Goal: Task Accomplishment & Management: Complete application form

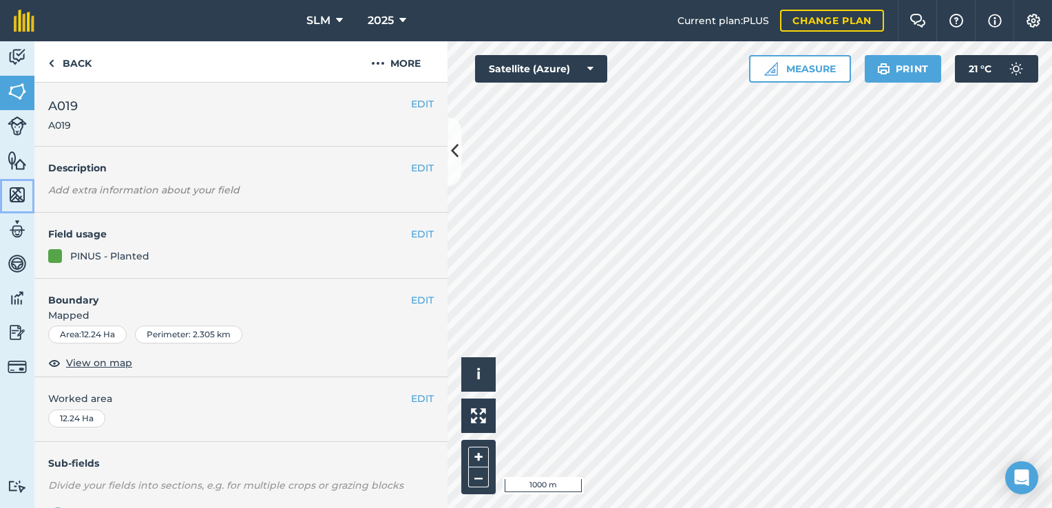
click at [19, 194] on img at bounding box center [17, 194] width 19 height 21
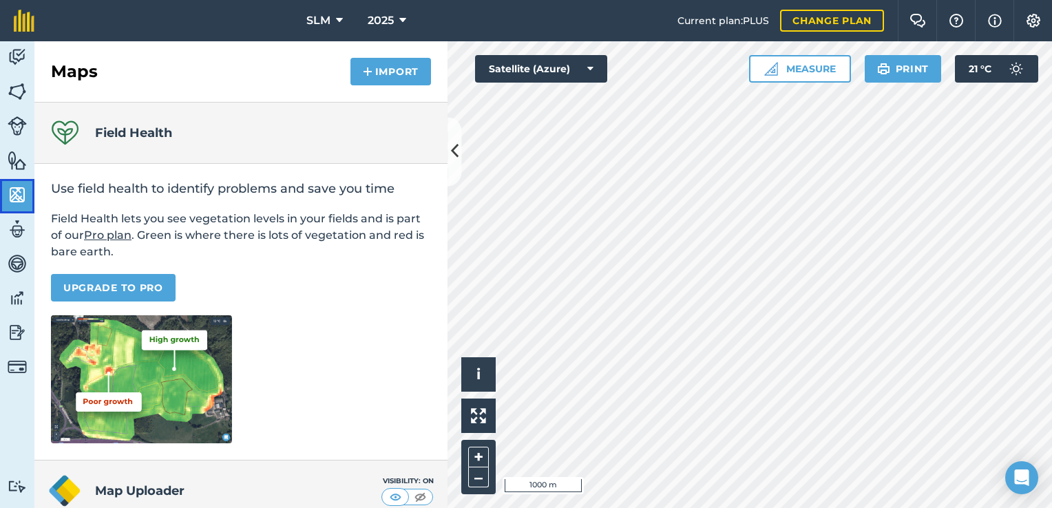
scroll to position [127, 0]
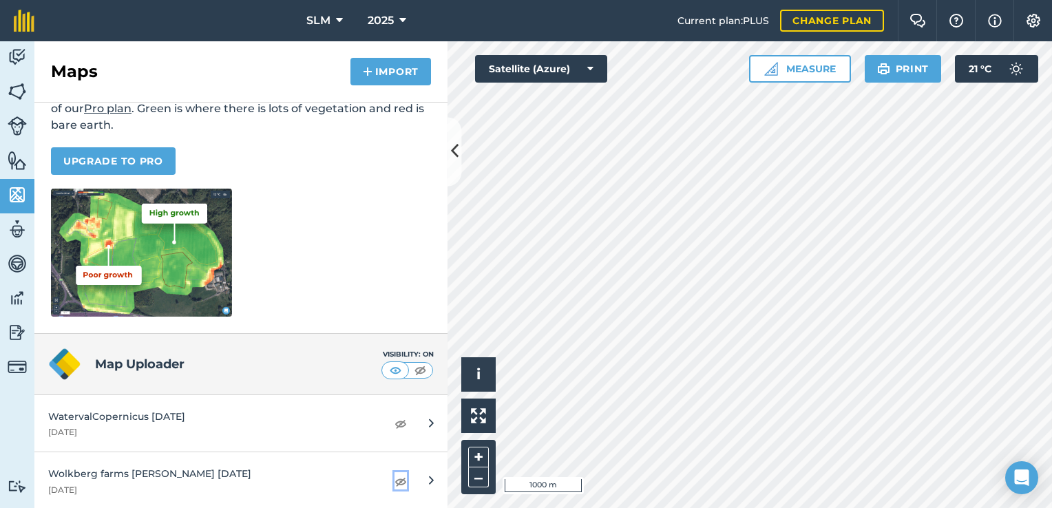
click at [394, 483] on img at bounding box center [400, 481] width 12 height 17
click at [394, 478] on img at bounding box center [400, 481] width 12 height 17
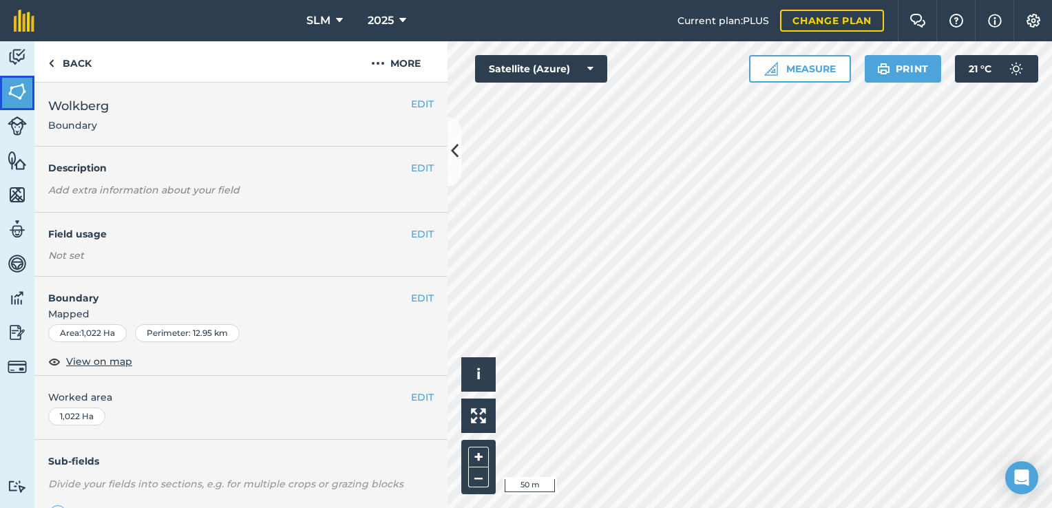
click at [23, 88] on img at bounding box center [17, 91] width 19 height 21
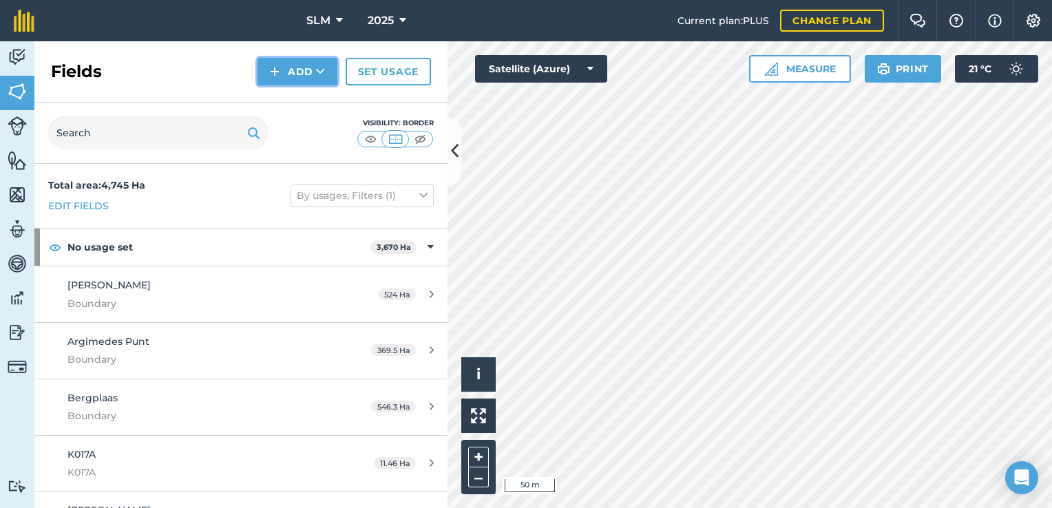
click at [319, 76] on icon at bounding box center [320, 72] width 9 height 14
click at [292, 104] on link "Draw" at bounding box center [298, 102] width 76 height 30
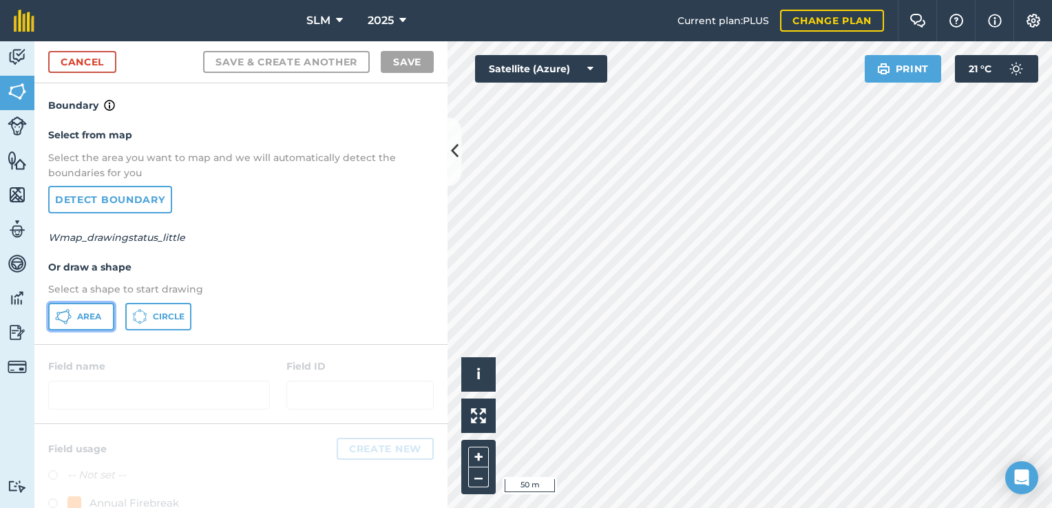
click at [101, 313] on span "Area" at bounding box center [89, 316] width 24 height 11
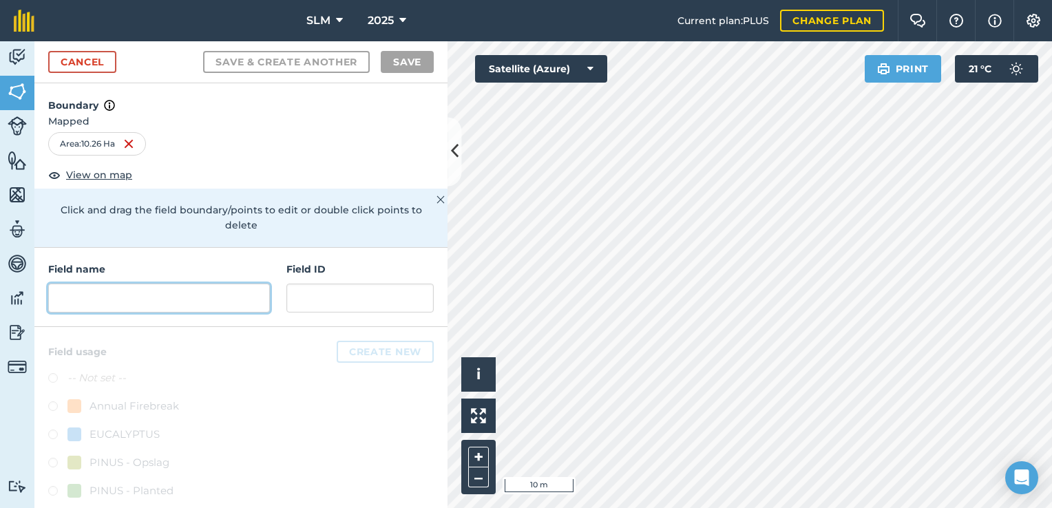
click at [118, 302] on input "text" at bounding box center [159, 298] width 222 height 29
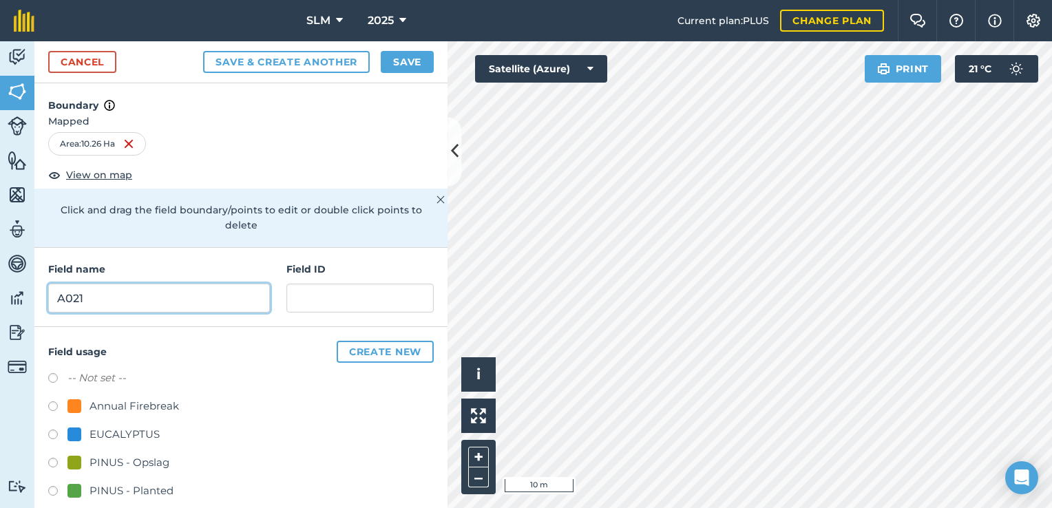
type input "A021"
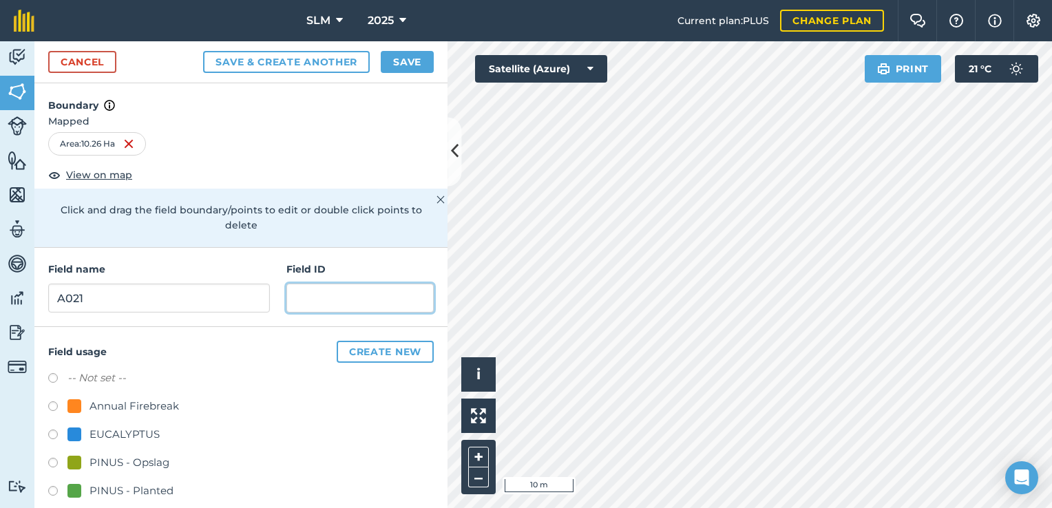
click at [359, 291] on input "text" at bounding box center [359, 298] width 147 height 29
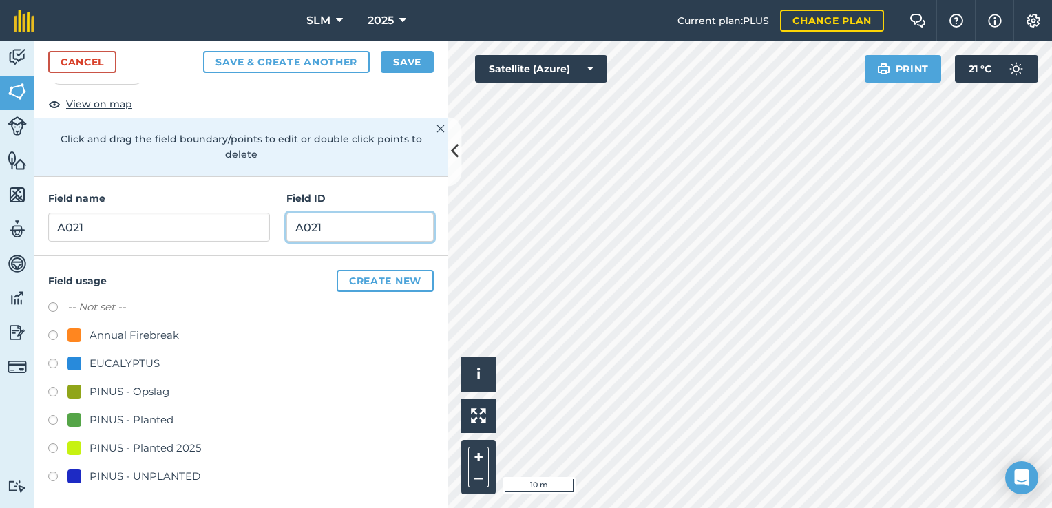
scroll to position [72, 0]
type input "A021"
click at [52, 416] on label at bounding box center [57, 421] width 19 height 14
radio input "true"
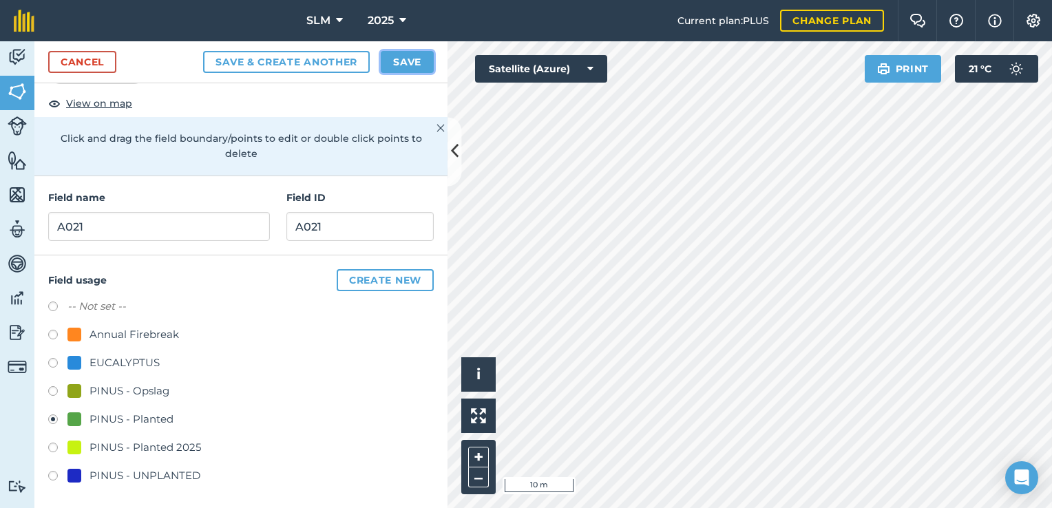
click at [406, 65] on button "Save" at bounding box center [407, 62] width 53 height 22
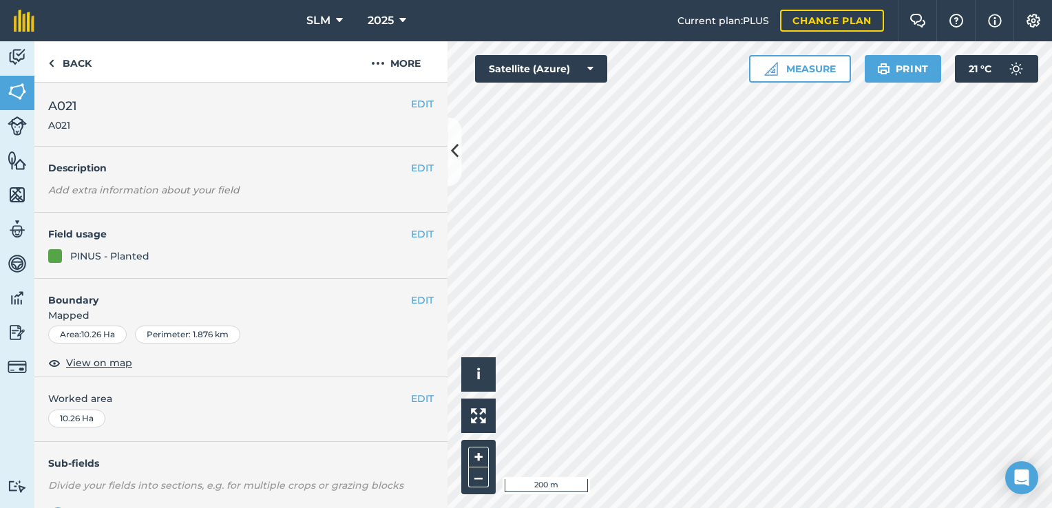
click at [436, 307] on div "Activity Fields Livestock Features Maps Team Vehicles Data Reporting Billing Tu…" at bounding box center [526, 274] width 1052 height 467
click at [25, 90] on img at bounding box center [17, 91] width 19 height 21
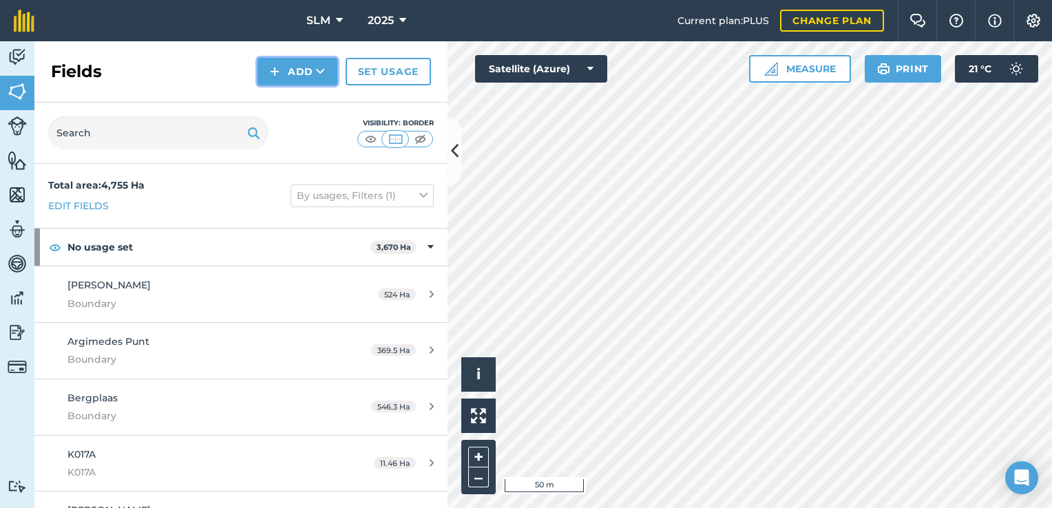
click at [302, 74] on button "Add" at bounding box center [297, 72] width 80 height 28
click at [299, 105] on link "Draw" at bounding box center [298, 102] width 76 height 30
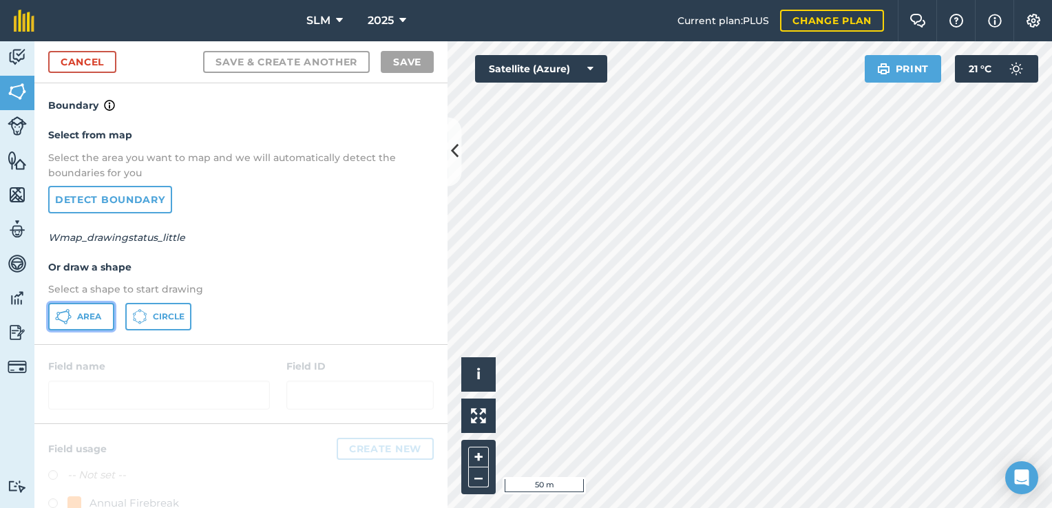
click at [105, 315] on button "Area" at bounding box center [81, 317] width 66 height 28
click at [873, 507] on html "SLM 2025 Current plan : PLUS Change plan Farm Chat Help Info Settings SLM - 202…" at bounding box center [526, 254] width 1052 height 508
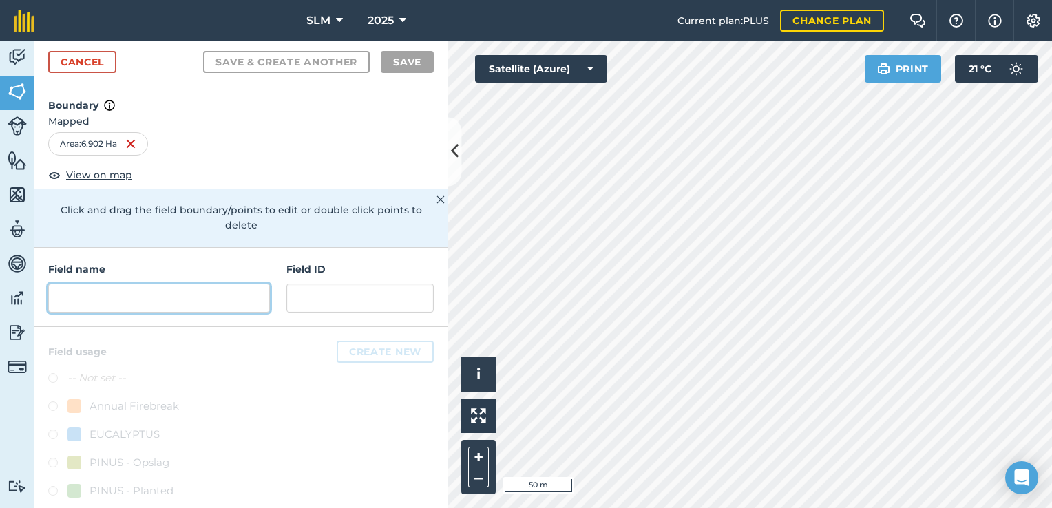
click at [116, 295] on input "text" at bounding box center [159, 298] width 222 height 29
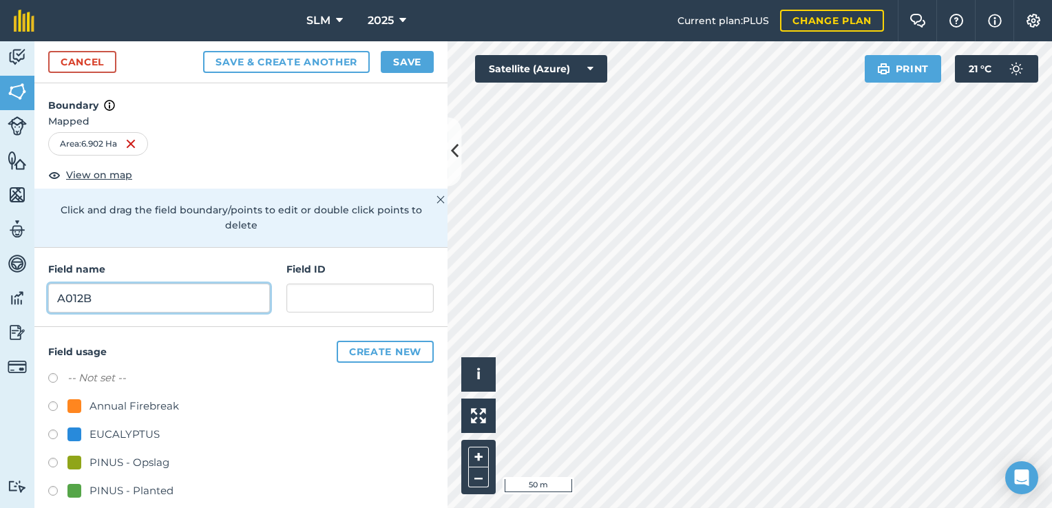
type input "A012B"
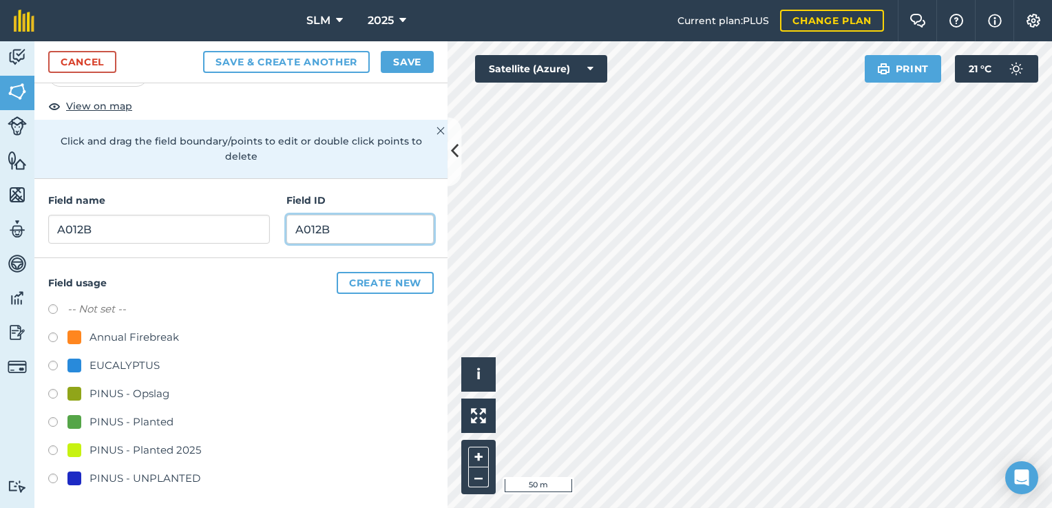
scroll to position [72, 0]
type input "A012B"
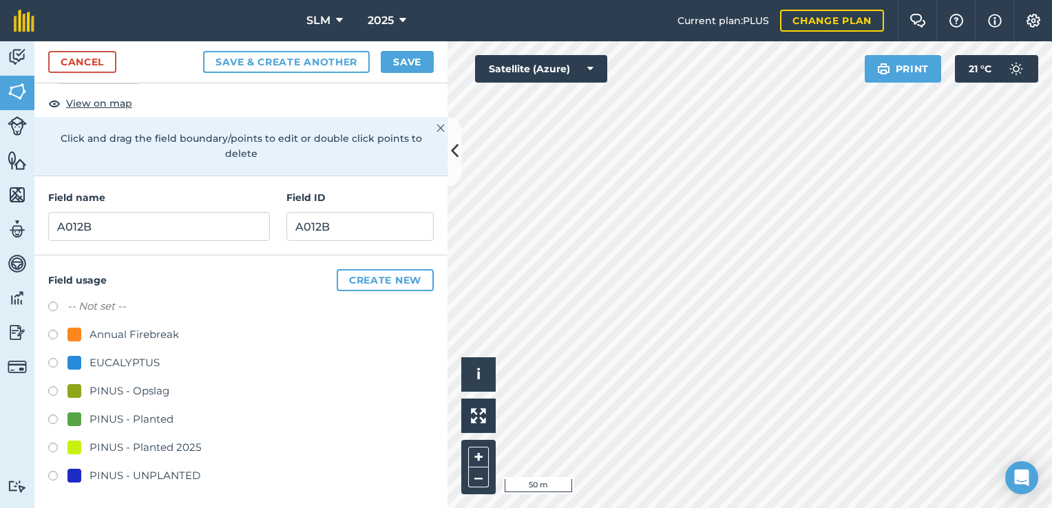
click at [52, 419] on label at bounding box center [57, 421] width 19 height 14
radio input "true"
click at [410, 64] on button "Save" at bounding box center [407, 62] width 53 height 22
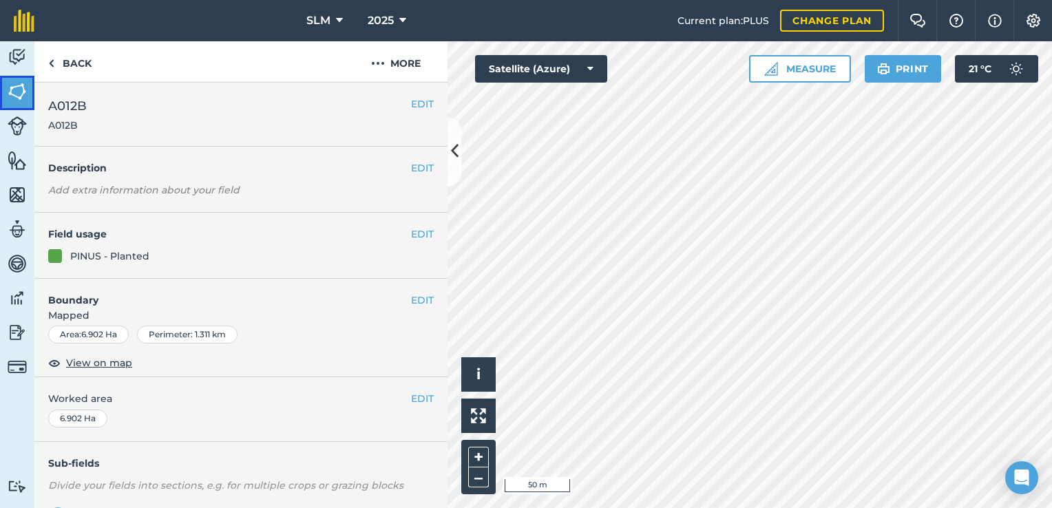
click at [25, 90] on img at bounding box center [17, 91] width 19 height 21
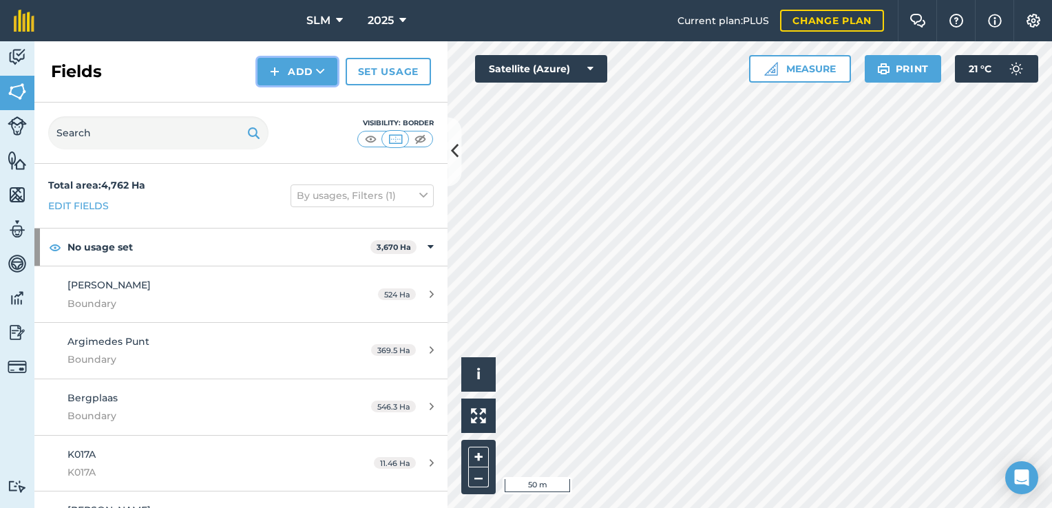
click at [319, 76] on icon at bounding box center [320, 72] width 9 height 14
click at [302, 99] on link "Draw" at bounding box center [298, 102] width 76 height 30
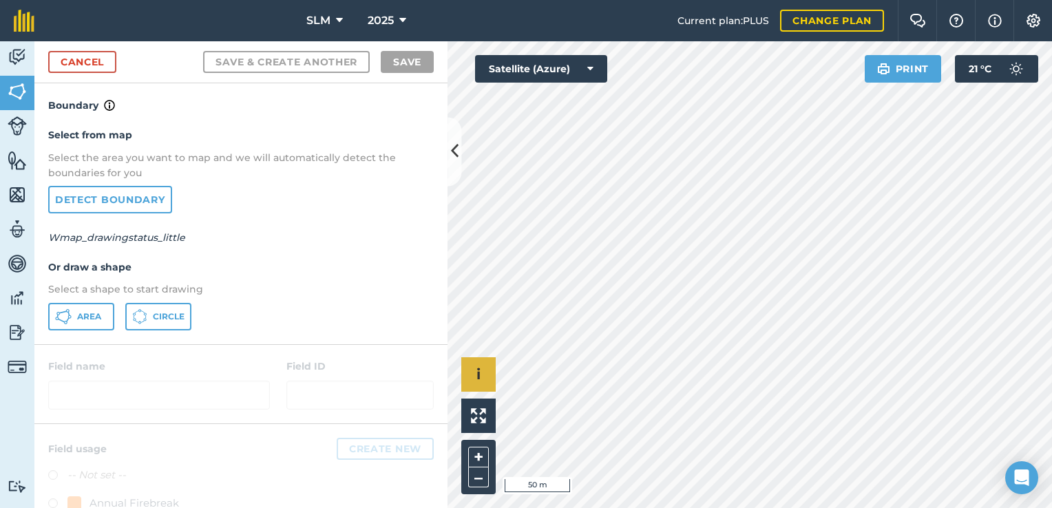
click at [485, 388] on div "Click to start drawing i © 2025 TomTom, Microsoft 50 m + –" at bounding box center [749, 274] width 604 height 467
click at [98, 314] on span "Area" at bounding box center [89, 316] width 24 height 11
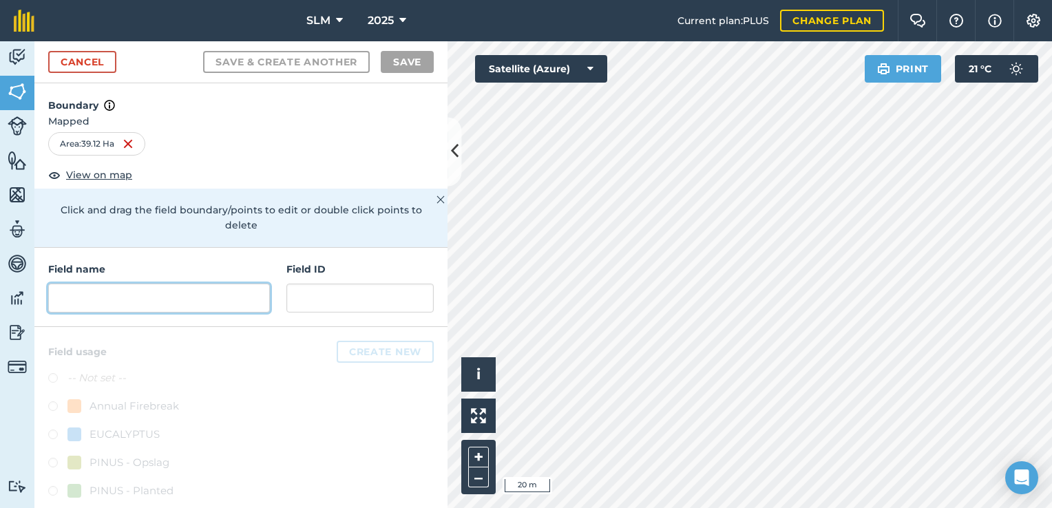
click at [124, 297] on input "text" at bounding box center [159, 298] width 222 height 29
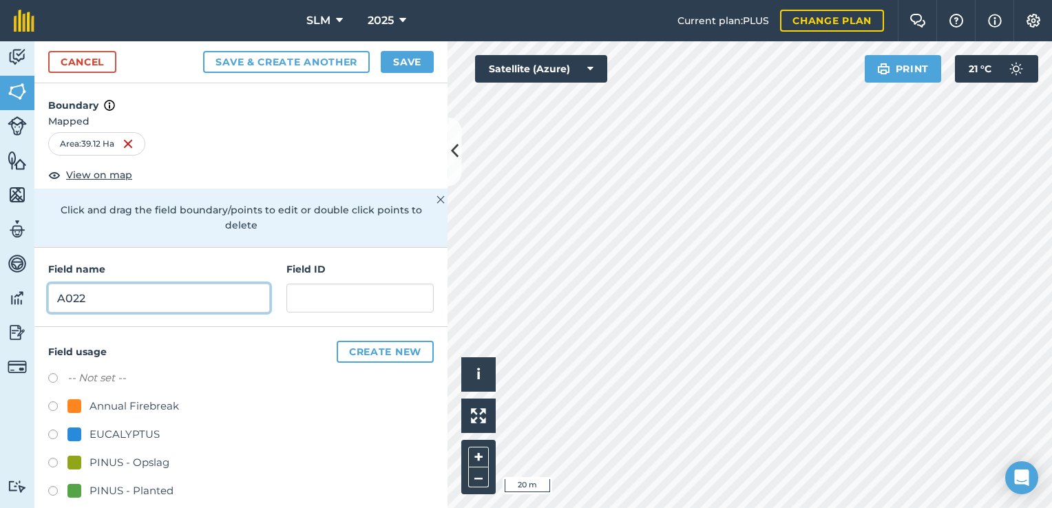
type input "A022"
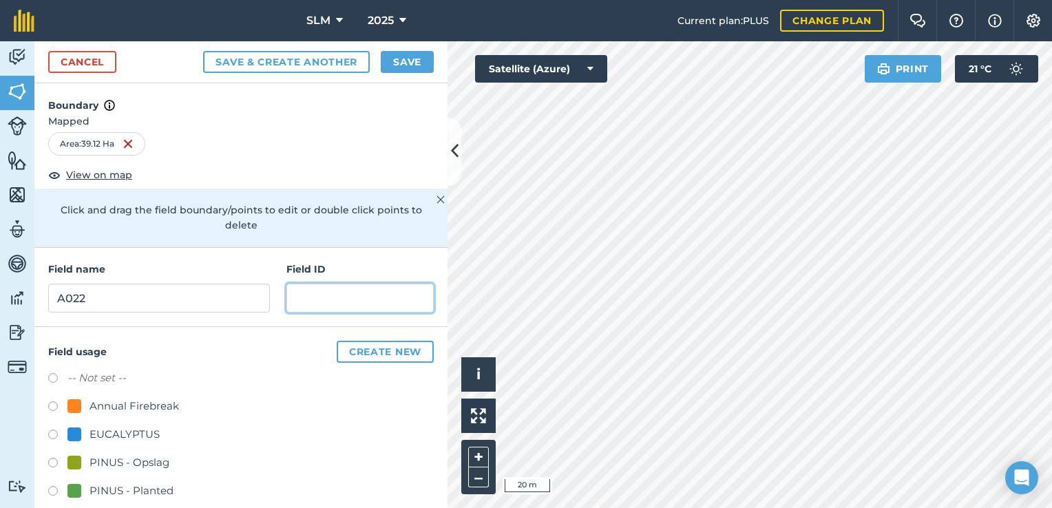
click at [341, 297] on input "text" at bounding box center [359, 298] width 147 height 29
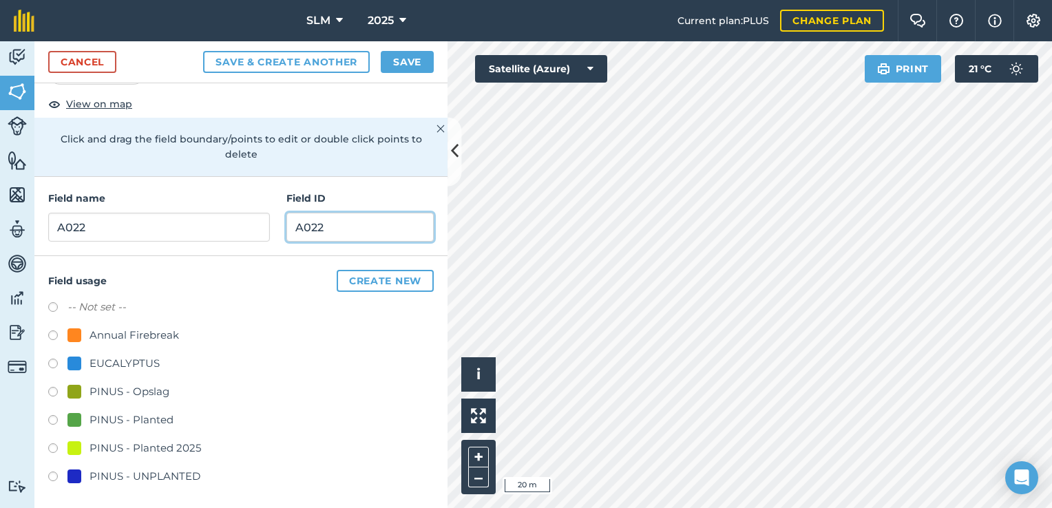
scroll to position [72, 0]
type input "A022"
click at [54, 416] on label at bounding box center [57, 421] width 19 height 14
radio input "true"
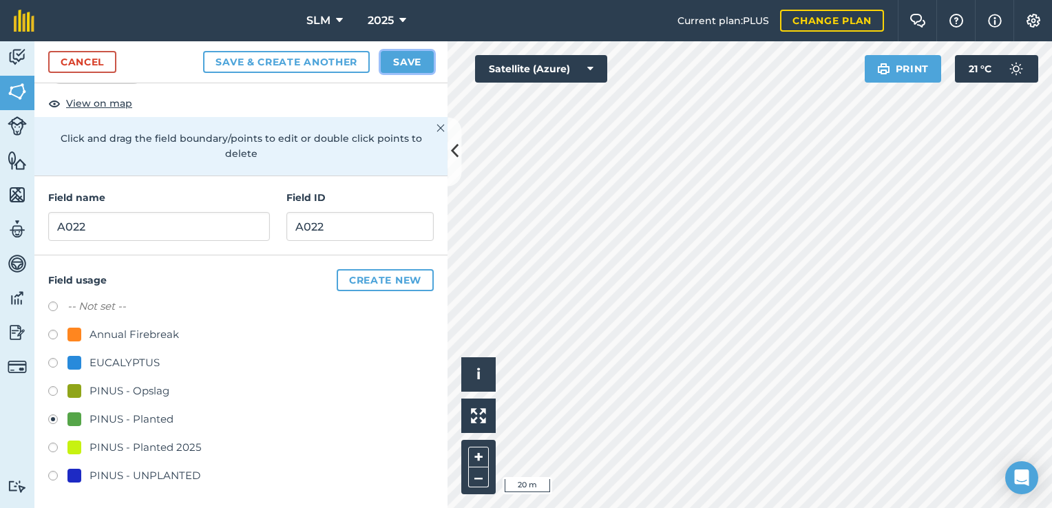
click at [401, 58] on button "Save" at bounding box center [407, 62] width 53 height 22
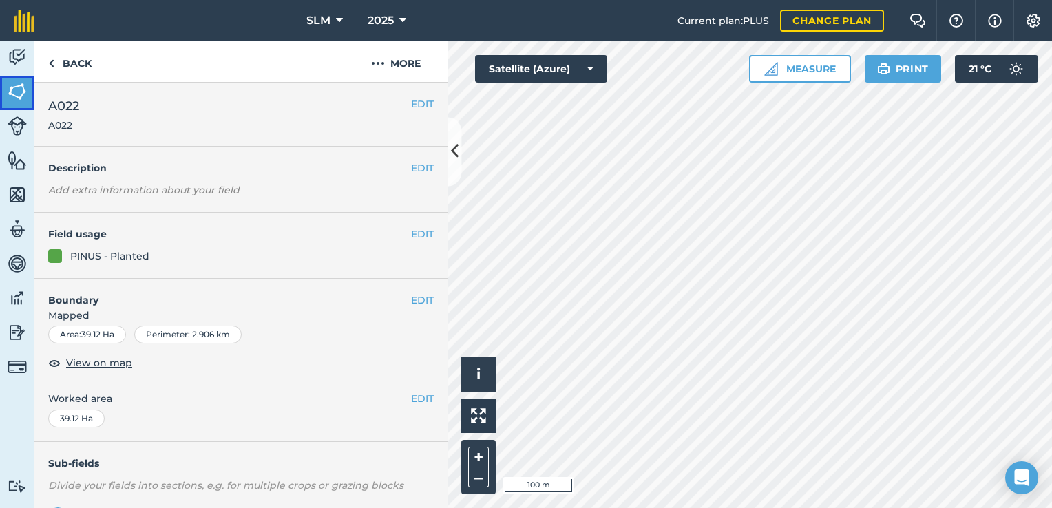
click at [25, 92] on img at bounding box center [17, 91] width 19 height 21
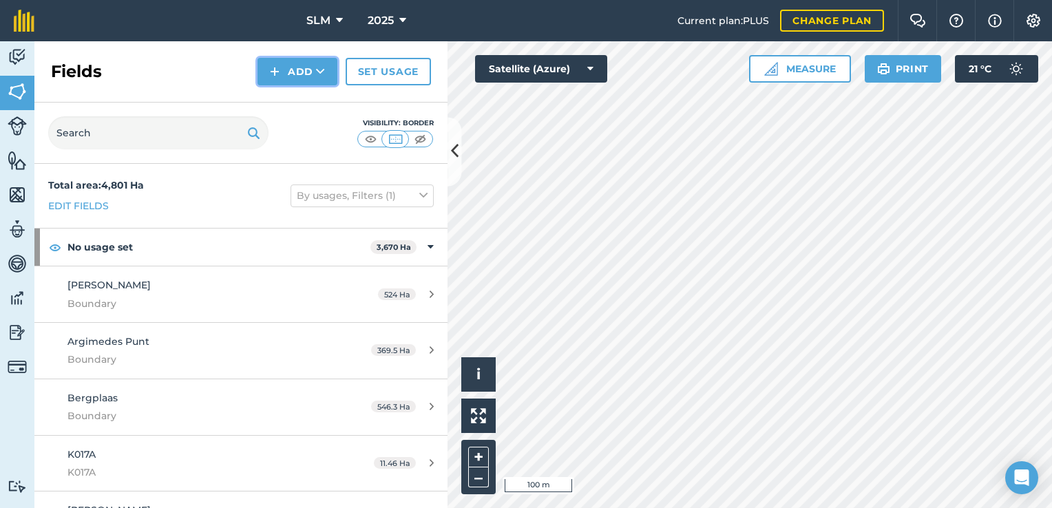
click at [300, 71] on button "Add" at bounding box center [297, 72] width 80 height 28
click at [308, 103] on link "Draw" at bounding box center [298, 102] width 76 height 30
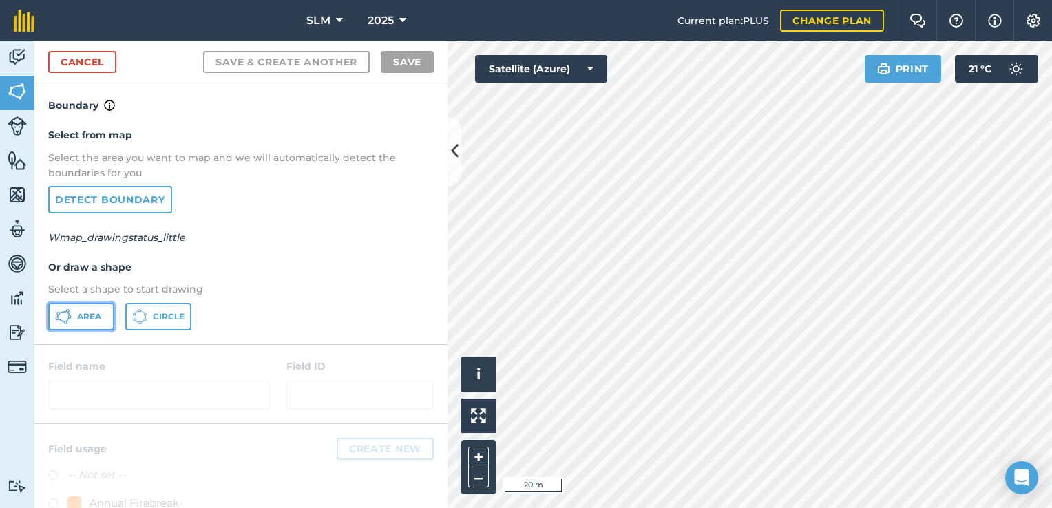
click at [101, 320] on button "Area" at bounding box center [81, 317] width 66 height 28
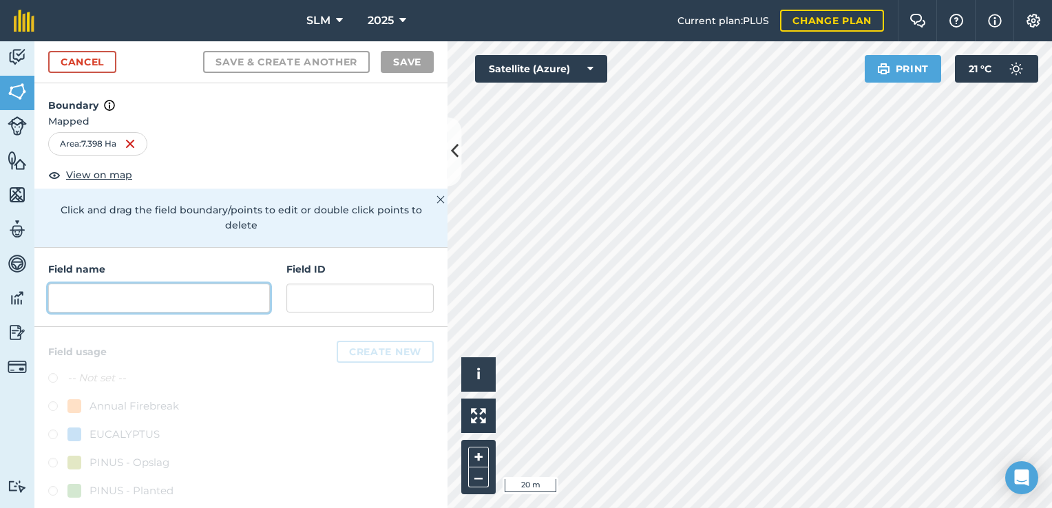
click at [154, 297] on input "text" at bounding box center [159, 298] width 222 height 29
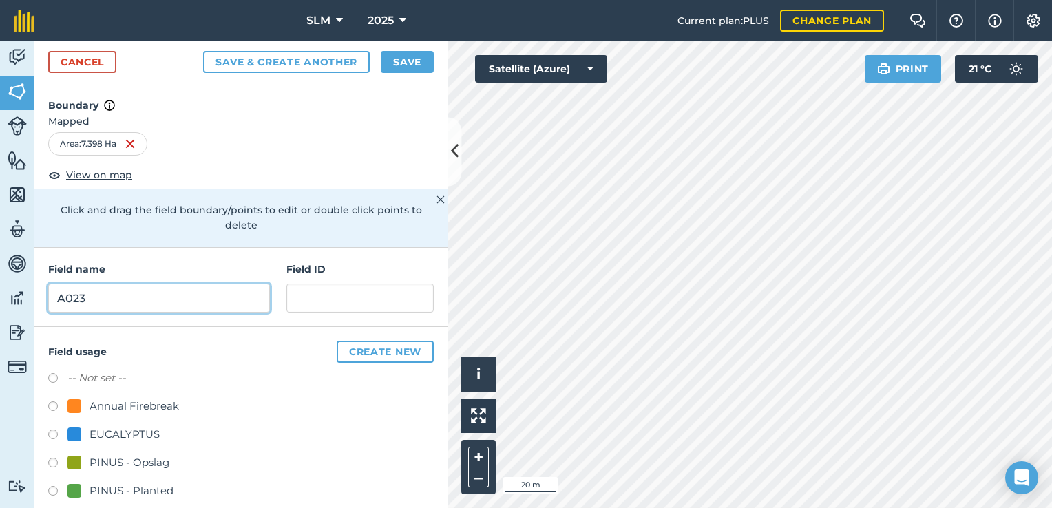
type input "A023"
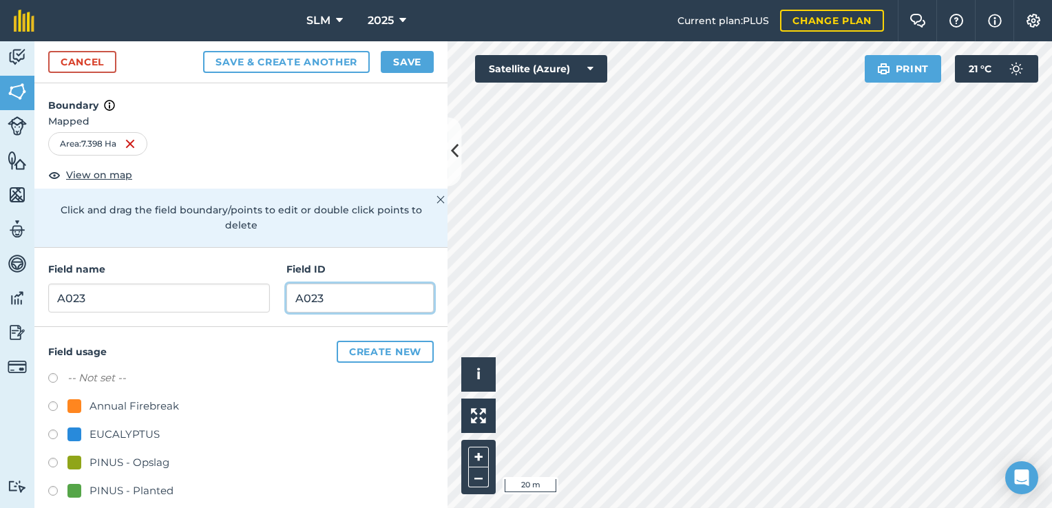
type input "A023"
click at [411, 65] on button "Save" at bounding box center [407, 62] width 53 height 22
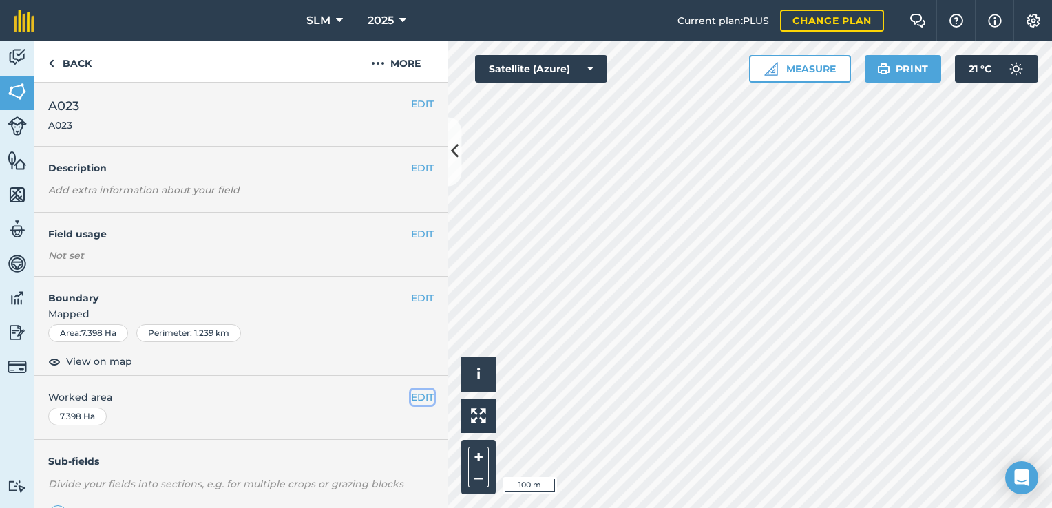
click at [411, 398] on button "EDIT" at bounding box center [422, 397] width 23 height 15
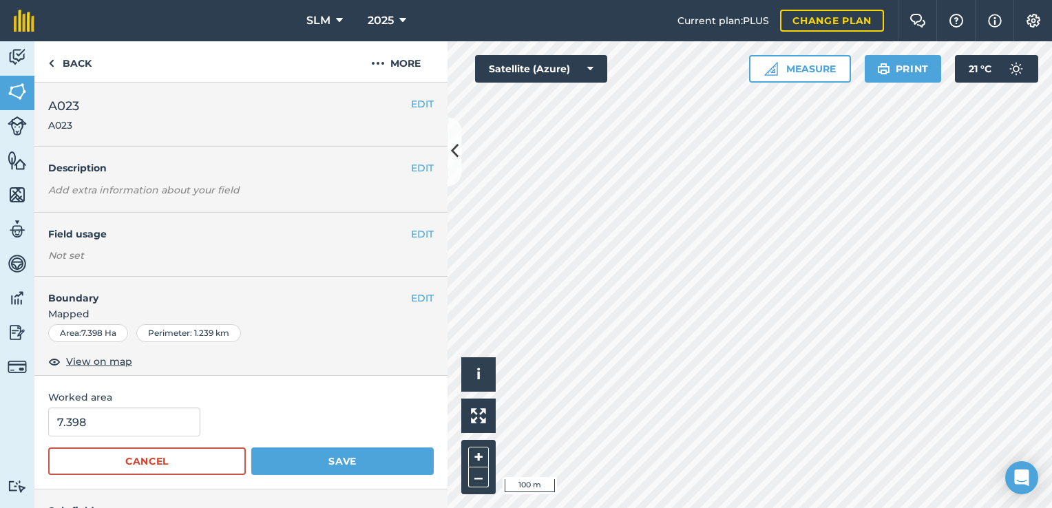
click at [409, 398] on span "Worked area" at bounding box center [240, 397] width 385 height 15
click at [412, 231] on button "EDIT" at bounding box center [422, 233] width 23 height 15
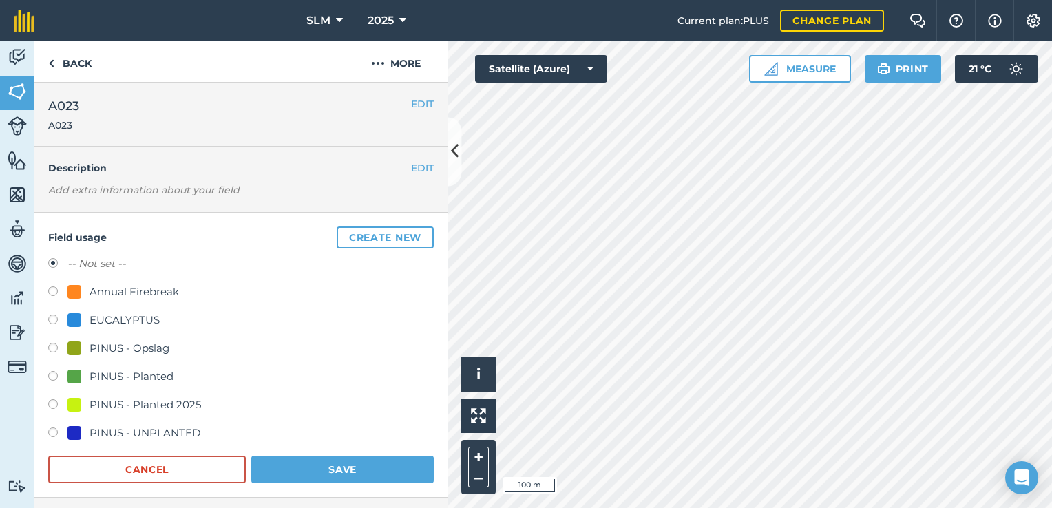
click at [54, 376] on label at bounding box center [57, 378] width 19 height 14
radio input "true"
radio input "false"
click at [374, 326] on div "EUCALYPTUS" at bounding box center [240, 322] width 385 height 20
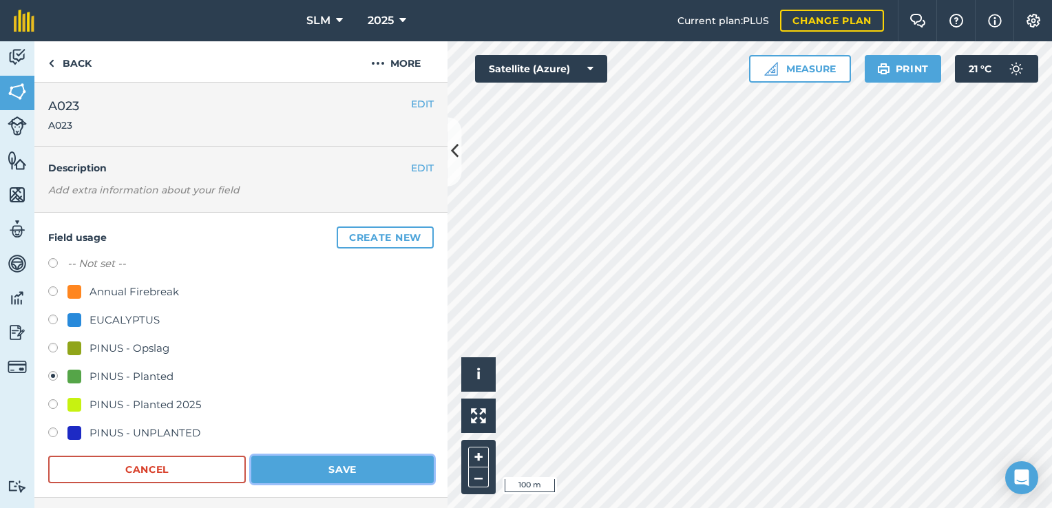
click at [373, 471] on button "Save" at bounding box center [342, 470] width 182 height 28
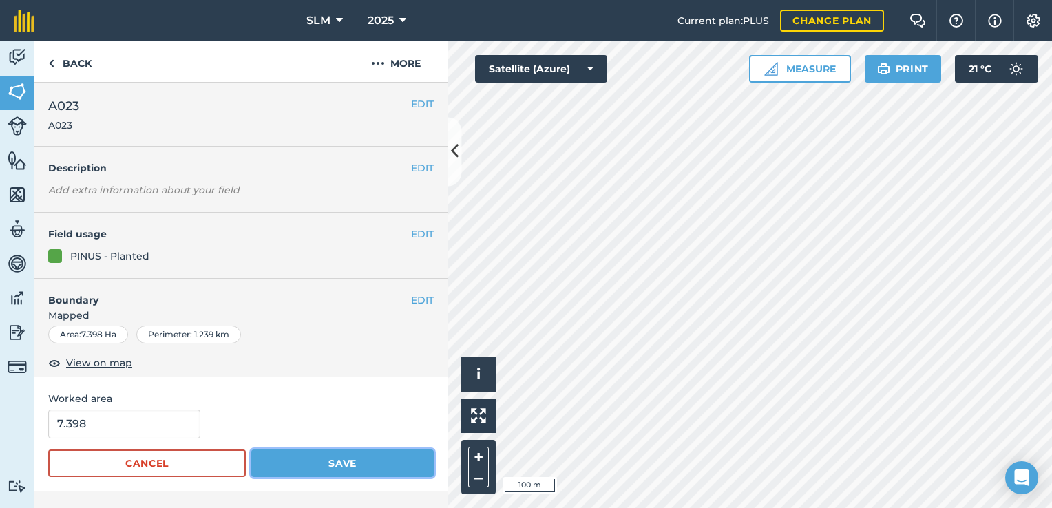
click at [328, 468] on button "Save" at bounding box center [342, 464] width 182 height 28
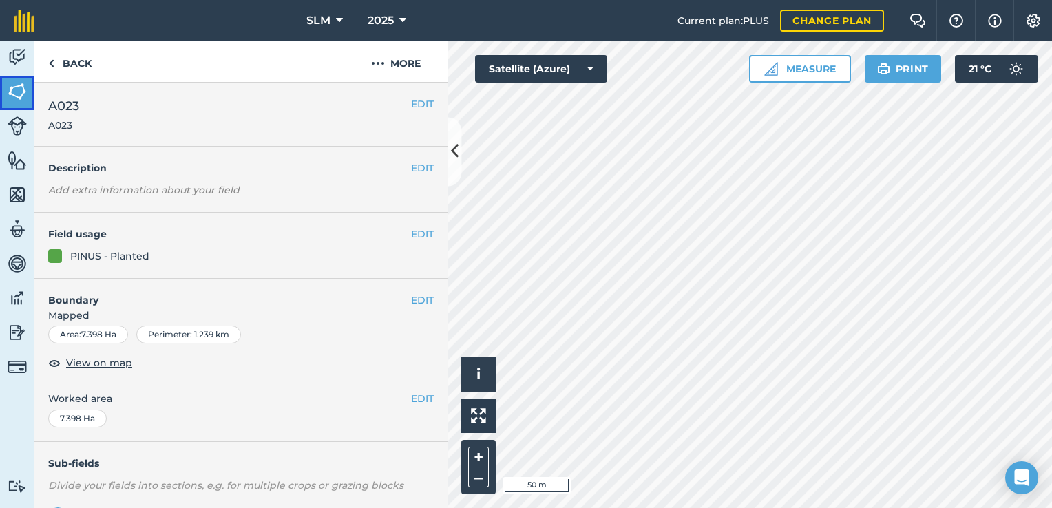
click at [24, 94] on img at bounding box center [17, 91] width 19 height 21
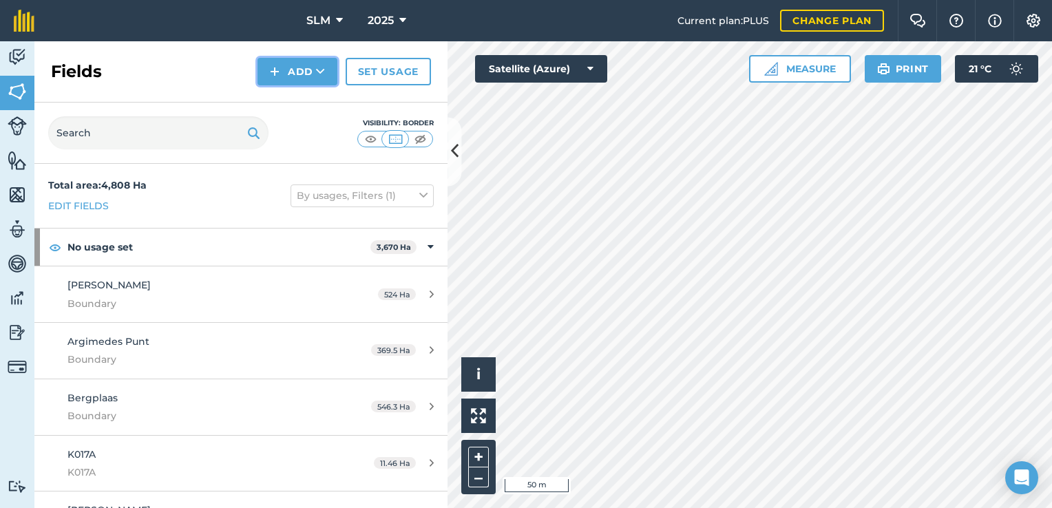
click at [324, 76] on icon at bounding box center [320, 72] width 9 height 14
click at [316, 100] on link "Draw" at bounding box center [298, 102] width 76 height 30
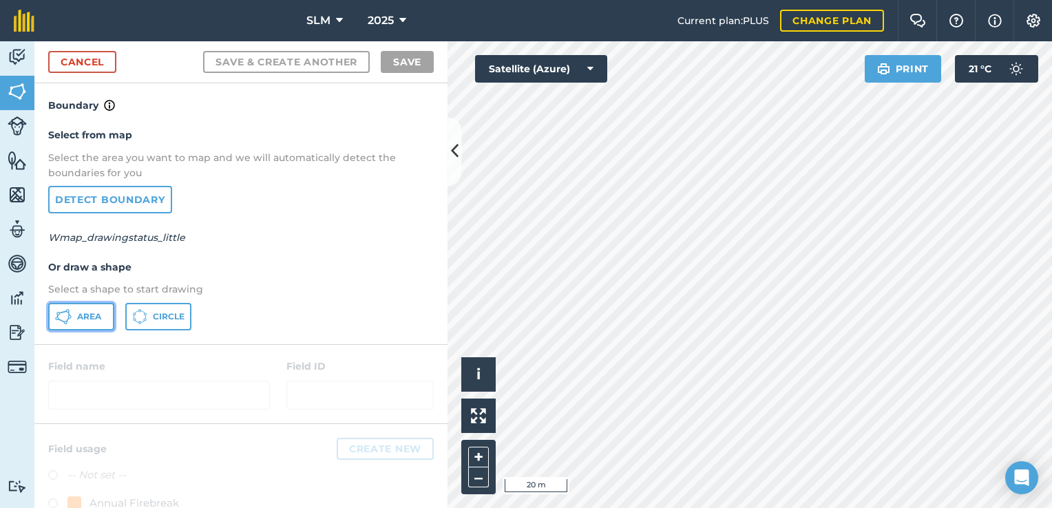
drag, startPoint x: 103, startPoint y: 319, endPoint x: 151, endPoint y: 332, distance: 50.6
click at [102, 319] on button "Area" at bounding box center [81, 317] width 66 height 28
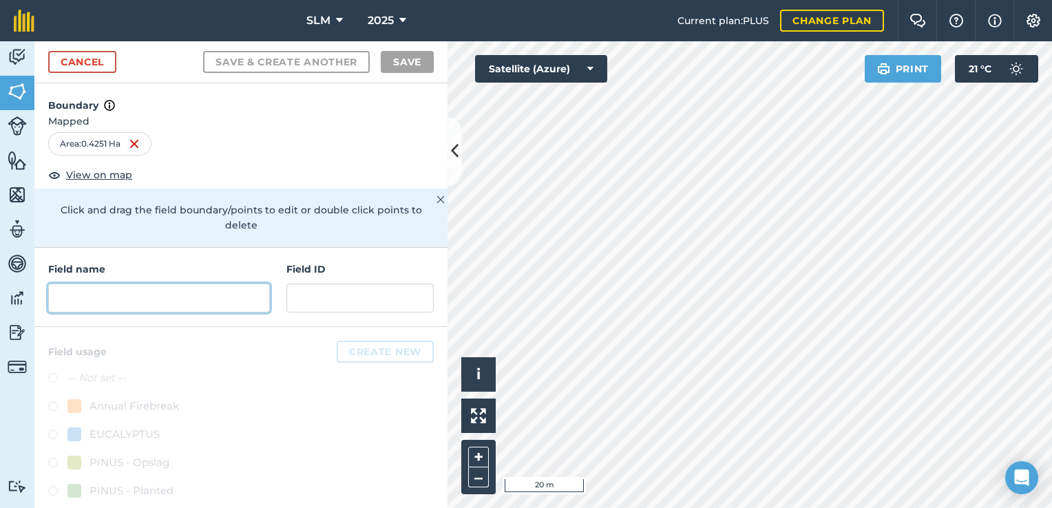
click at [119, 299] on input "text" at bounding box center [159, 298] width 222 height 29
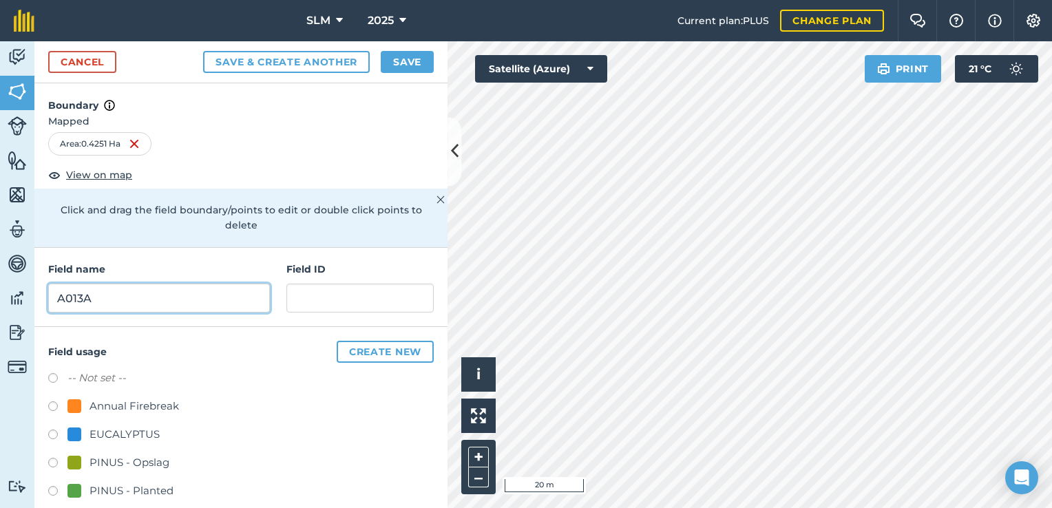
type input "A013A"
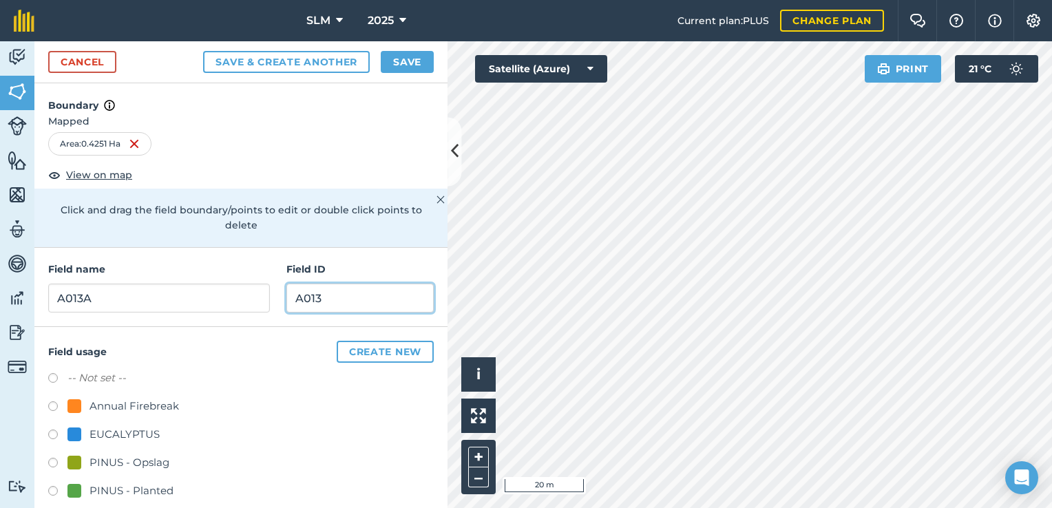
click at [335, 296] on input "A013" at bounding box center [359, 298] width 147 height 29
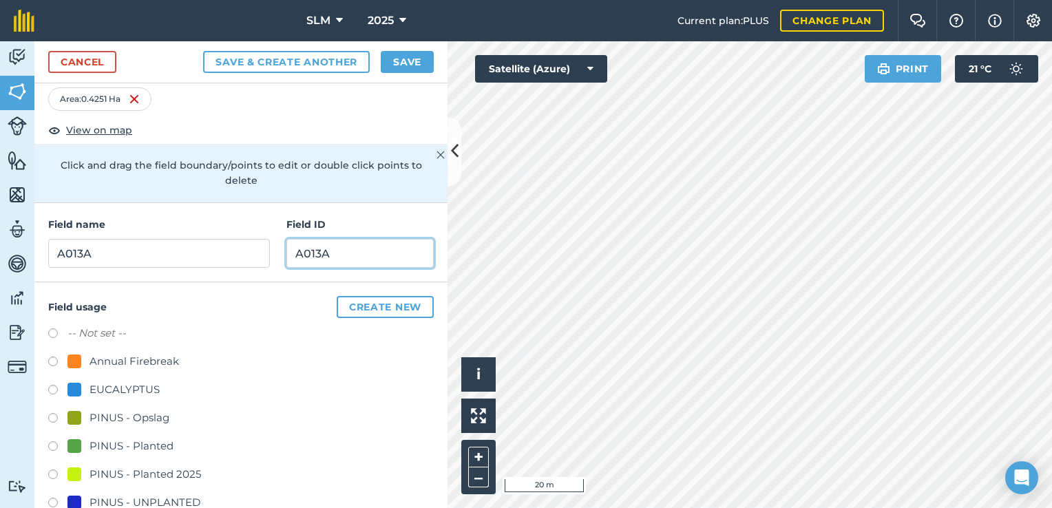
scroll to position [72, 0]
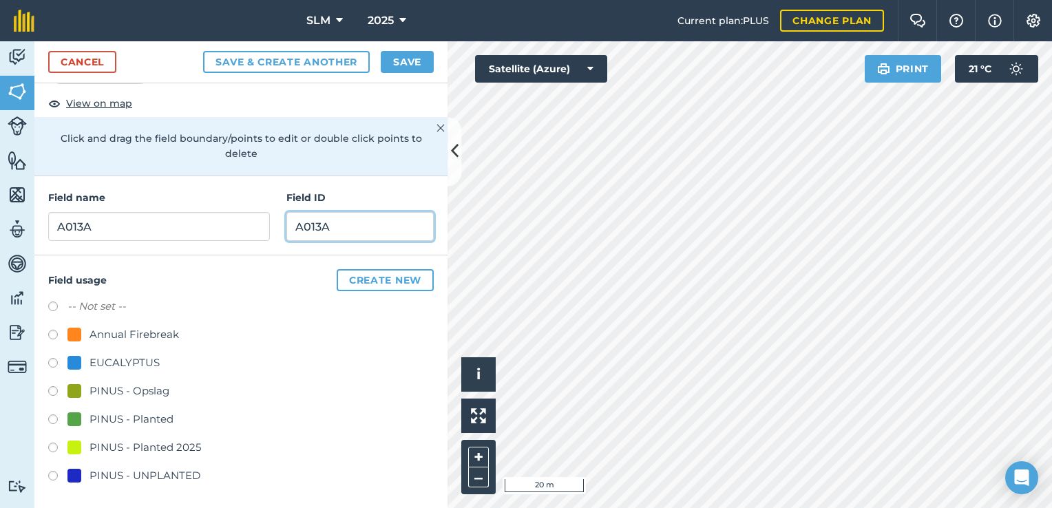
type input "A013A"
click at [52, 389] on label at bounding box center [57, 393] width 19 height 14
radio input "true"
click at [397, 60] on button "Save" at bounding box center [407, 62] width 53 height 22
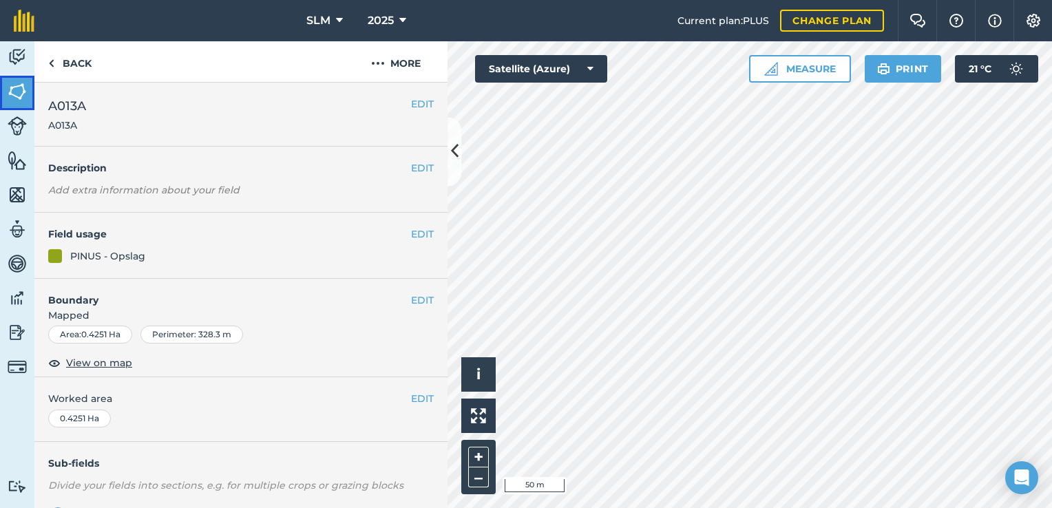
click at [10, 93] on img at bounding box center [17, 91] width 19 height 21
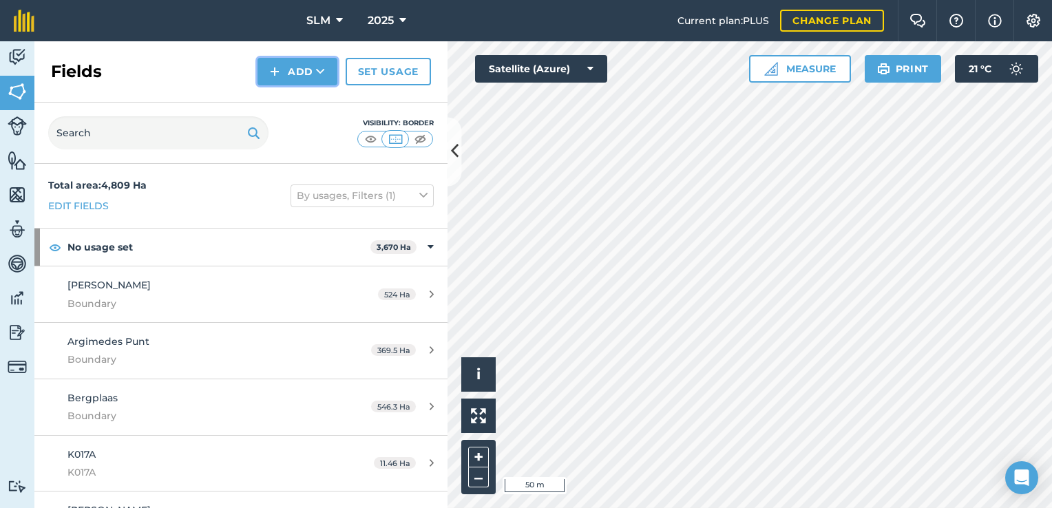
click at [317, 72] on icon at bounding box center [320, 72] width 9 height 14
click at [311, 106] on link "Draw" at bounding box center [298, 102] width 76 height 30
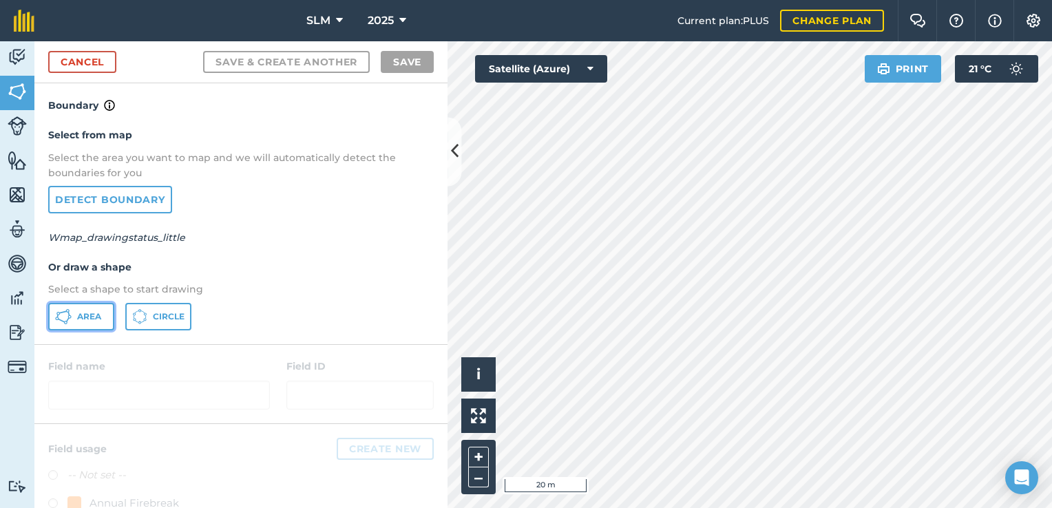
drag, startPoint x: 86, startPoint y: 313, endPoint x: 309, endPoint y: 307, distance: 223.1
click at [85, 313] on span "Area" at bounding box center [89, 316] width 24 height 11
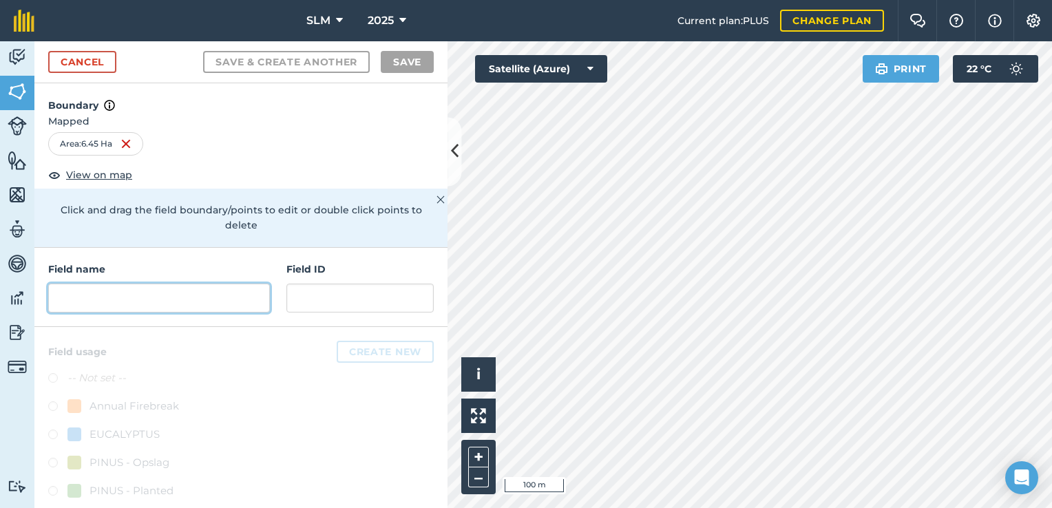
click at [173, 302] on input "text" at bounding box center [159, 298] width 222 height 29
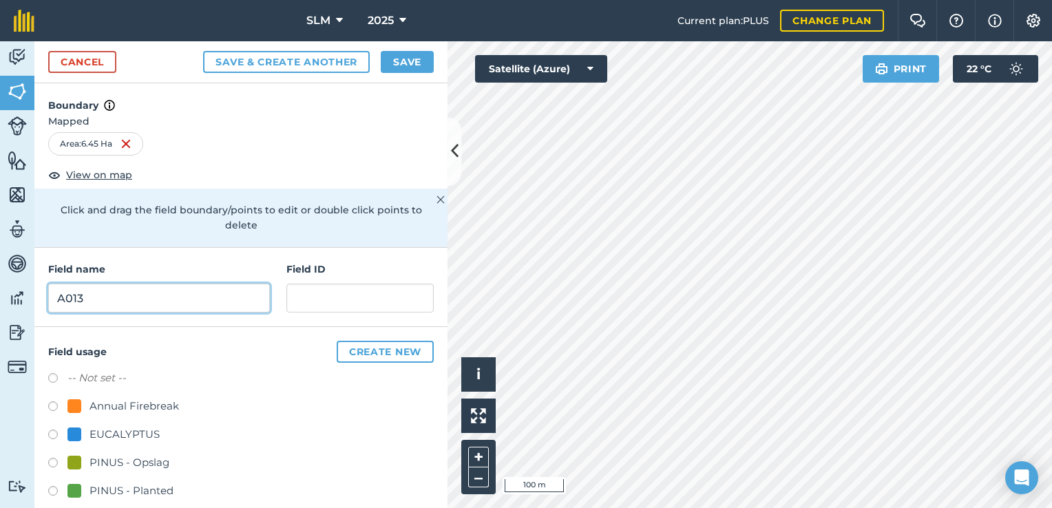
type input "A013"
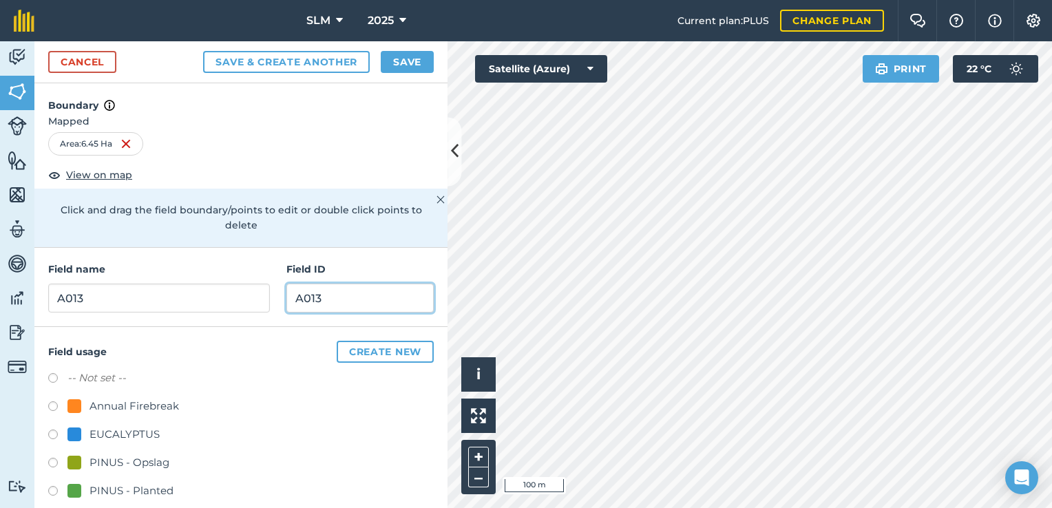
type input "A013"
click at [51, 491] on label at bounding box center [57, 493] width 19 height 14
radio input "true"
click at [405, 66] on button "Save" at bounding box center [407, 62] width 53 height 22
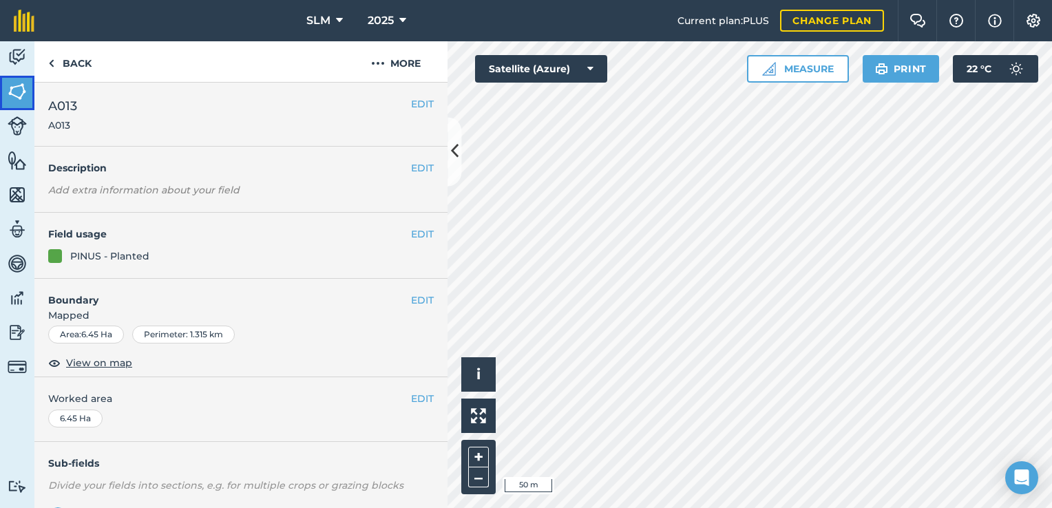
click at [10, 87] on img at bounding box center [17, 91] width 19 height 21
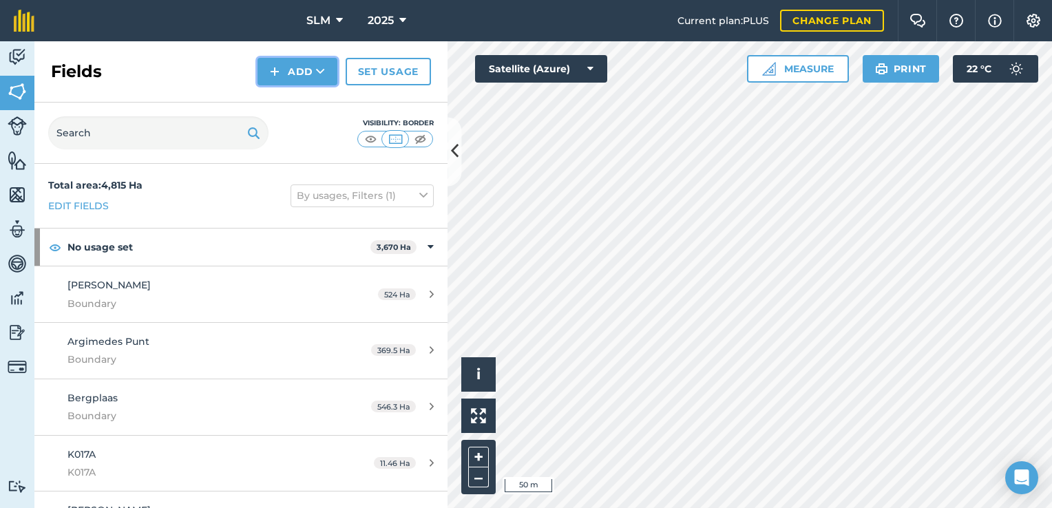
click at [316, 71] on button "Add" at bounding box center [297, 72] width 80 height 28
click at [311, 107] on link "Draw" at bounding box center [298, 102] width 76 height 30
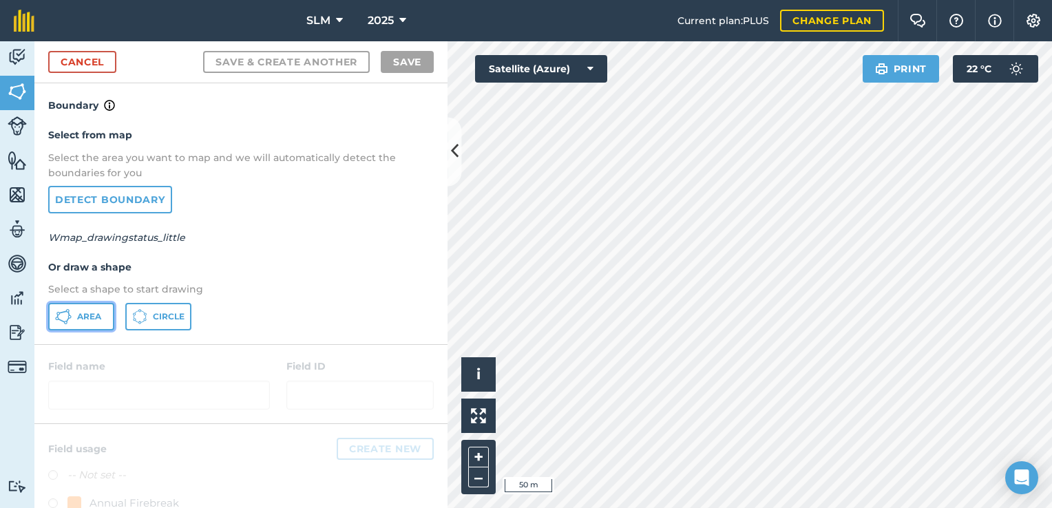
click at [86, 320] on span "Area" at bounding box center [89, 316] width 24 height 11
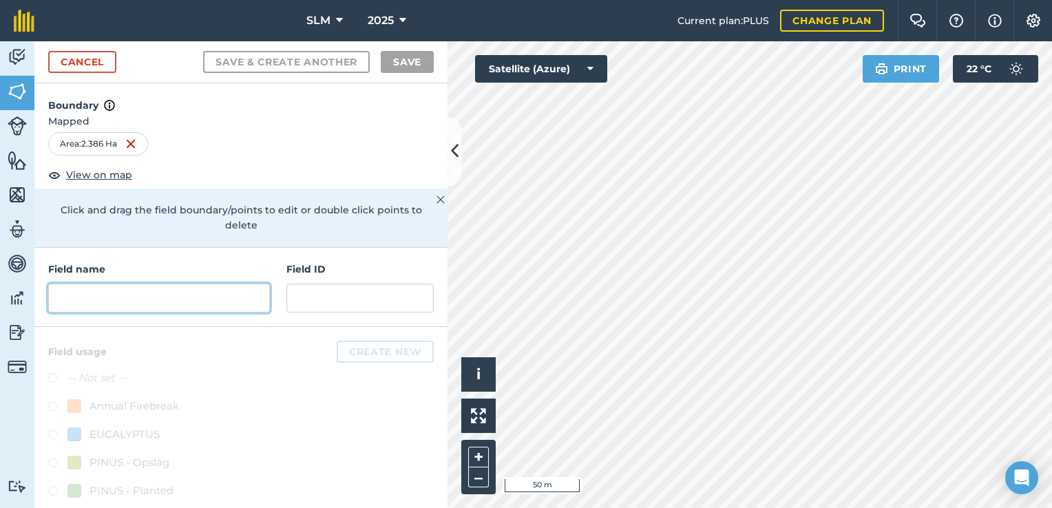
click at [149, 299] on input "text" at bounding box center [159, 298] width 222 height 29
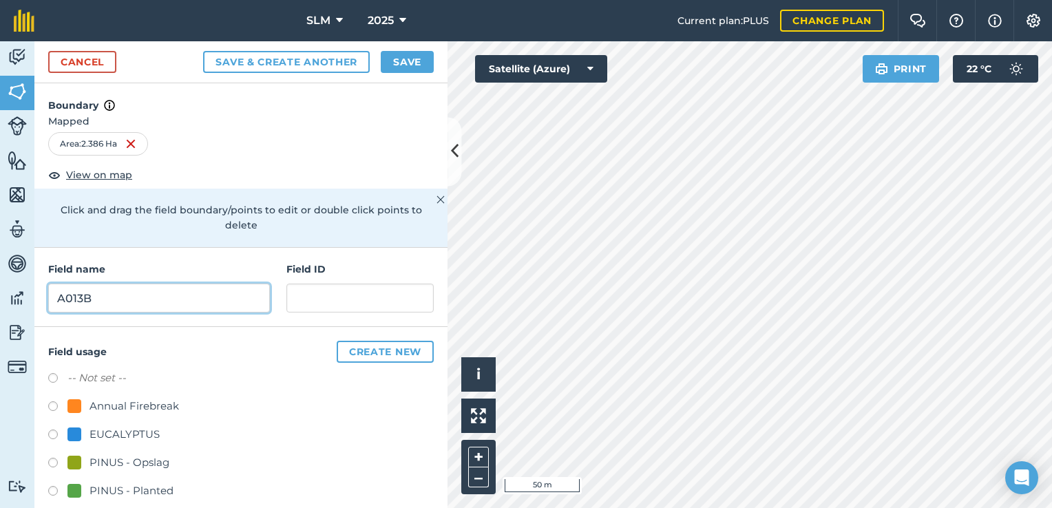
type input "A013B"
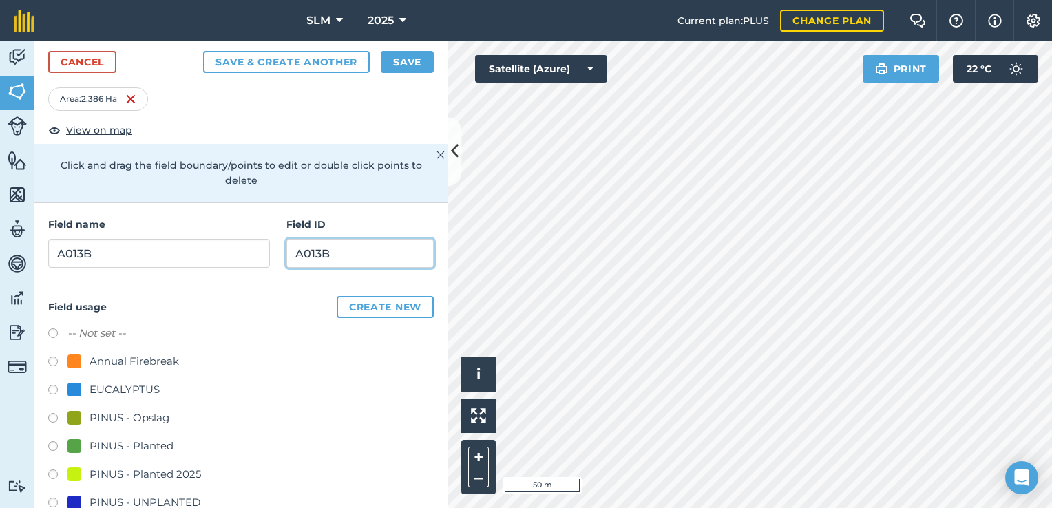
scroll to position [69, 0]
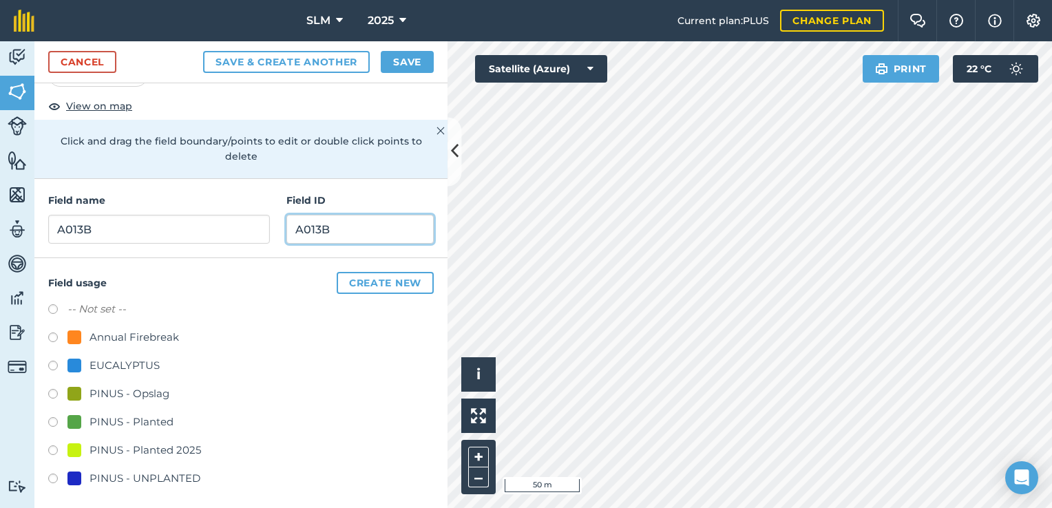
type input "A013B"
click at [54, 394] on label at bounding box center [57, 396] width 19 height 14
radio input "true"
click at [403, 71] on button "Save" at bounding box center [407, 62] width 53 height 22
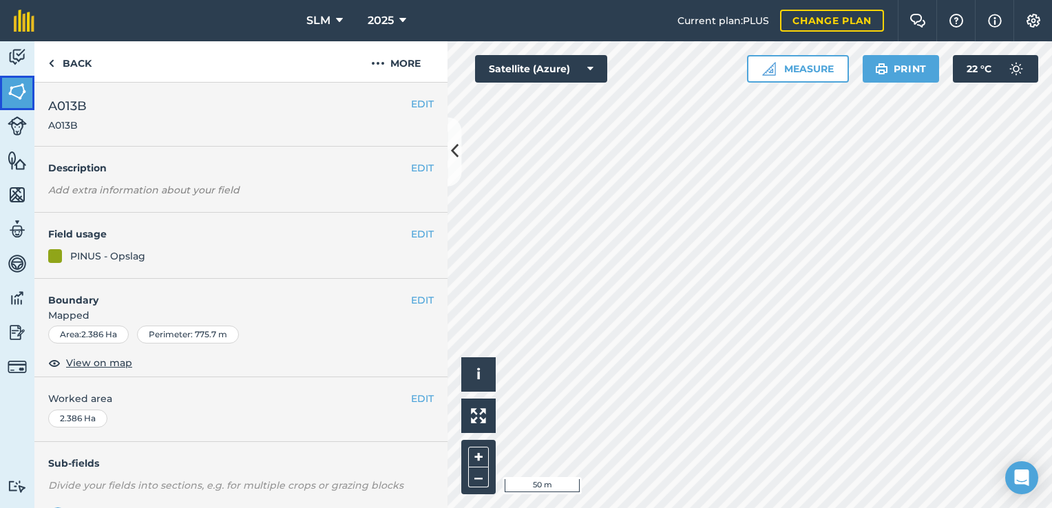
click at [21, 87] on img at bounding box center [17, 91] width 19 height 21
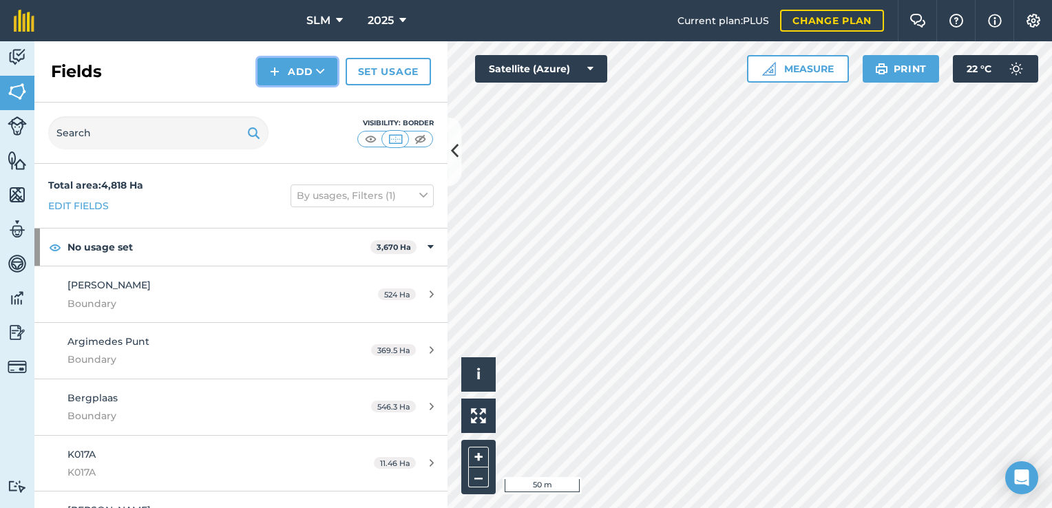
click at [315, 73] on button "Add" at bounding box center [297, 72] width 80 height 28
click at [296, 100] on link "Draw" at bounding box center [298, 102] width 76 height 30
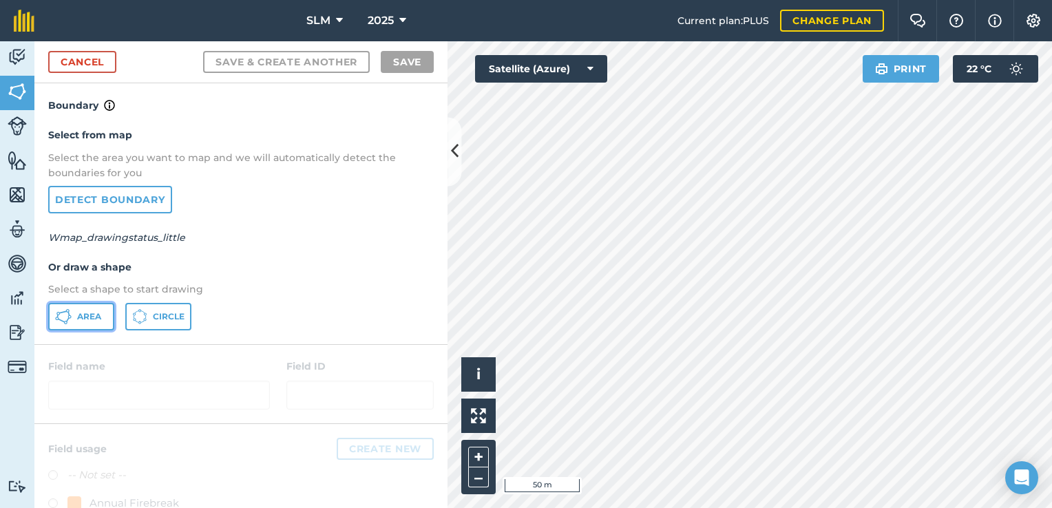
click at [92, 314] on span "Area" at bounding box center [89, 316] width 24 height 11
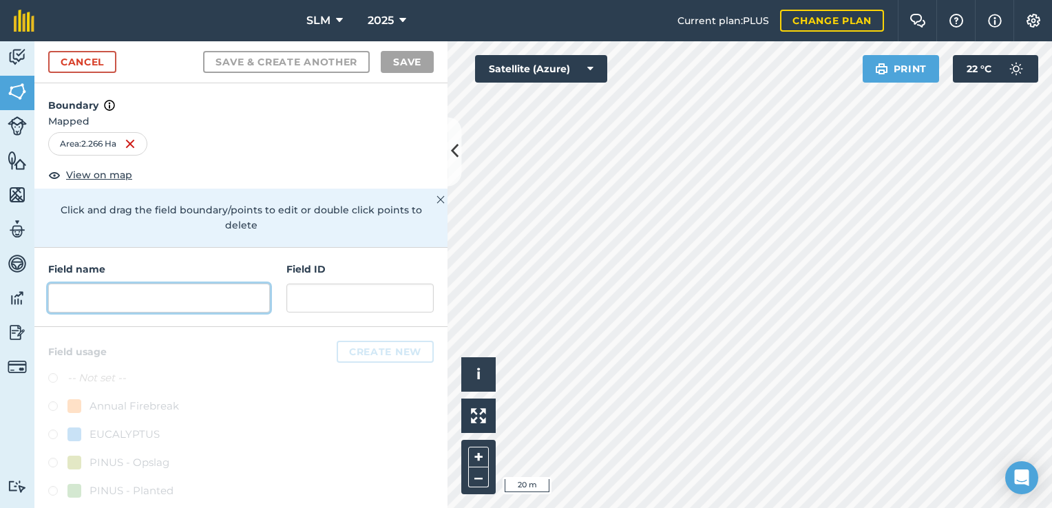
click at [181, 299] on input "text" at bounding box center [159, 298] width 222 height 29
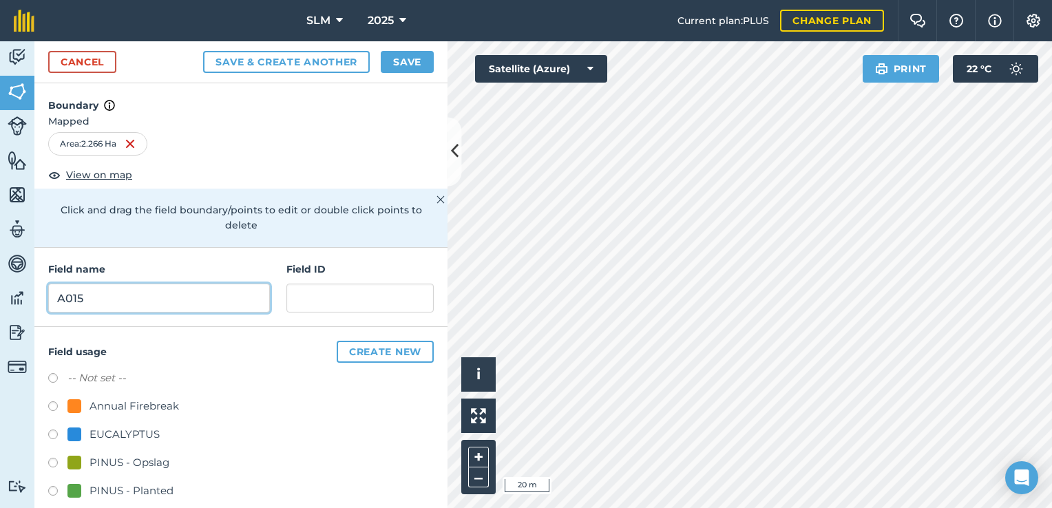
type input "A015"
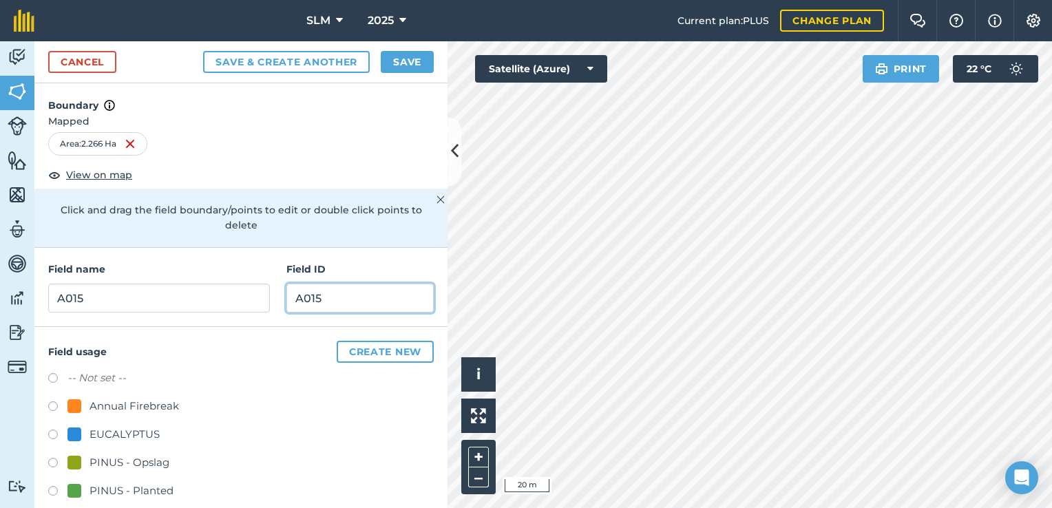
scroll to position [69, 0]
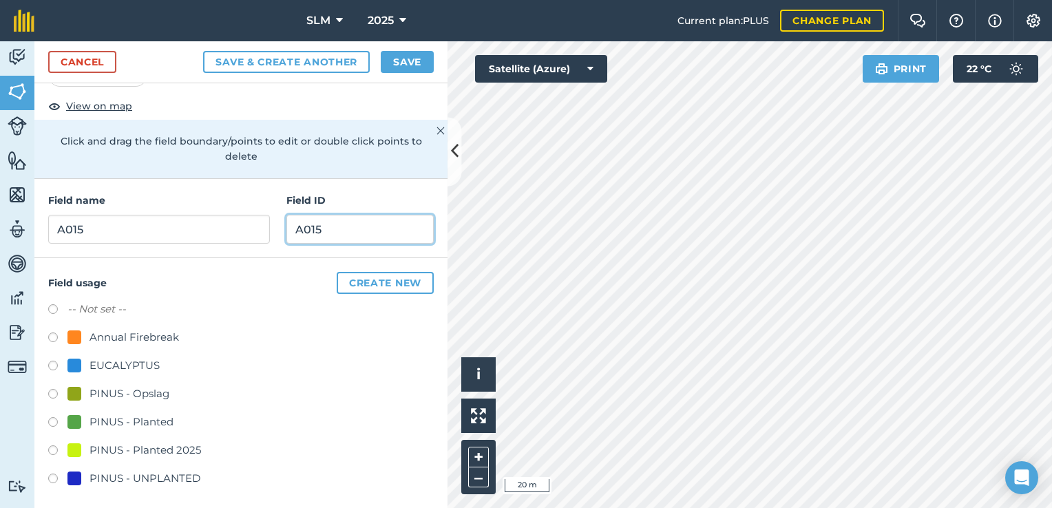
type input "A015"
click at [52, 390] on label at bounding box center [57, 396] width 19 height 14
radio input "true"
click at [412, 63] on button "Save" at bounding box center [407, 62] width 53 height 22
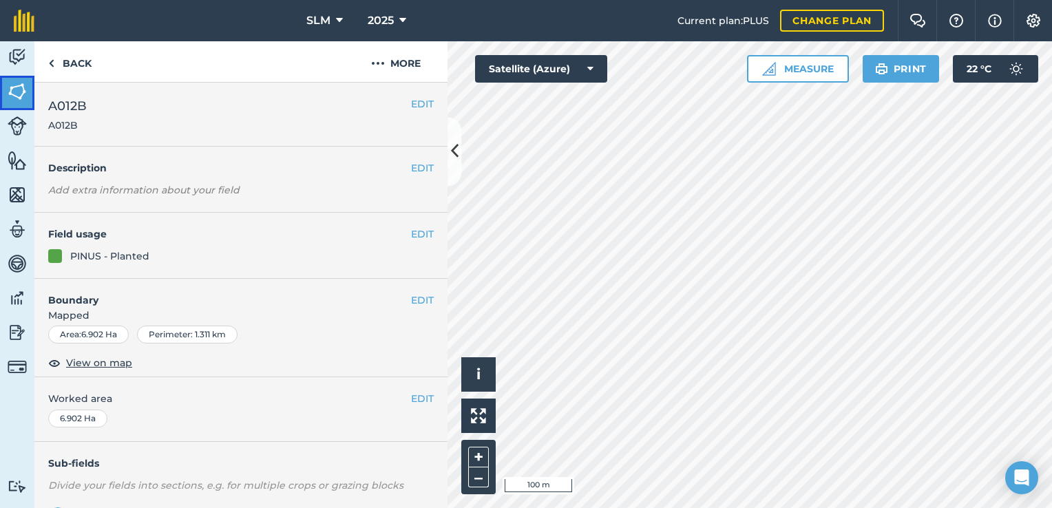
click at [21, 91] on img at bounding box center [17, 91] width 19 height 21
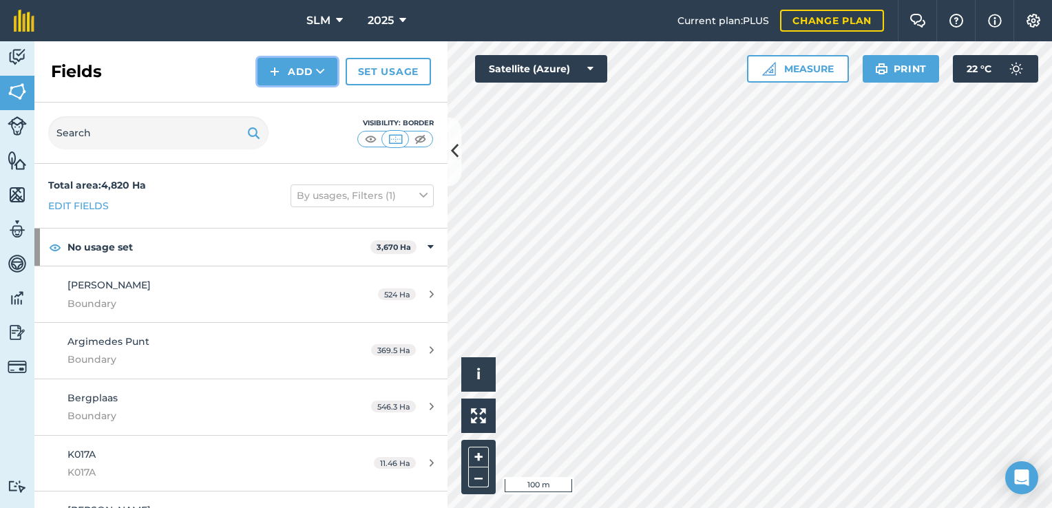
click at [325, 76] on icon at bounding box center [320, 72] width 9 height 14
click at [324, 106] on link "Draw" at bounding box center [298, 102] width 76 height 30
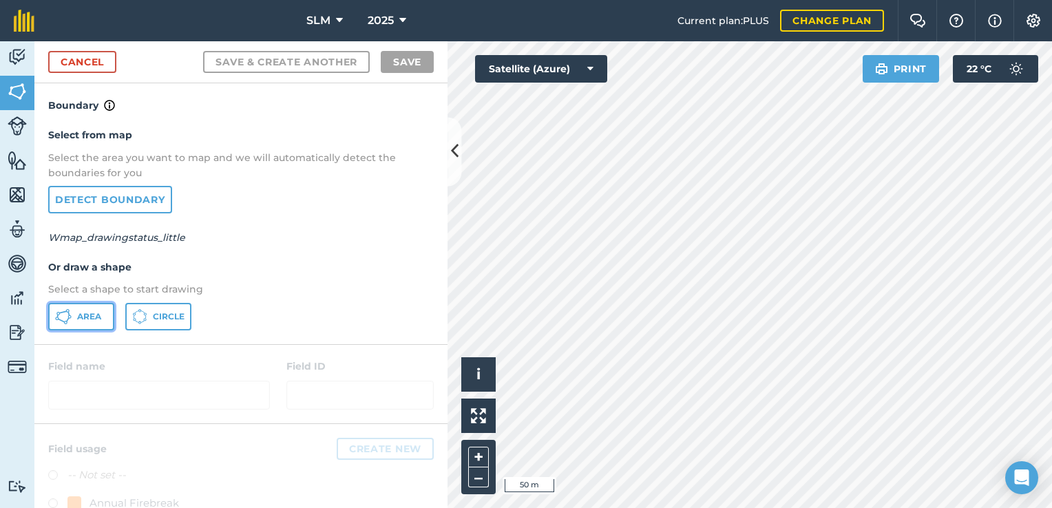
click at [99, 320] on span "Area" at bounding box center [89, 316] width 24 height 11
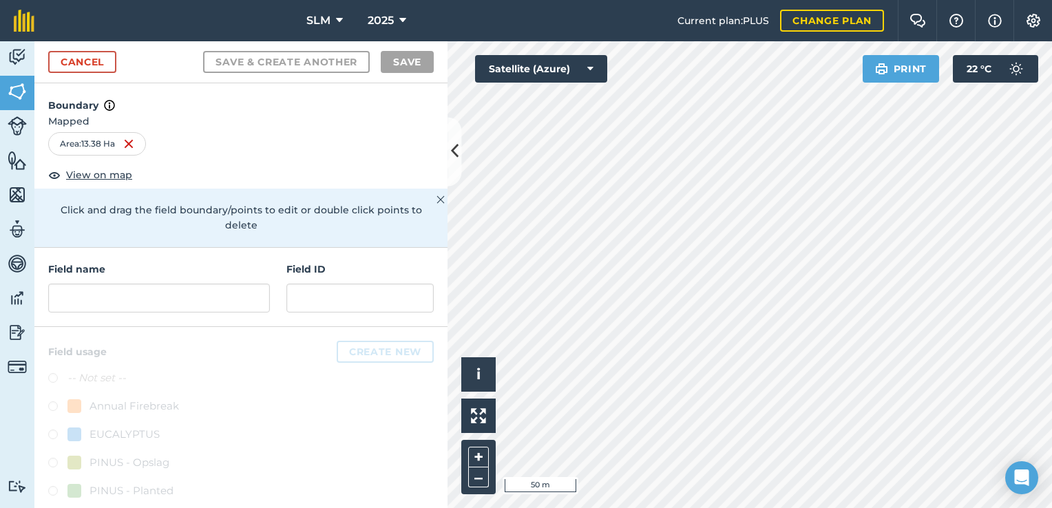
click at [650, 507] on html "SLM 2025 Current plan : PLUS Change plan Farm Chat Help Info Settings SLM - 202…" at bounding box center [526, 254] width 1052 height 508
click at [179, 301] on input "text" at bounding box center [159, 298] width 222 height 29
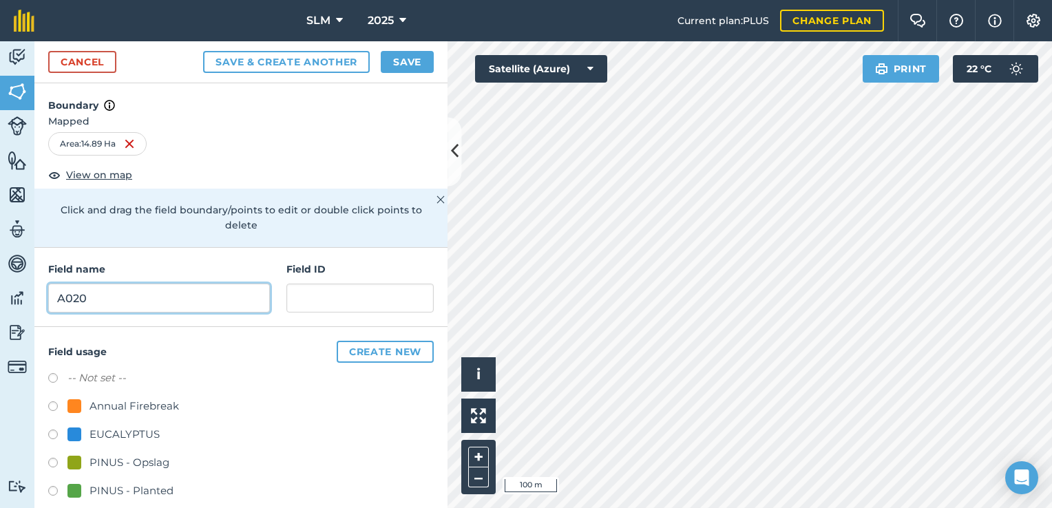
type input "A020"
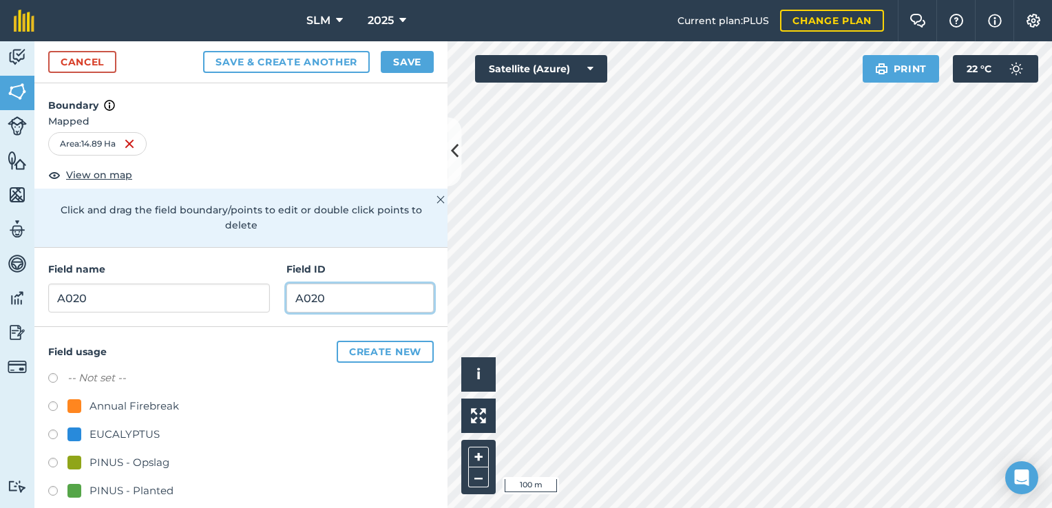
scroll to position [69, 0]
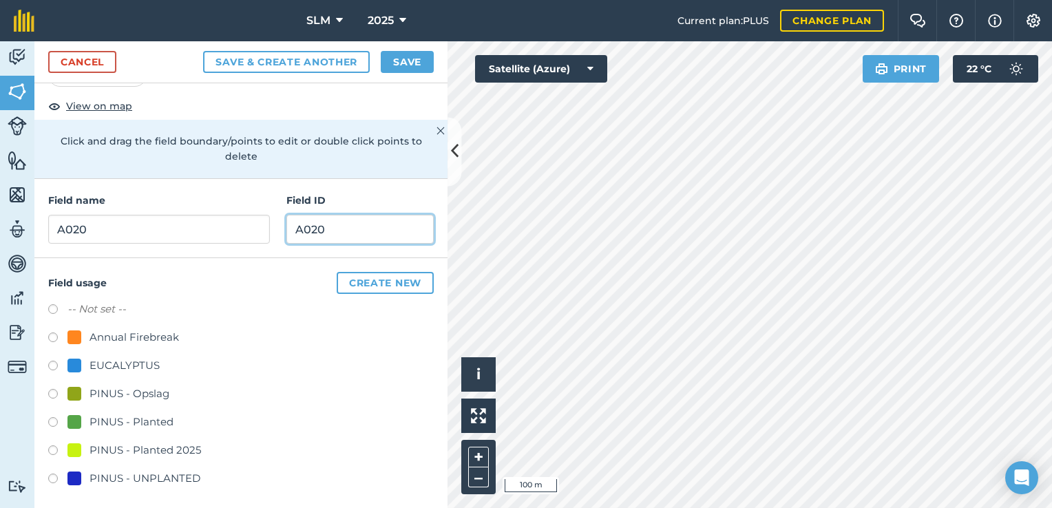
type input "A020"
click at [52, 420] on label at bounding box center [57, 424] width 19 height 14
radio input "true"
click at [399, 67] on button "Save" at bounding box center [407, 62] width 53 height 22
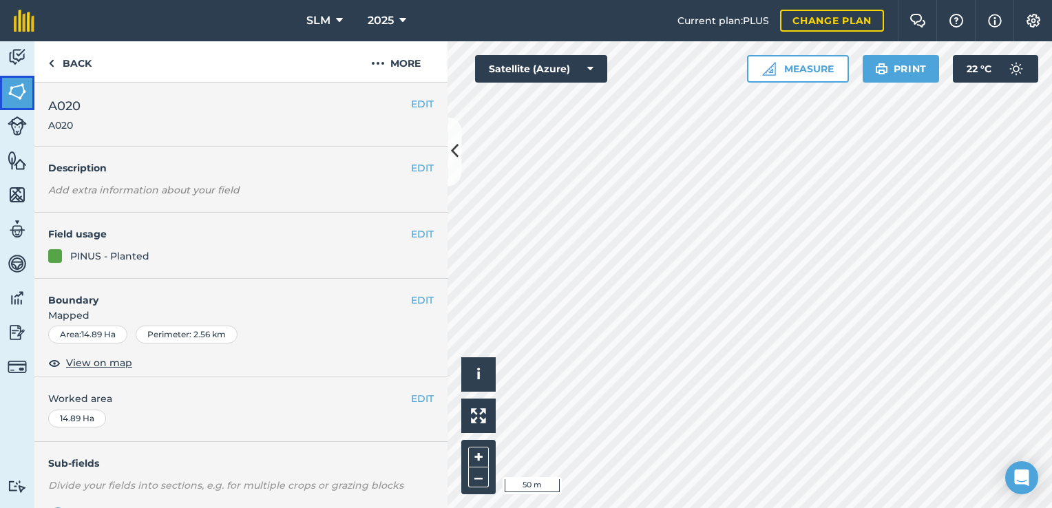
click at [14, 89] on img at bounding box center [17, 91] width 19 height 21
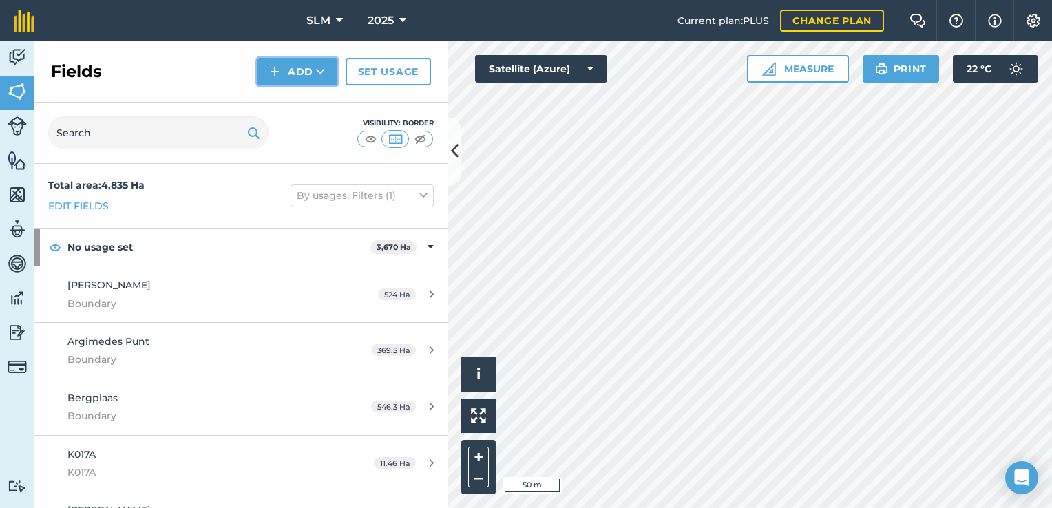
click at [308, 72] on button "Add" at bounding box center [297, 72] width 80 height 28
click at [306, 76] on button "Add" at bounding box center [297, 72] width 80 height 28
click at [295, 96] on link "Draw" at bounding box center [298, 102] width 76 height 30
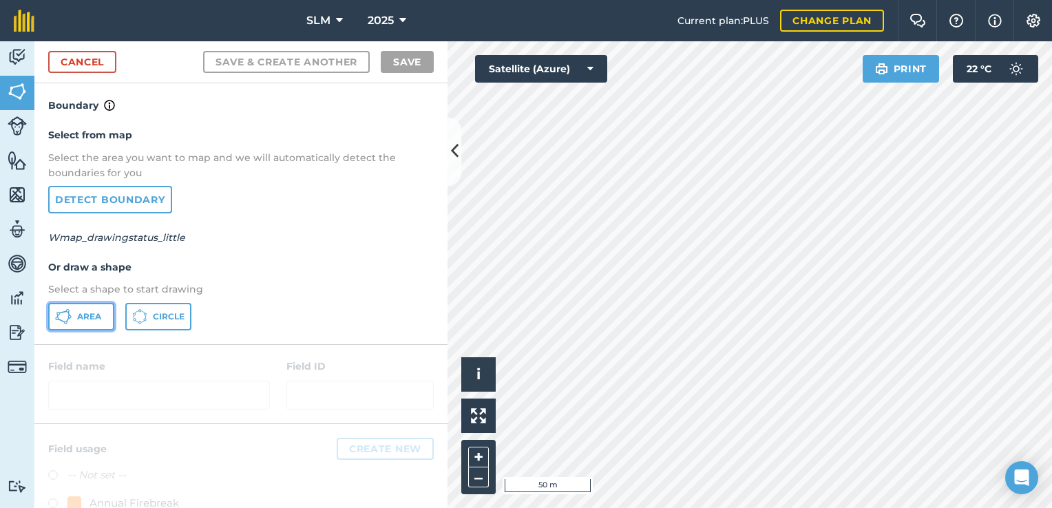
click at [95, 307] on button "Area" at bounding box center [81, 317] width 66 height 28
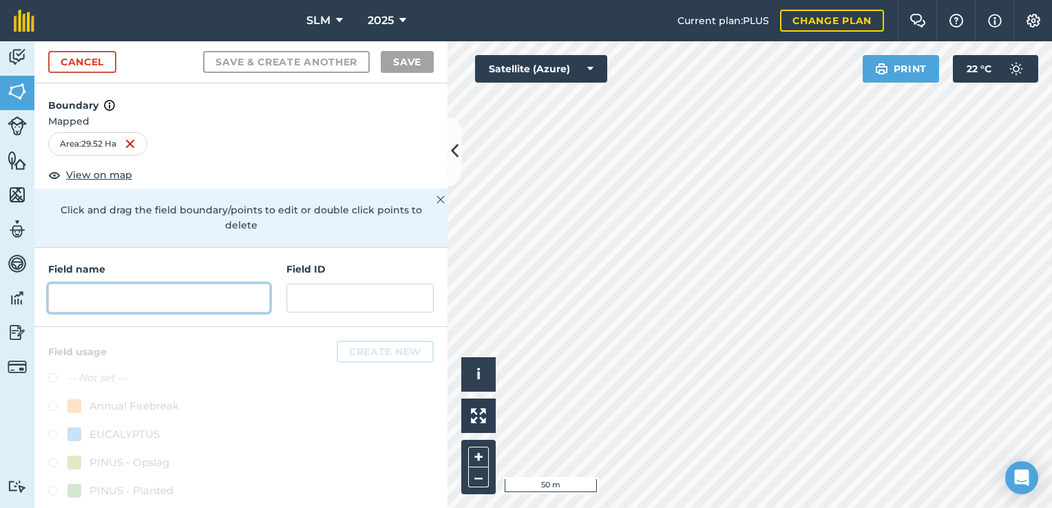
click at [136, 297] on input "text" at bounding box center [159, 298] width 222 height 29
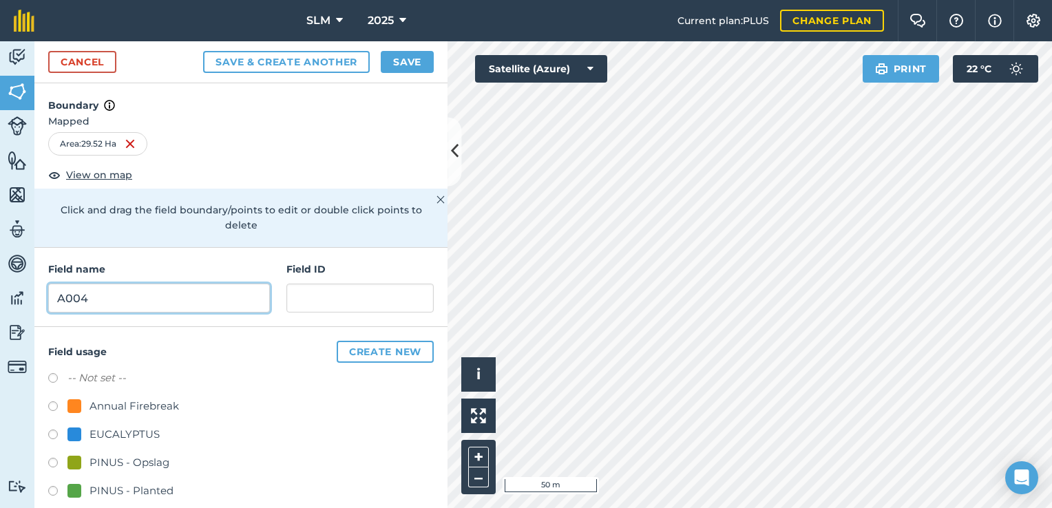
type input "A004"
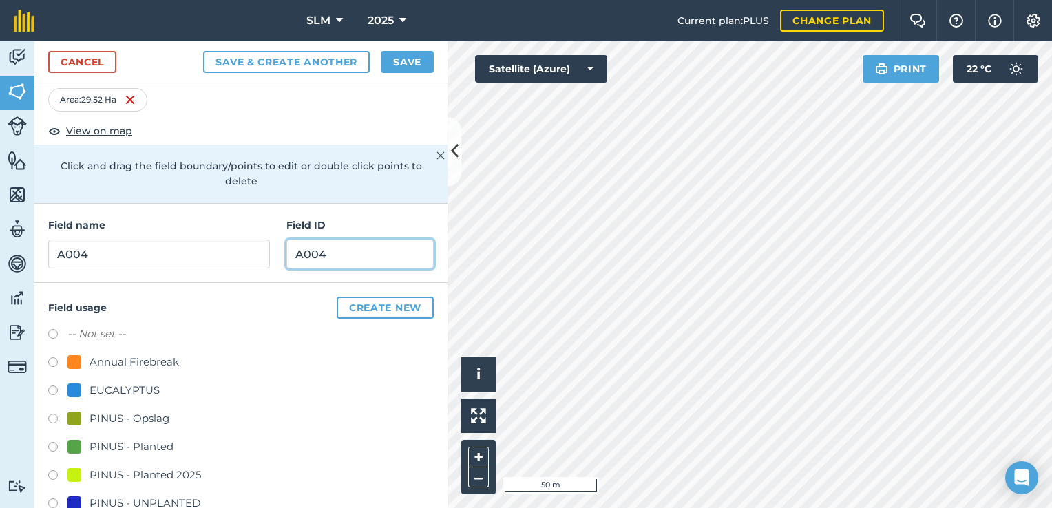
scroll to position [69, 0]
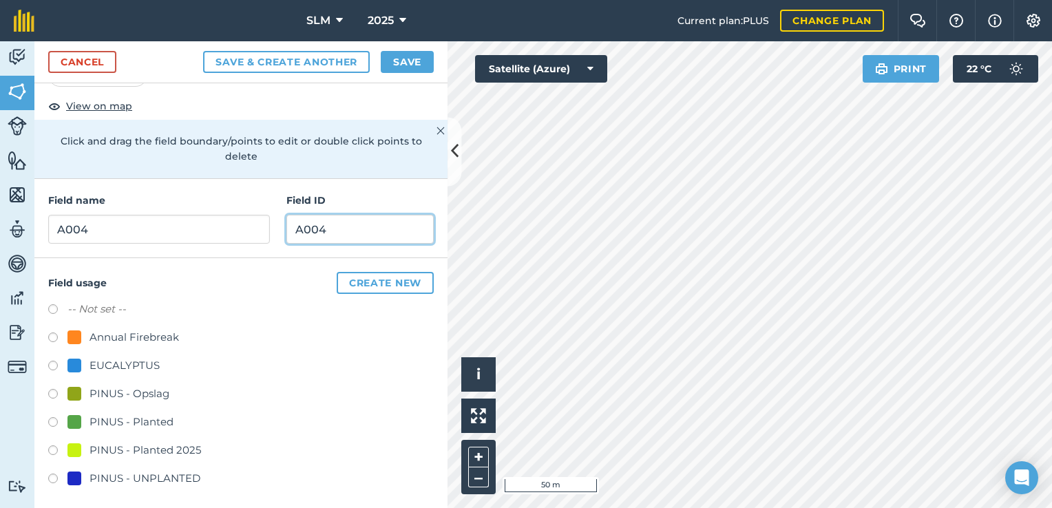
type input "A004"
click at [52, 477] on label at bounding box center [57, 481] width 19 height 14
radio input "true"
click at [411, 61] on button "Save" at bounding box center [407, 62] width 53 height 22
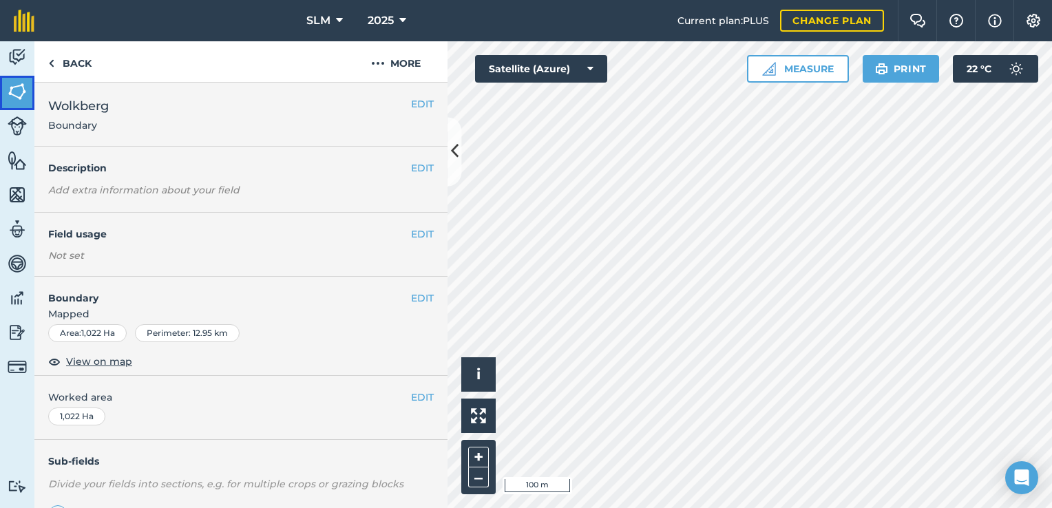
drag, startPoint x: 18, startPoint y: 93, endPoint x: 30, endPoint y: 92, distance: 11.8
click at [18, 93] on img at bounding box center [17, 91] width 19 height 21
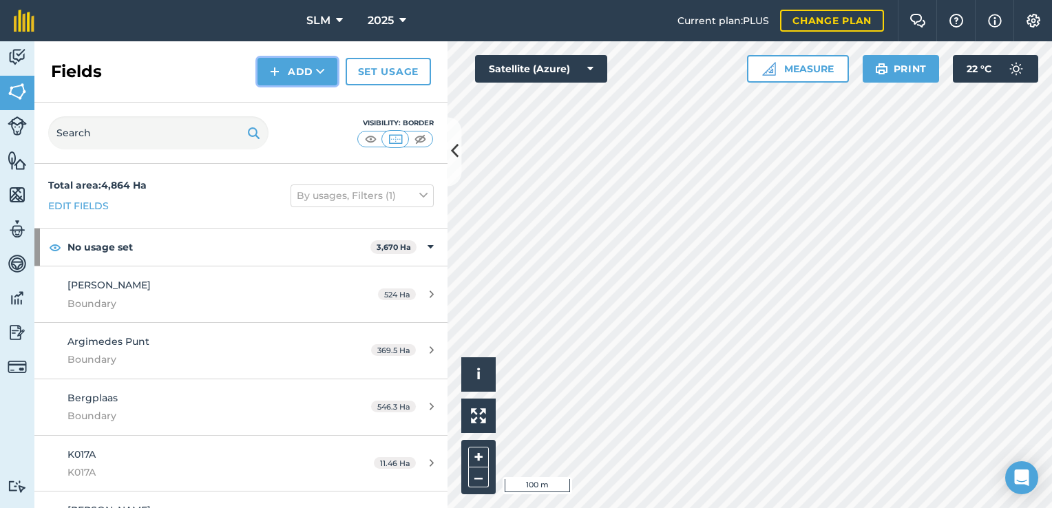
click at [304, 65] on button "Add" at bounding box center [297, 72] width 80 height 28
click at [312, 105] on link "Draw" at bounding box center [298, 102] width 76 height 30
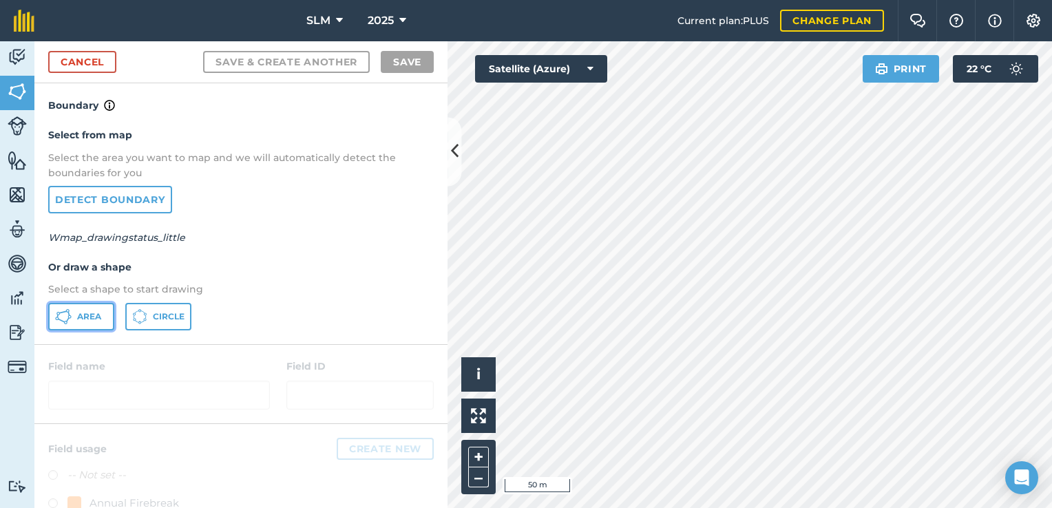
drag, startPoint x: 103, startPoint y: 312, endPoint x: 286, endPoint y: 287, distance: 184.1
click at [103, 312] on button "Area" at bounding box center [81, 317] width 66 height 28
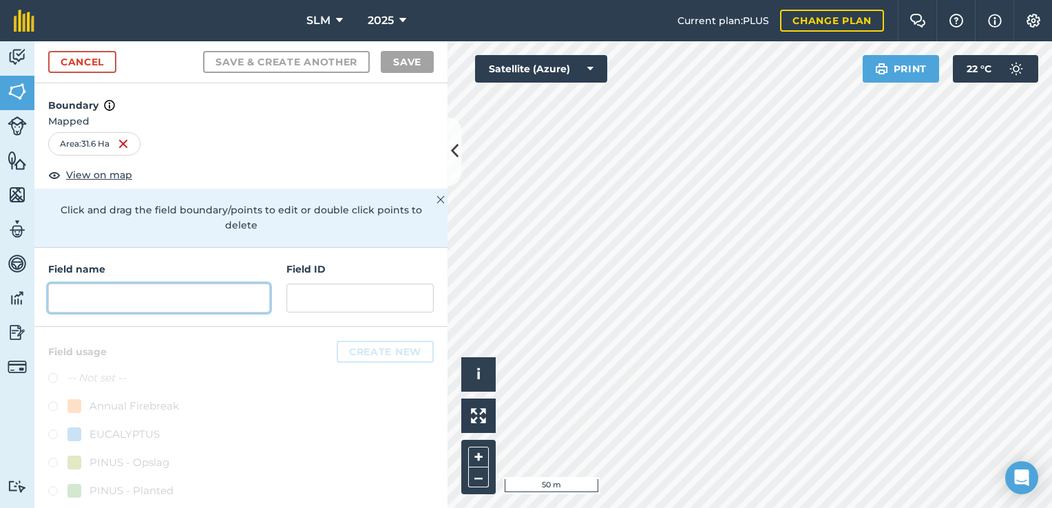
click at [132, 306] on input "text" at bounding box center [159, 298] width 222 height 29
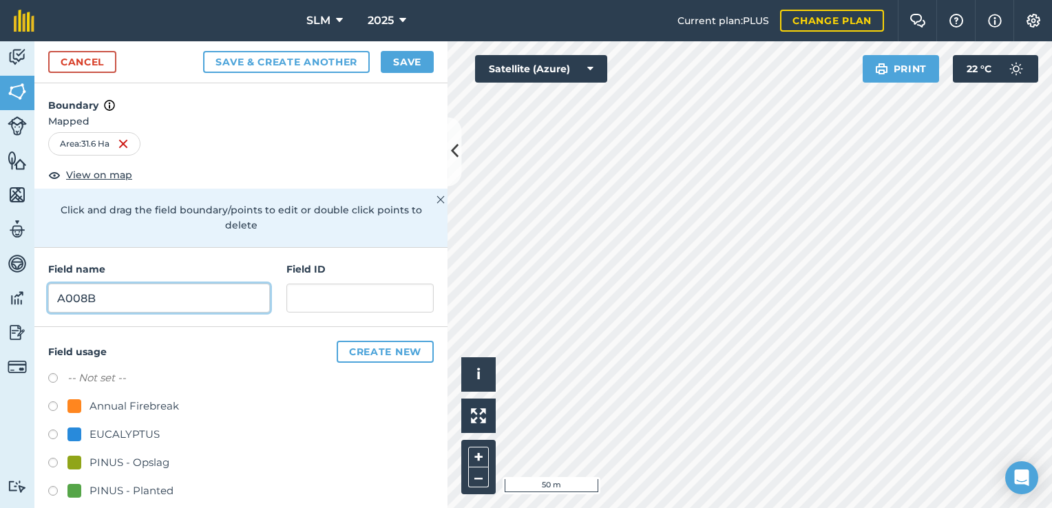
type input "A008B"
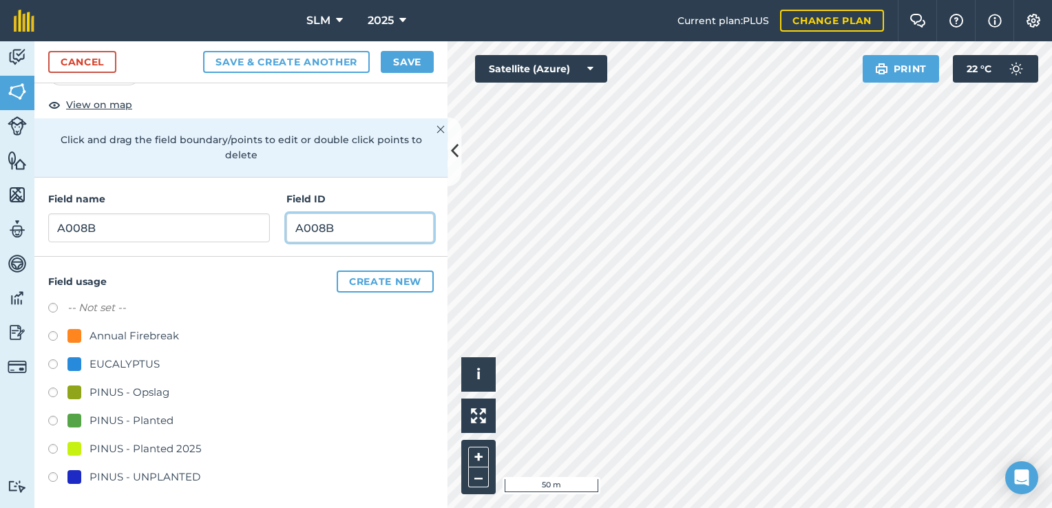
scroll to position [72, 0]
type input "A008B"
click at [51, 414] on label at bounding box center [57, 421] width 19 height 14
radio input "true"
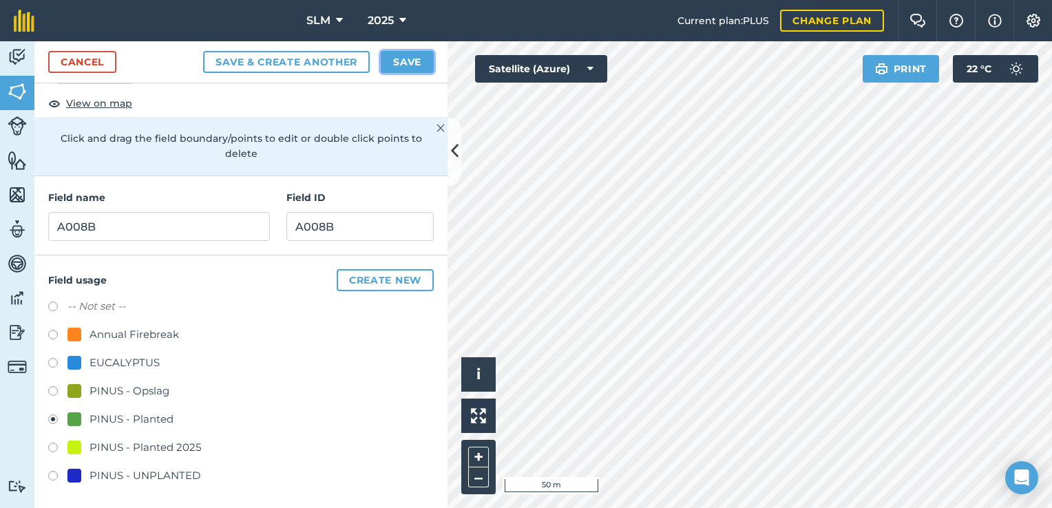
click at [405, 65] on button "Save" at bounding box center [407, 62] width 53 height 22
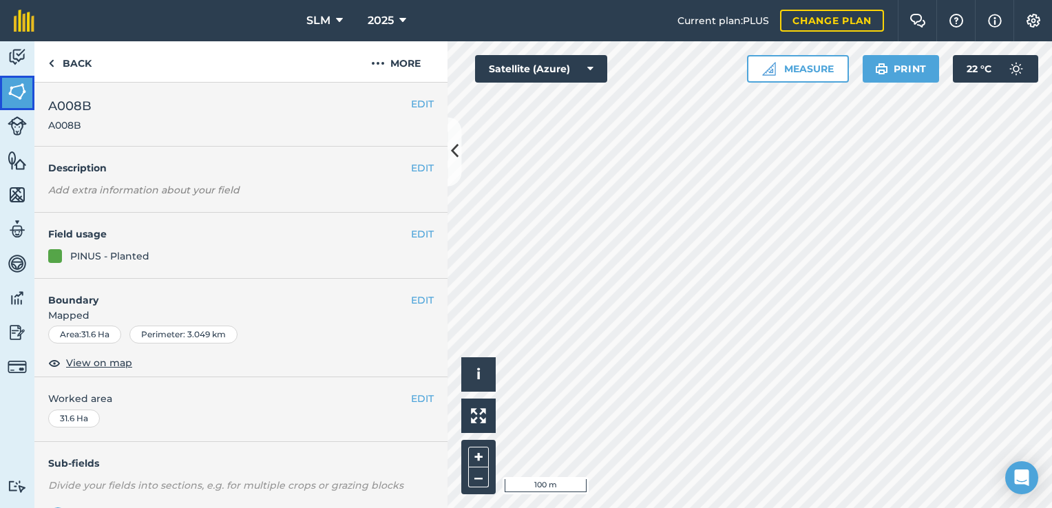
click at [25, 93] on img at bounding box center [17, 91] width 19 height 21
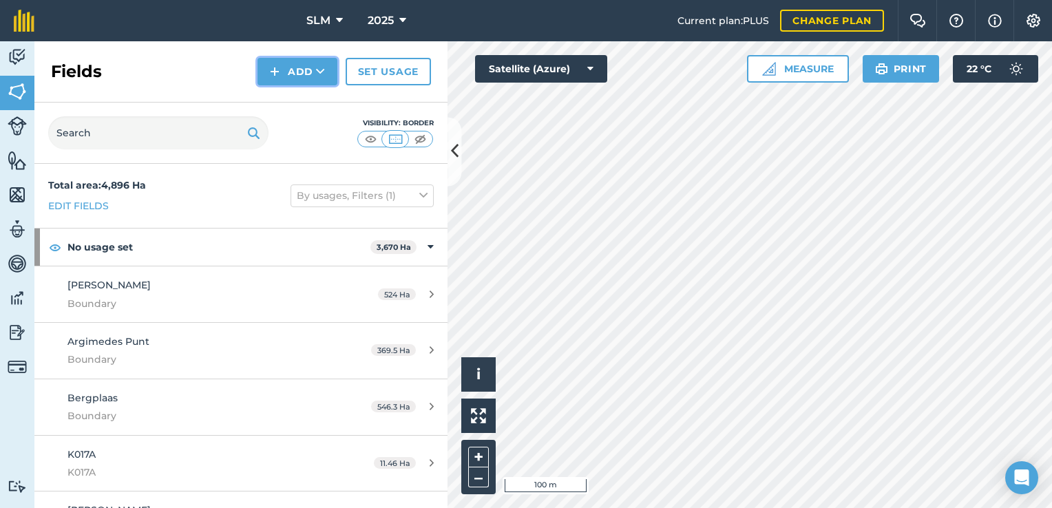
click at [296, 76] on button "Add" at bounding box center [297, 72] width 80 height 28
click at [315, 111] on link "Draw" at bounding box center [298, 102] width 76 height 30
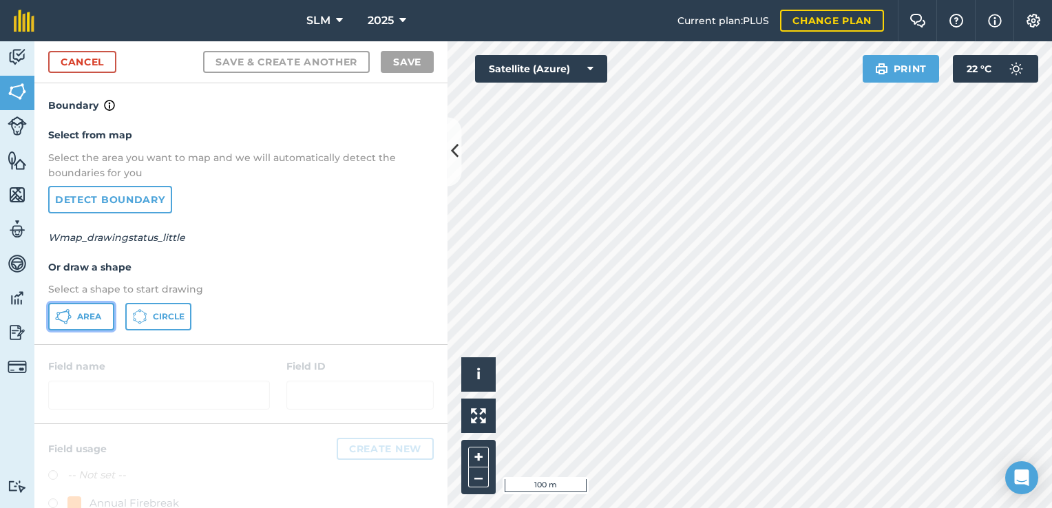
click at [85, 307] on button "Area" at bounding box center [81, 317] width 66 height 28
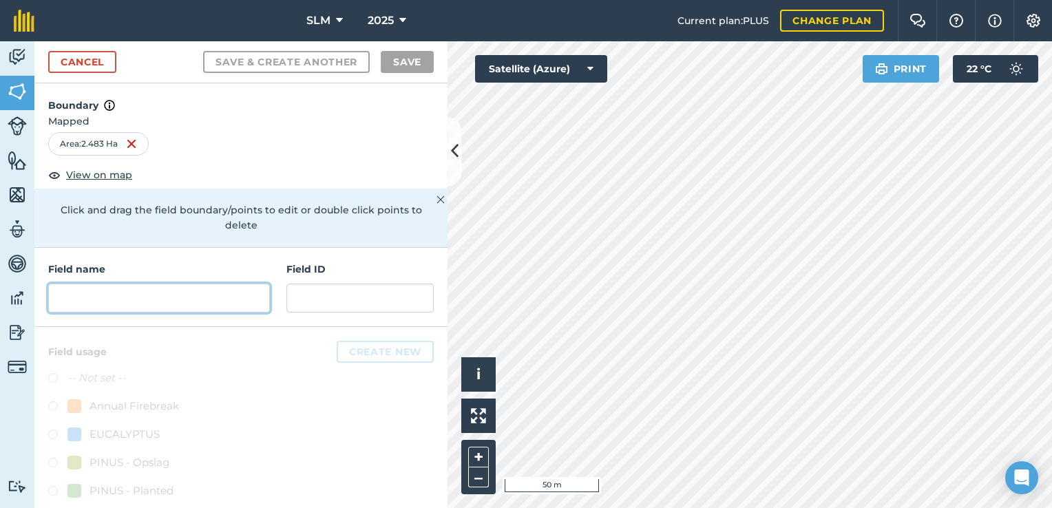
click at [143, 298] on input "text" at bounding box center [159, 298] width 222 height 29
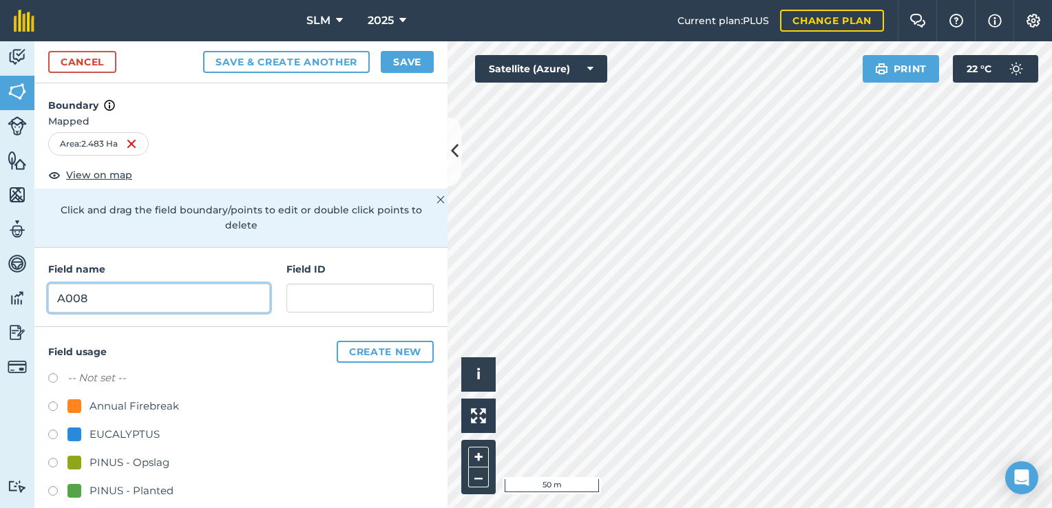
type input "A008"
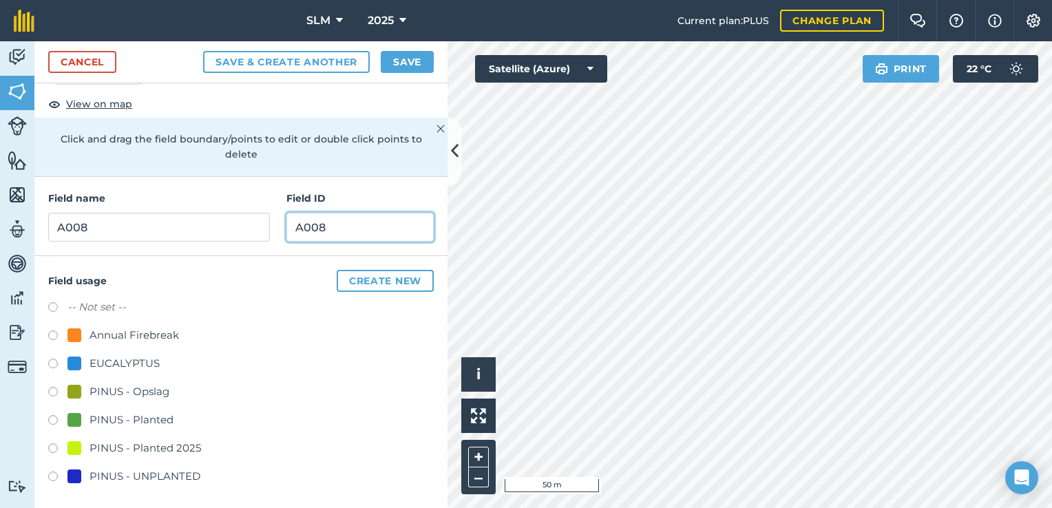
scroll to position [72, 0]
type input "A008"
click at [52, 417] on label at bounding box center [57, 421] width 19 height 14
radio input "true"
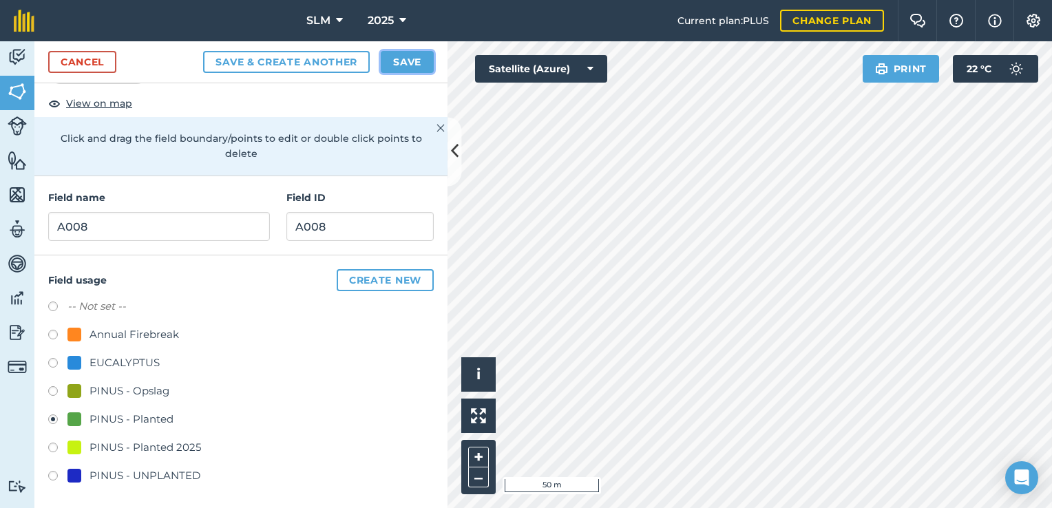
click at [409, 67] on button "Save" at bounding box center [407, 62] width 53 height 22
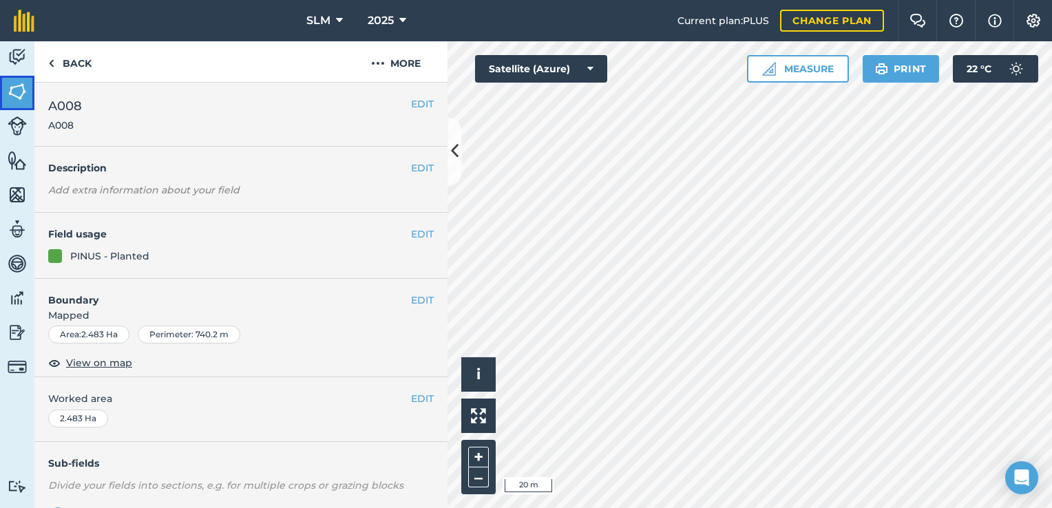
click at [14, 84] on img at bounding box center [17, 91] width 19 height 21
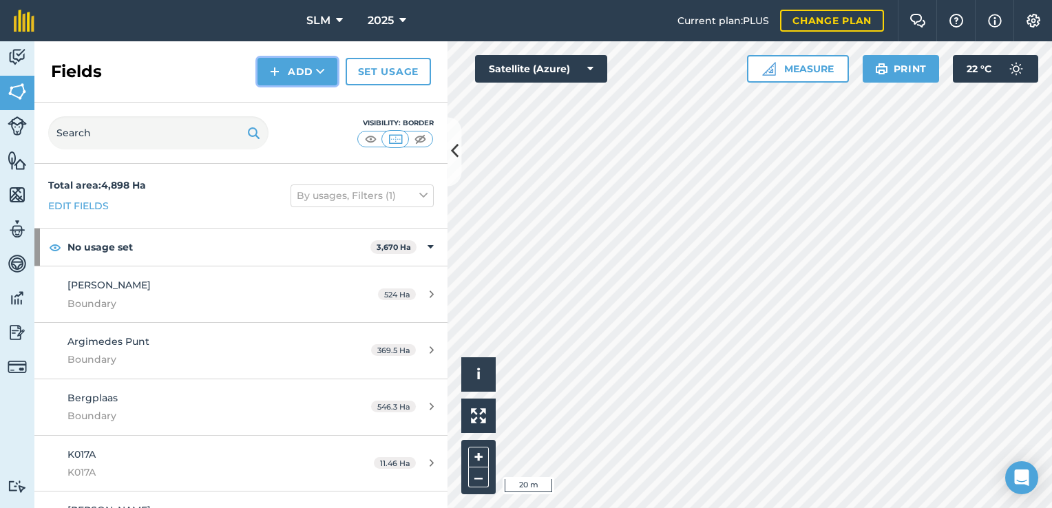
click at [299, 73] on button "Add" at bounding box center [297, 72] width 80 height 28
click at [308, 100] on link "Draw" at bounding box center [298, 102] width 76 height 30
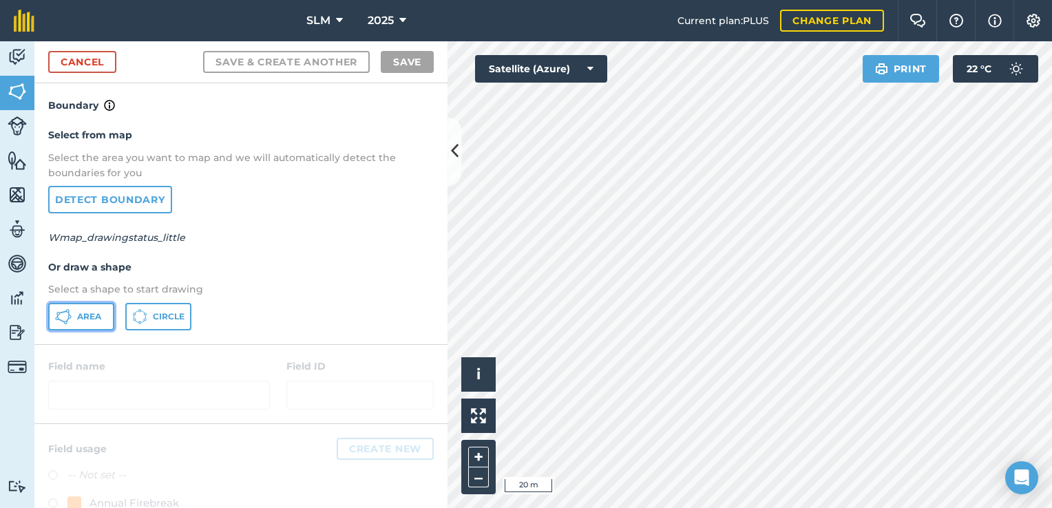
click at [99, 316] on span "Area" at bounding box center [89, 316] width 24 height 11
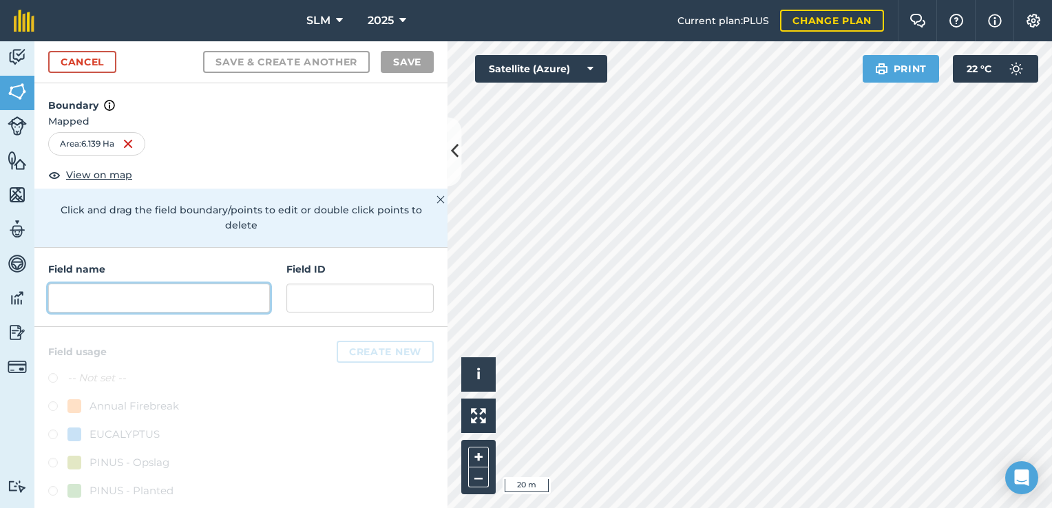
click at [224, 302] on input "text" at bounding box center [159, 298] width 222 height 29
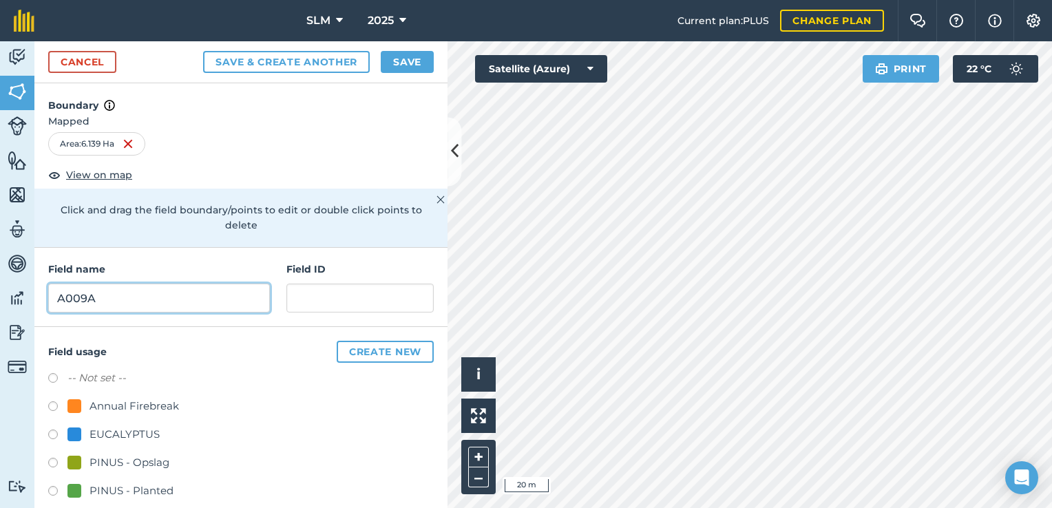
type input "A009A"
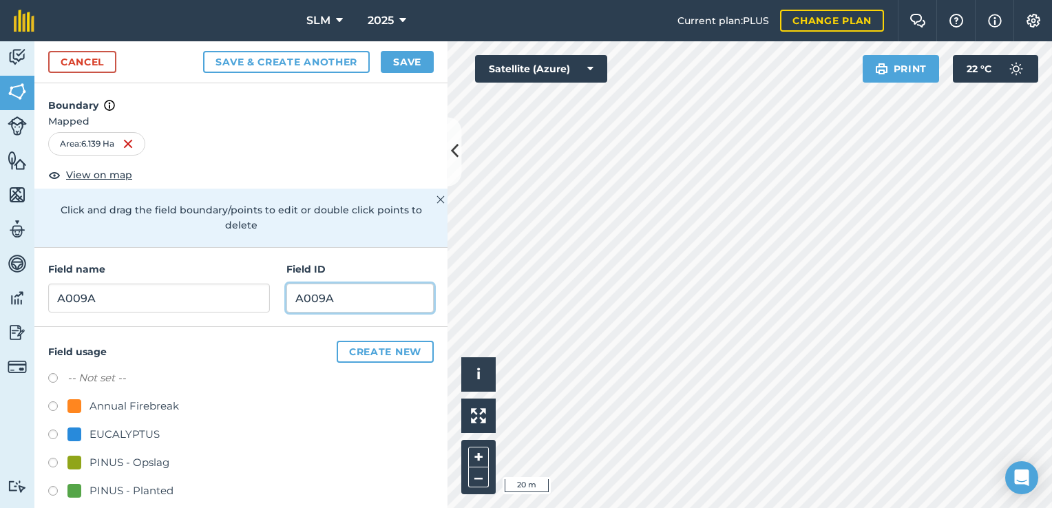
type input "A009A"
click at [417, 60] on button "Save" at bounding box center [407, 62] width 53 height 22
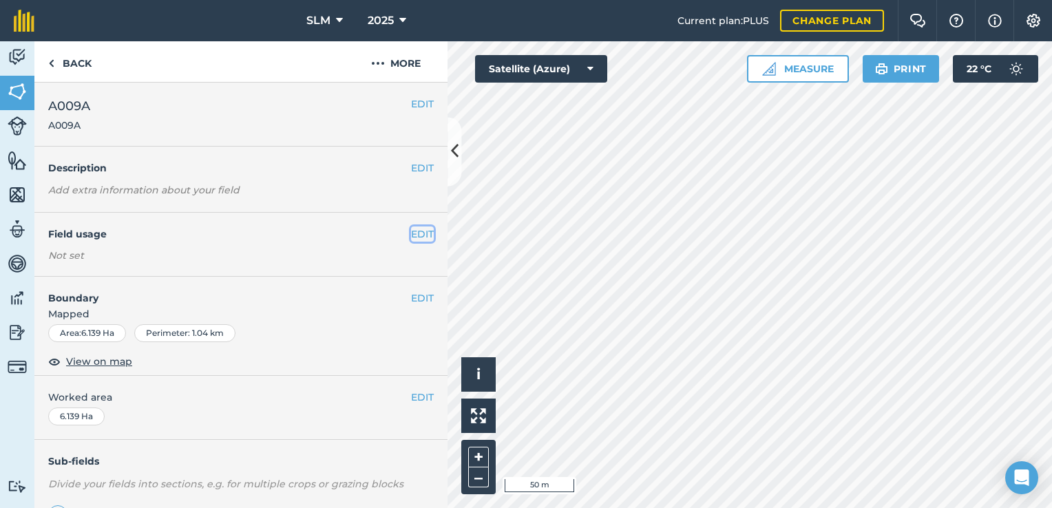
click at [412, 231] on button "EDIT" at bounding box center [422, 233] width 23 height 15
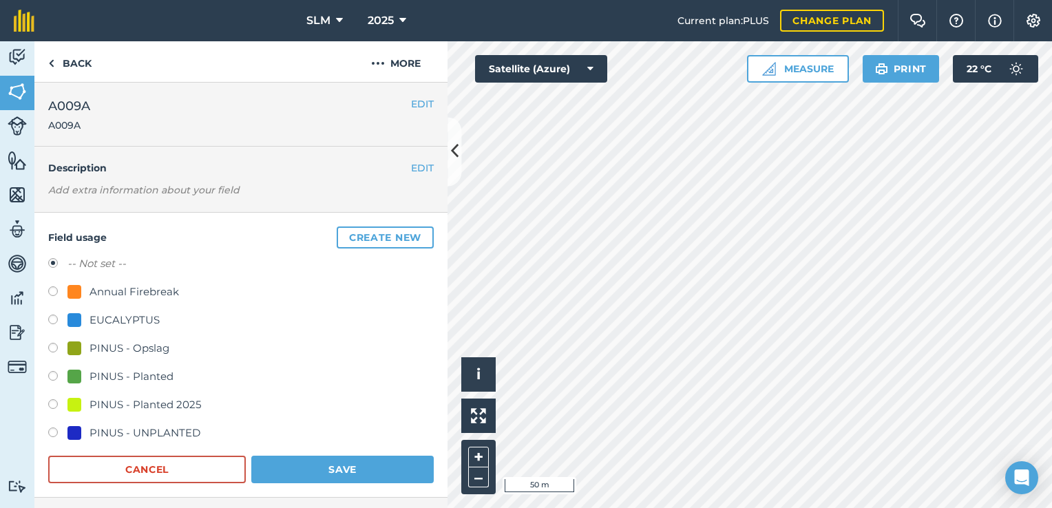
click at [53, 374] on label at bounding box center [57, 378] width 19 height 14
radio input "true"
radio input "false"
click at [341, 474] on button "Save" at bounding box center [342, 470] width 182 height 28
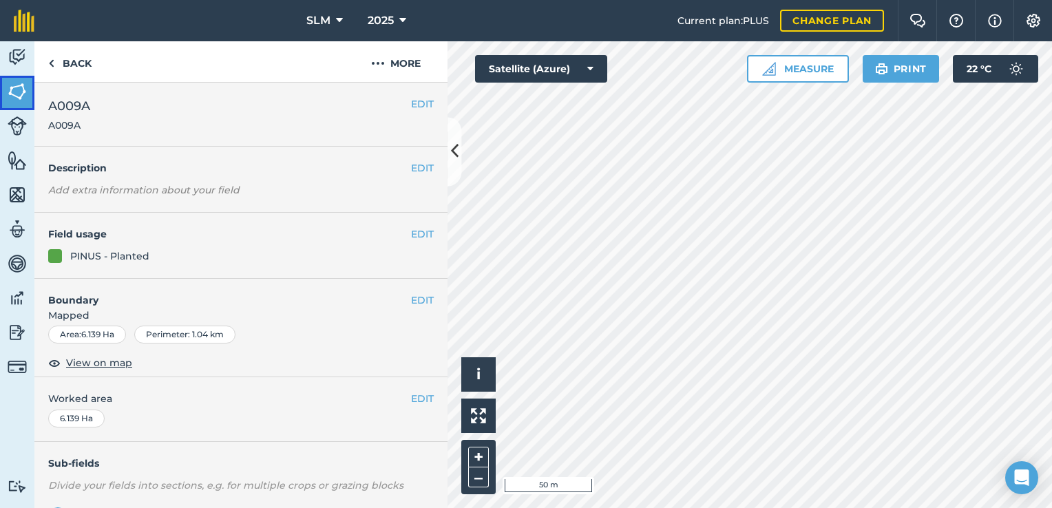
click at [8, 98] on img at bounding box center [17, 91] width 19 height 21
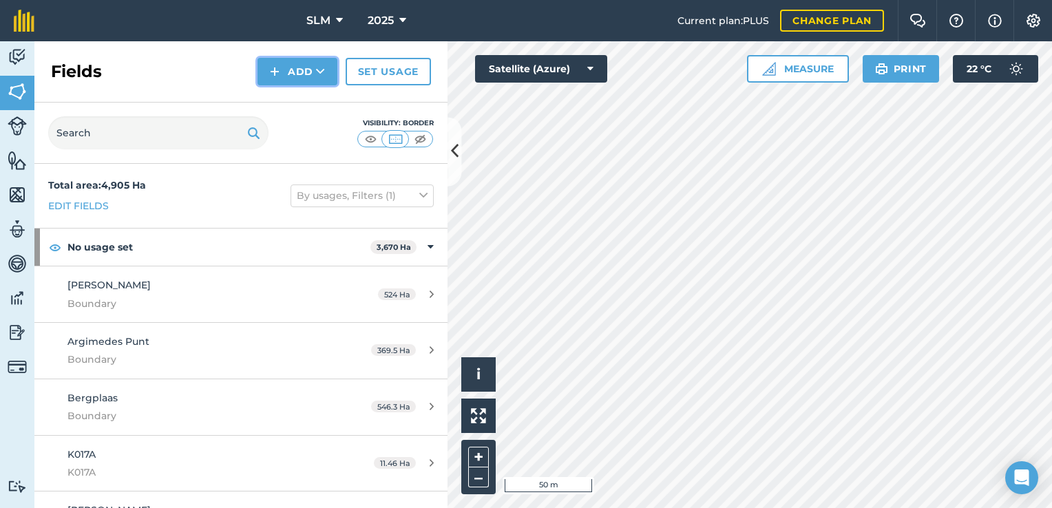
click at [288, 73] on button "Add" at bounding box center [297, 72] width 80 height 28
click at [311, 101] on link "Draw" at bounding box center [298, 102] width 76 height 30
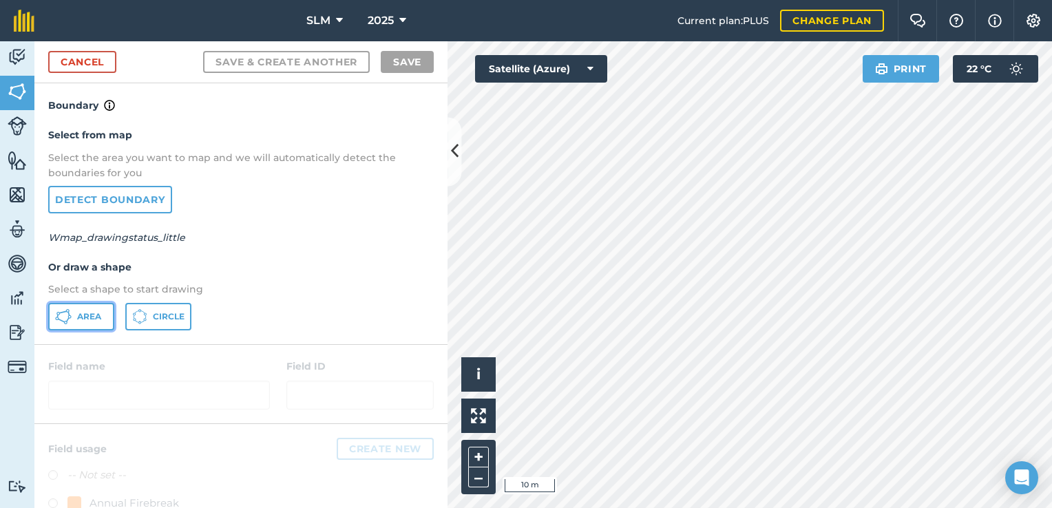
click at [105, 324] on button "Area" at bounding box center [81, 317] width 66 height 28
click at [426, 207] on div "Activity Fields Livestock Features Maps Team Vehicles Data Reporting Billing Tu…" at bounding box center [526, 274] width 1052 height 467
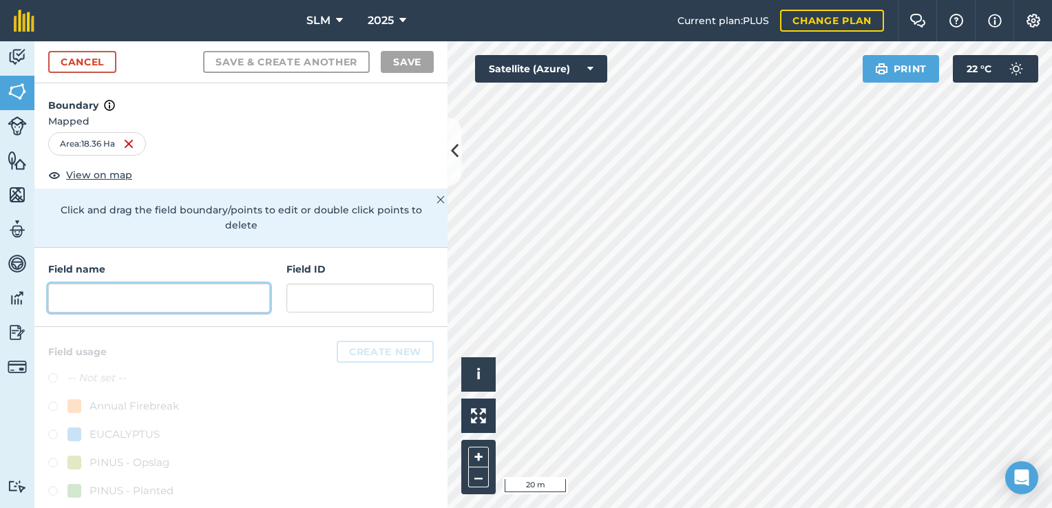
click at [157, 296] on input "text" at bounding box center [159, 298] width 222 height 29
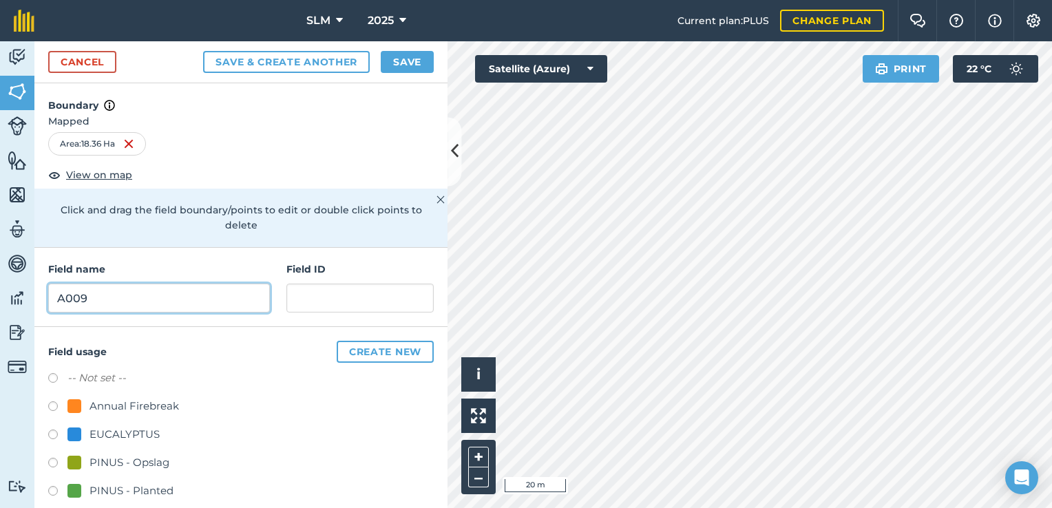
type input "A009"
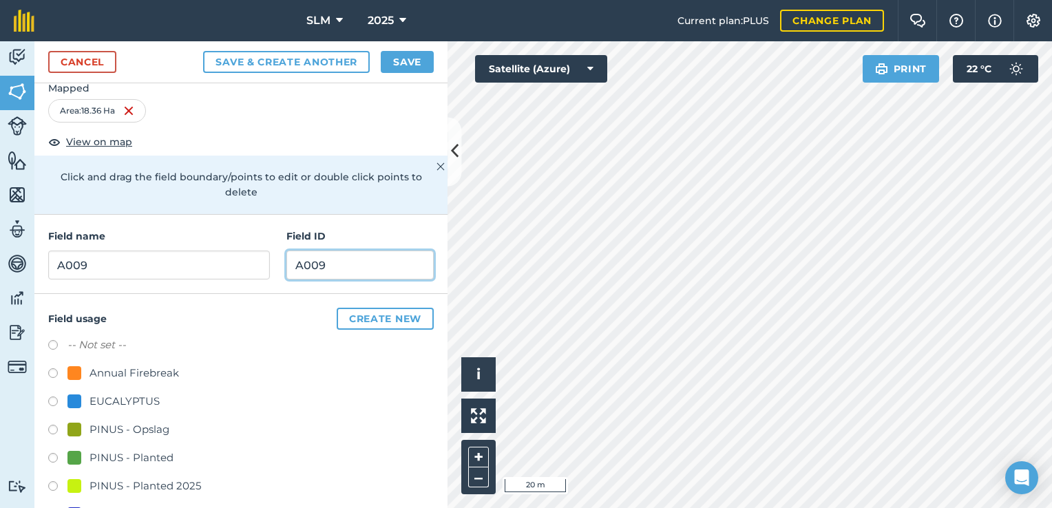
scroll to position [72, 0]
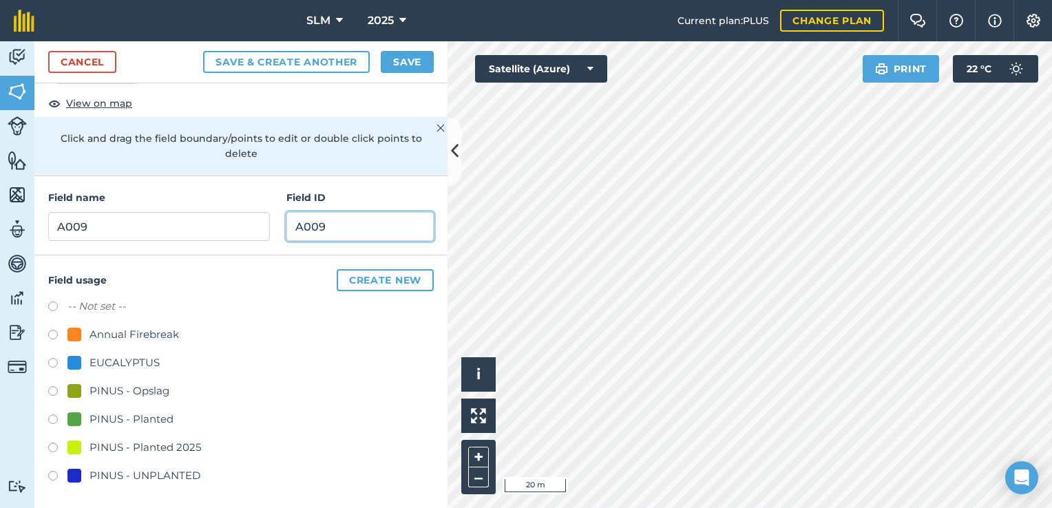
type input "A009"
click at [50, 416] on label at bounding box center [57, 421] width 19 height 14
radio input "true"
click at [405, 67] on button "Save" at bounding box center [407, 62] width 53 height 22
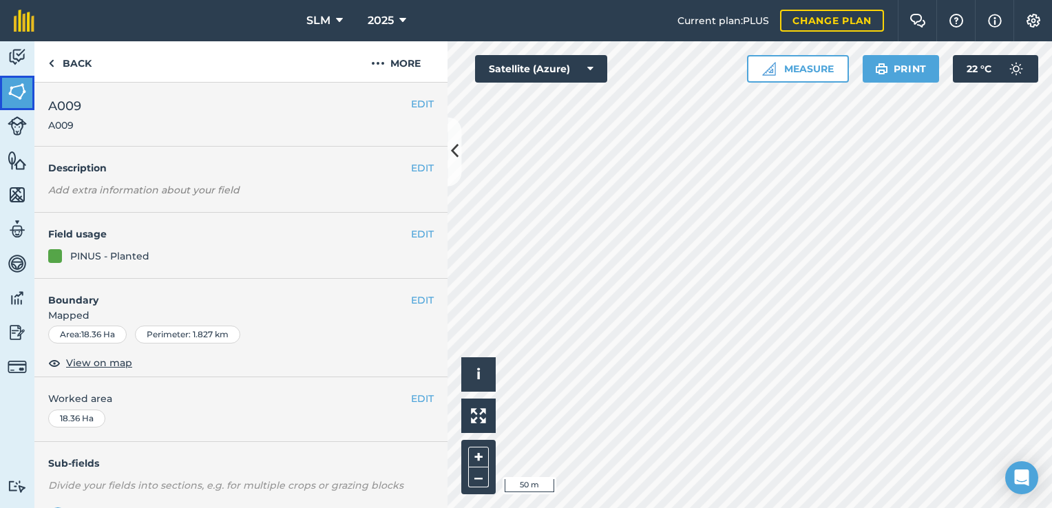
click at [23, 95] on img at bounding box center [17, 91] width 19 height 21
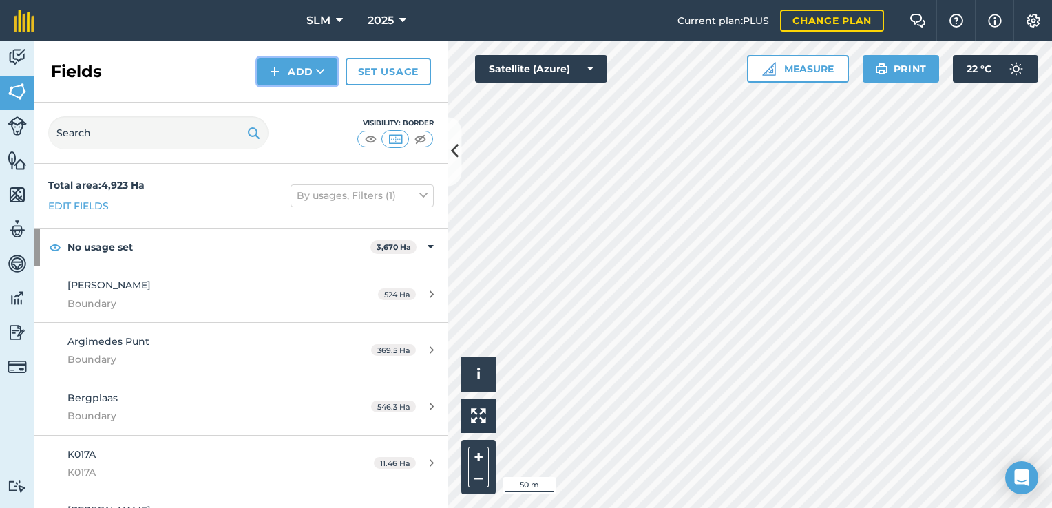
click at [295, 73] on button "Add" at bounding box center [297, 72] width 80 height 28
click at [298, 94] on link "Draw" at bounding box center [298, 102] width 76 height 30
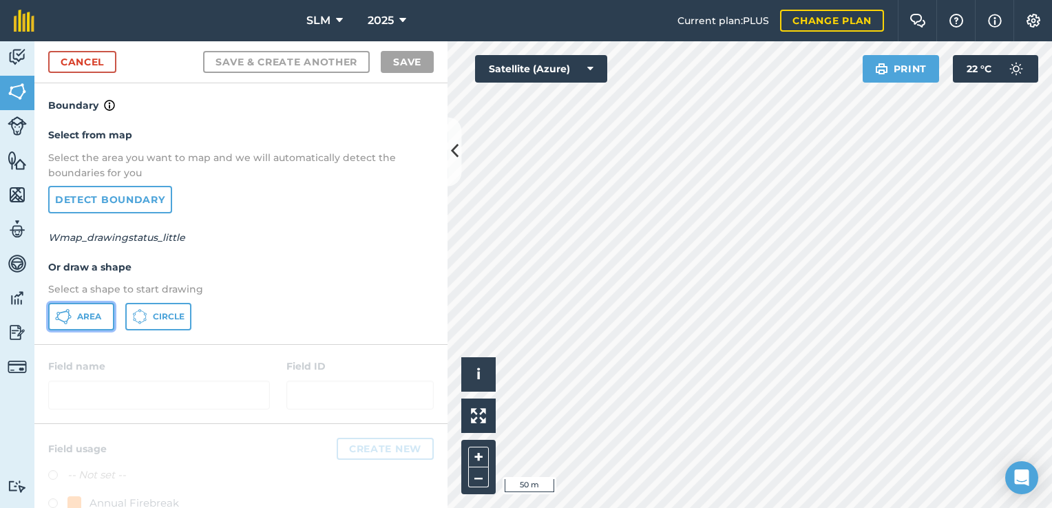
click at [95, 311] on span "Area" at bounding box center [89, 316] width 24 height 11
click at [664, 507] on html "SLM 2025 Current plan : PLUS Change plan Farm Chat Help Info Settings SLM - 202…" at bounding box center [526, 254] width 1052 height 508
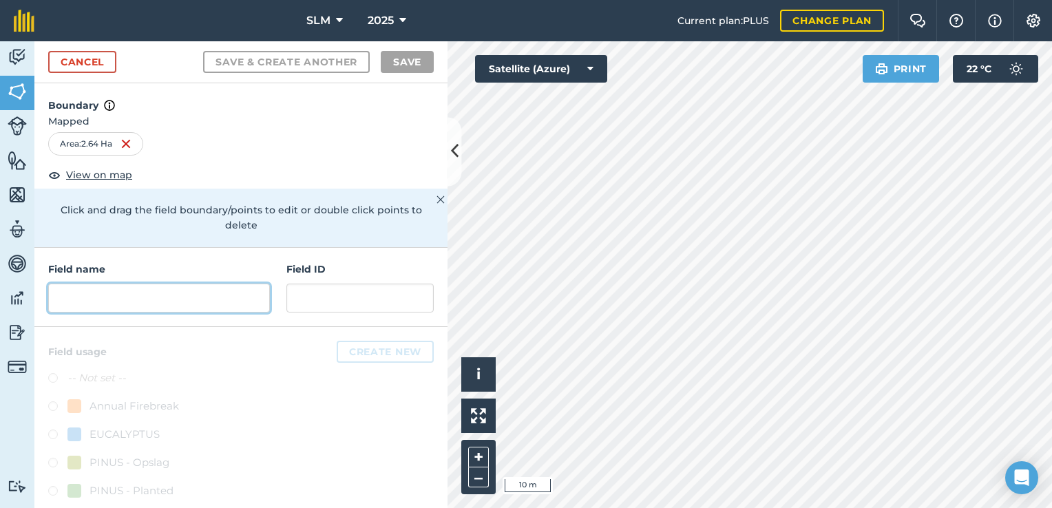
click at [172, 296] on input "text" at bounding box center [159, 298] width 222 height 29
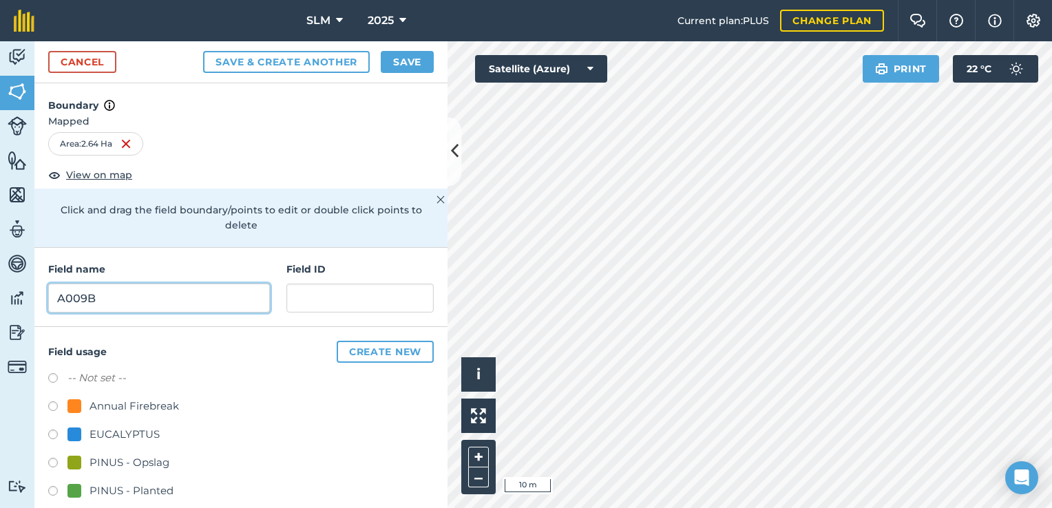
type input "A009B"
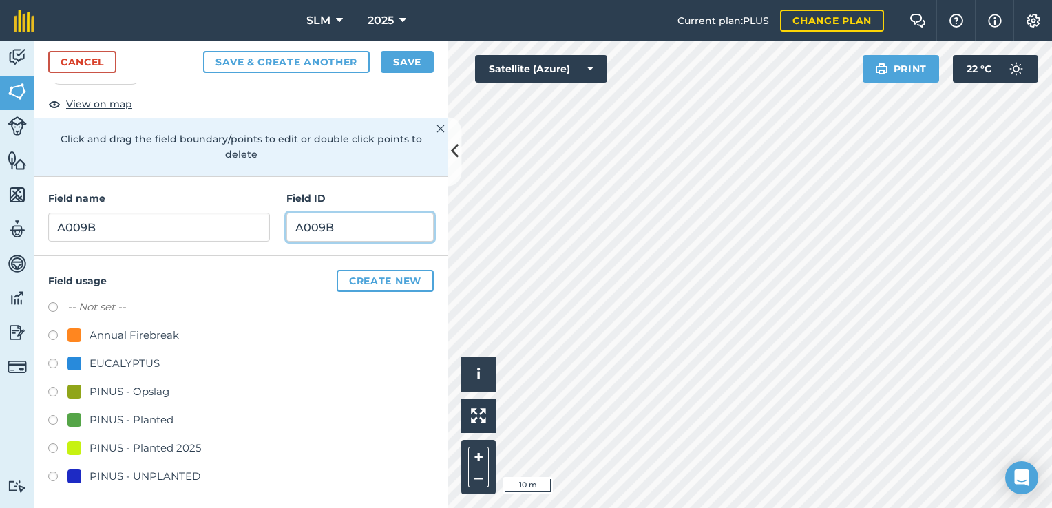
scroll to position [72, 0]
type input "A009B"
click at [55, 416] on label at bounding box center [57, 421] width 19 height 14
radio input "true"
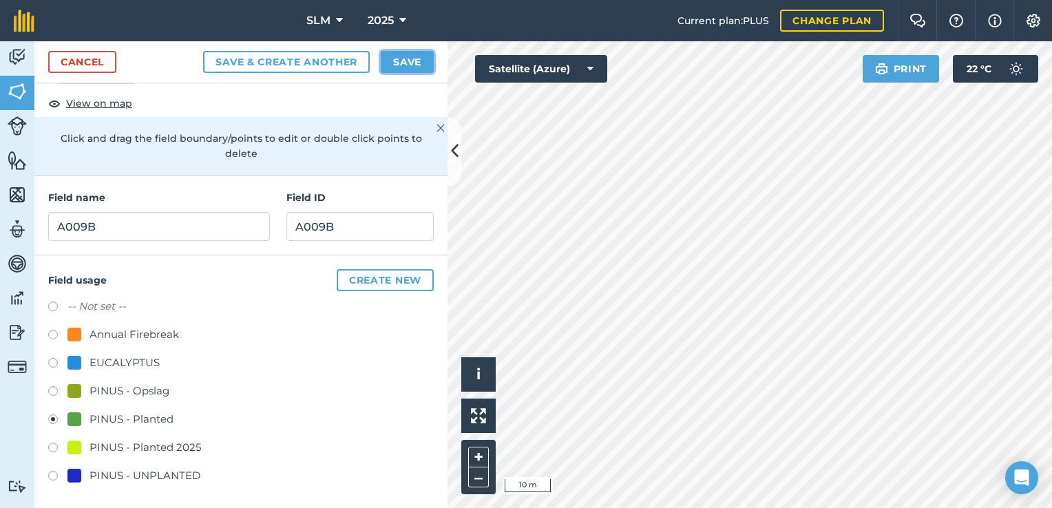
click at [410, 57] on button "Save" at bounding box center [407, 62] width 53 height 22
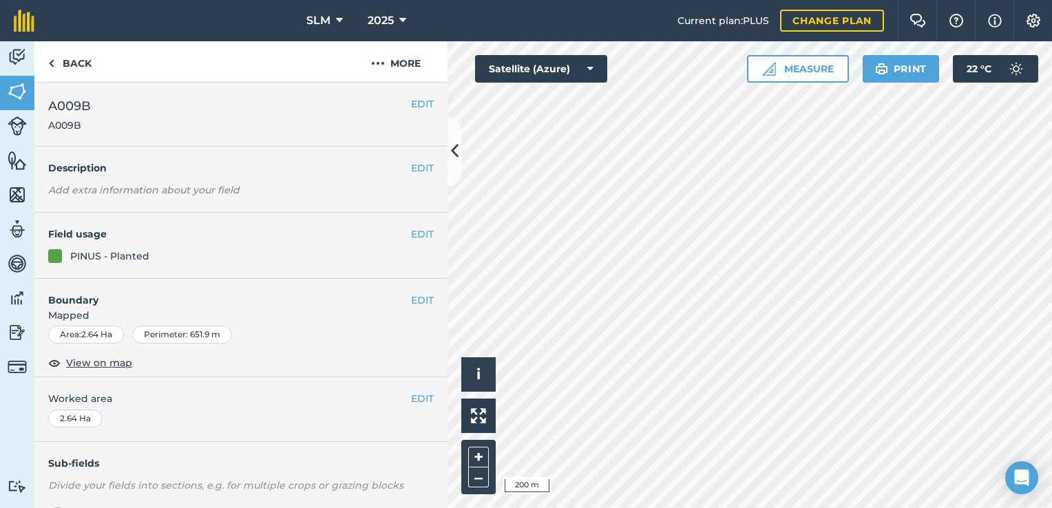
click at [928, 507] on html "SLM 2025 Current plan : PLUS Change plan Farm Chat Help Info Settings SLM - 202…" at bounding box center [526, 254] width 1052 height 508
click at [415, 169] on button "EDIT" at bounding box center [422, 167] width 23 height 15
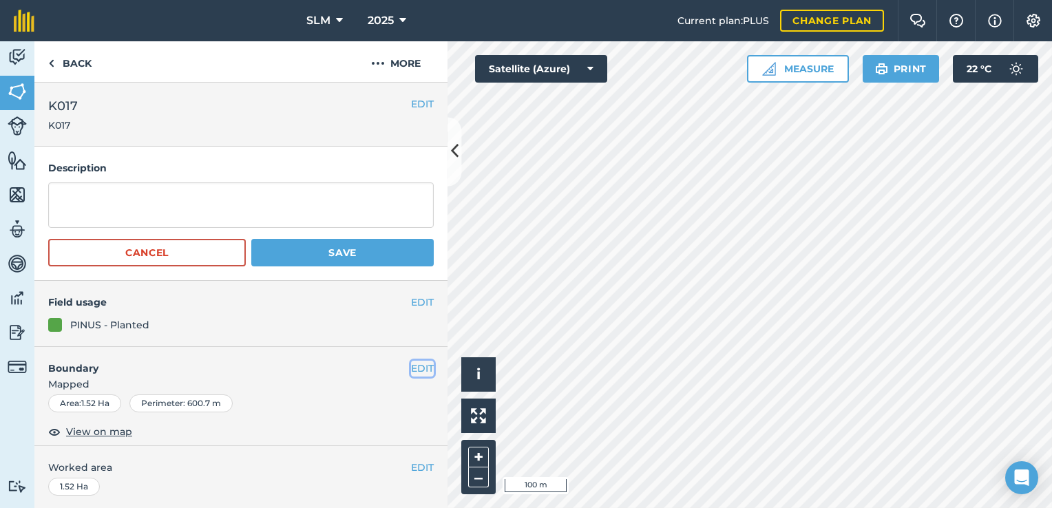
click at [411, 363] on button "EDIT" at bounding box center [422, 368] width 23 height 15
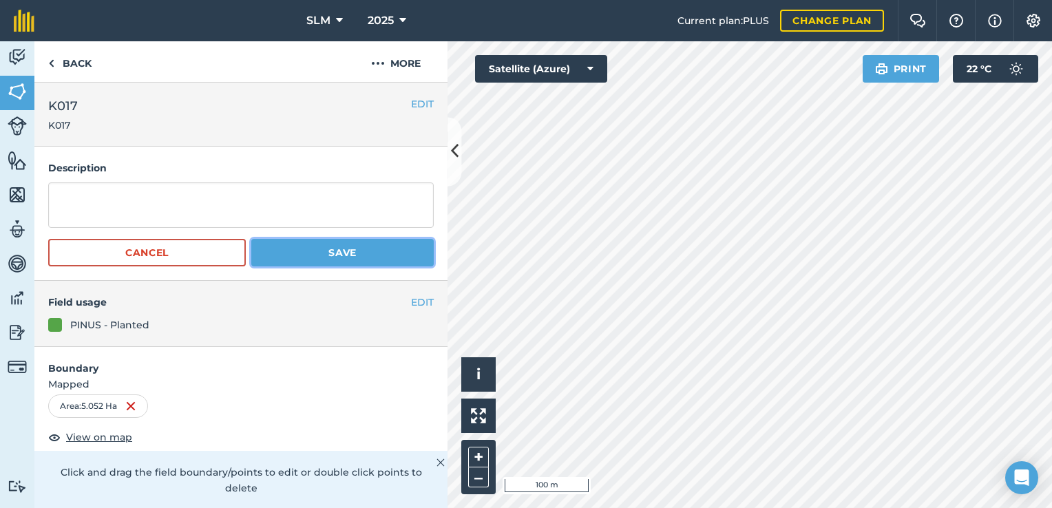
click at [335, 246] on button "Save" at bounding box center [342, 253] width 182 height 28
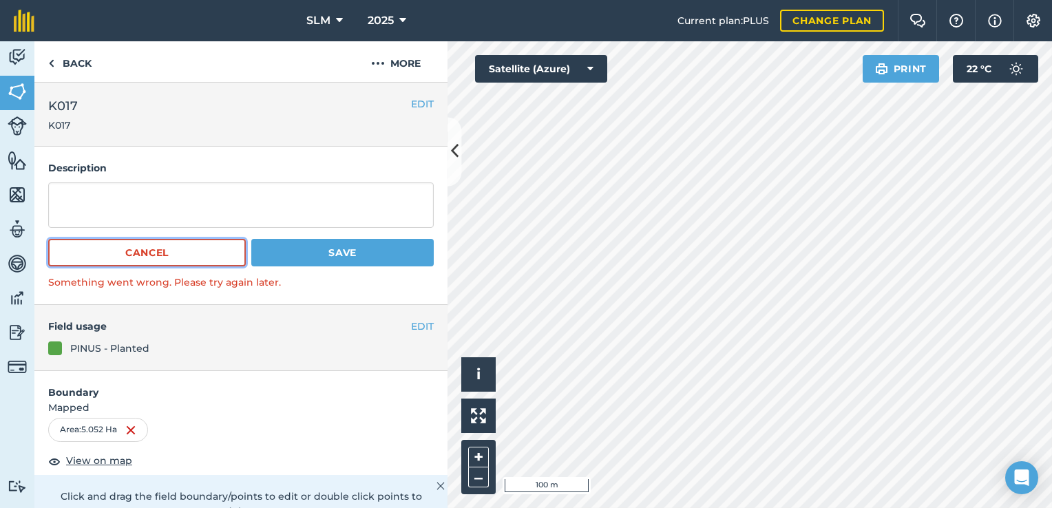
click at [193, 255] on button "Cancel" at bounding box center [147, 253] width 198 height 28
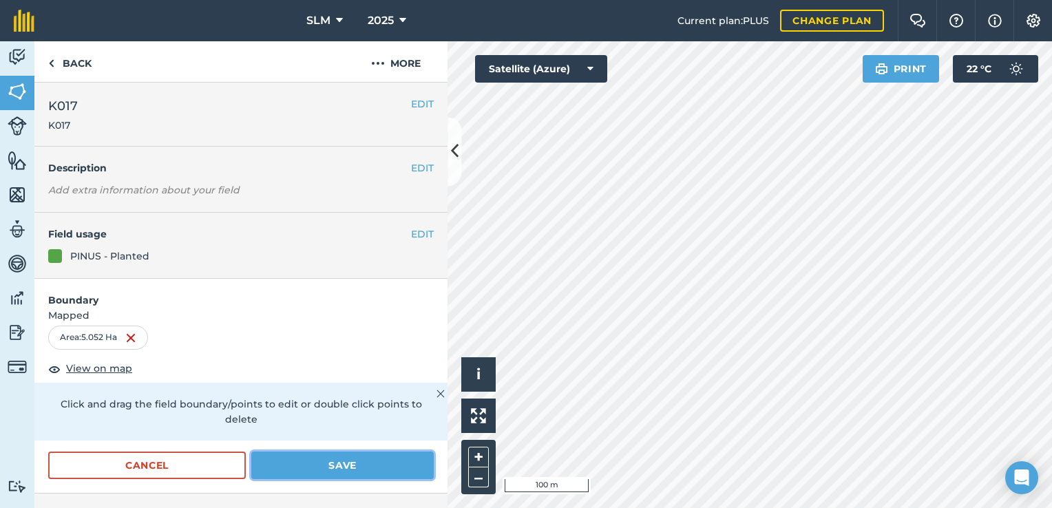
click at [325, 474] on button "Save" at bounding box center [342, 466] width 182 height 28
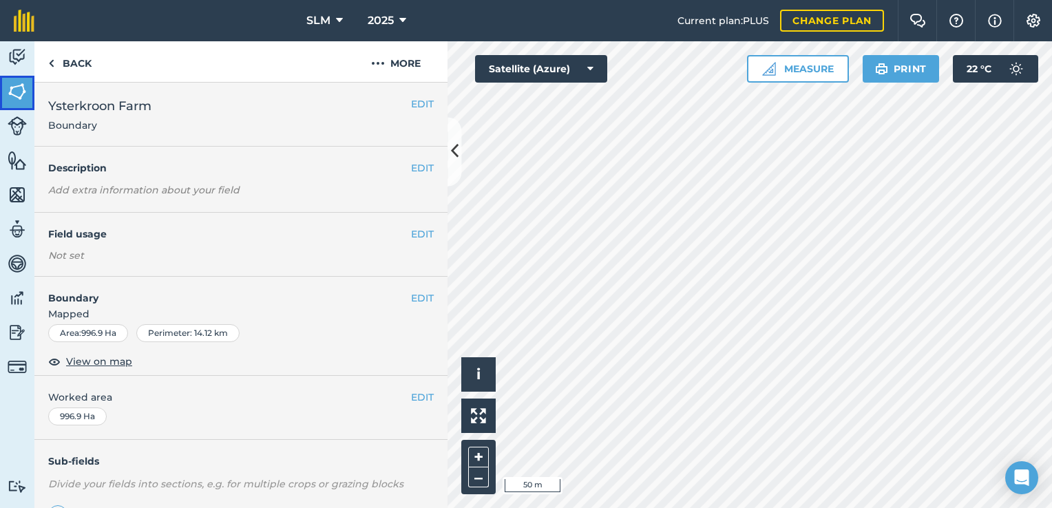
click at [23, 89] on img at bounding box center [17, 91] width 19 height 21
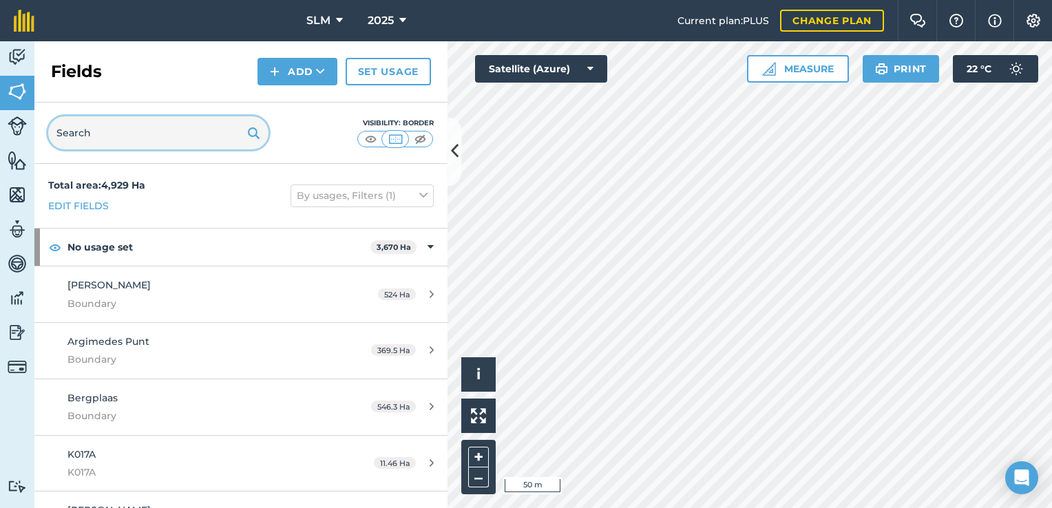
click at [89, 134] on input "text" at bounding box center [158, 132] width 220 height 33
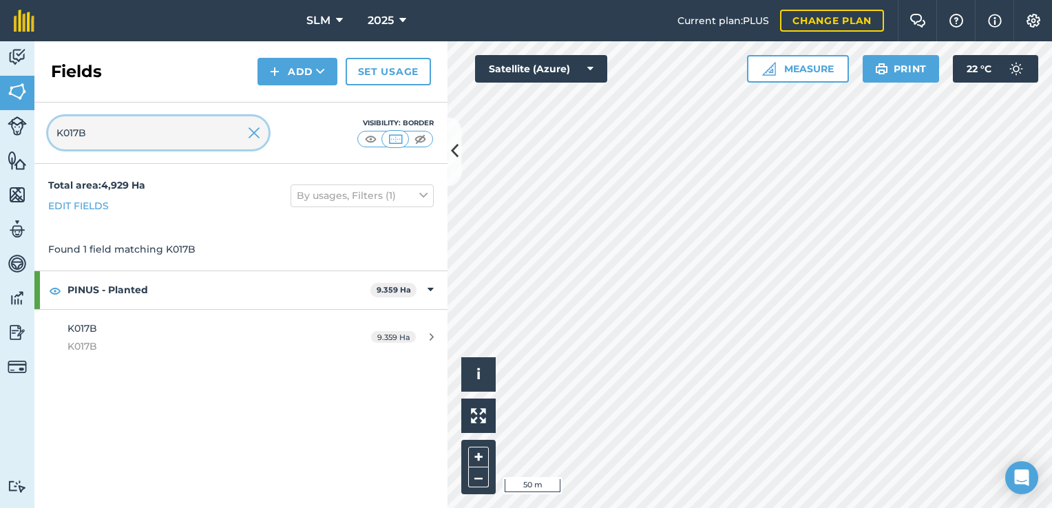
type input "K017B"
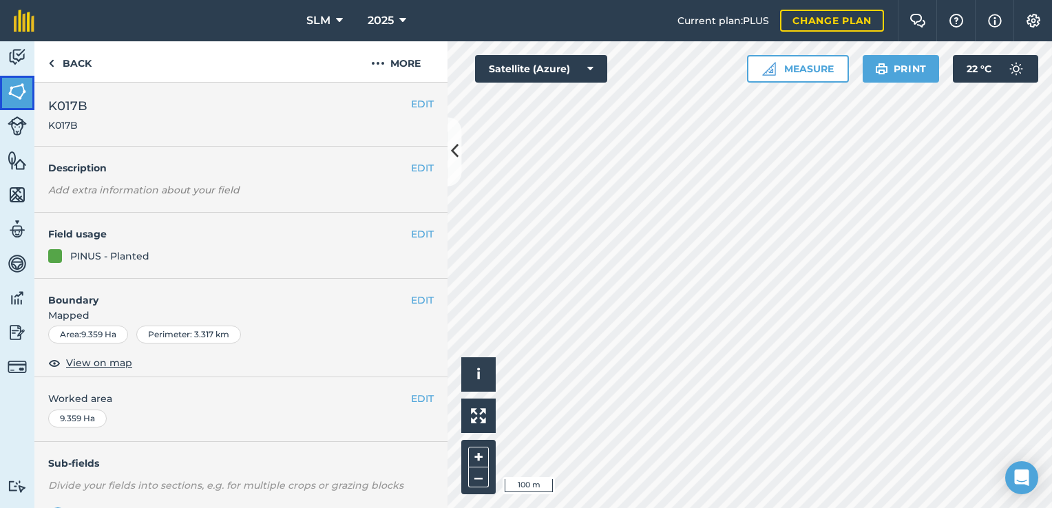
click at [11, 95] on img at bounding box center [17, 91] width 19 height 21
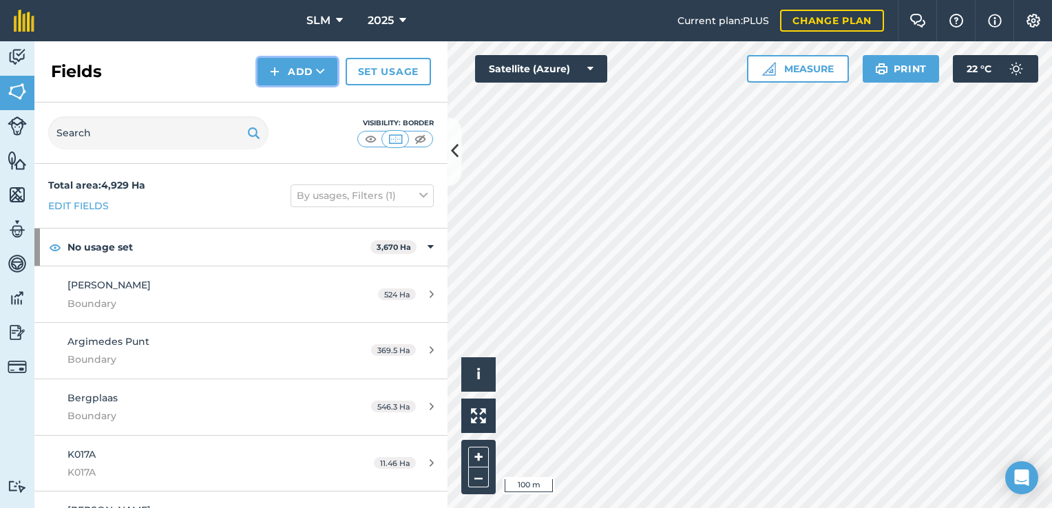
click at [303, 72] on button "Add" at bounding box center [297, 72] width 80 height 28
click at [276, 109] on link "Draw" at bounding box center [298, 102] width 76 height 30
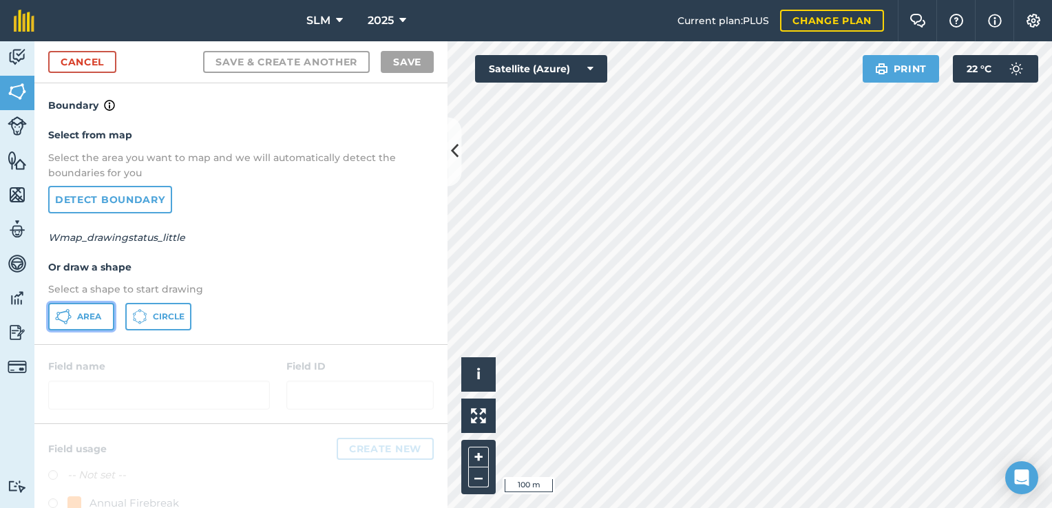
click at [93, 319] on span "Area" at bounding box center [89, 316] width 24 height 11
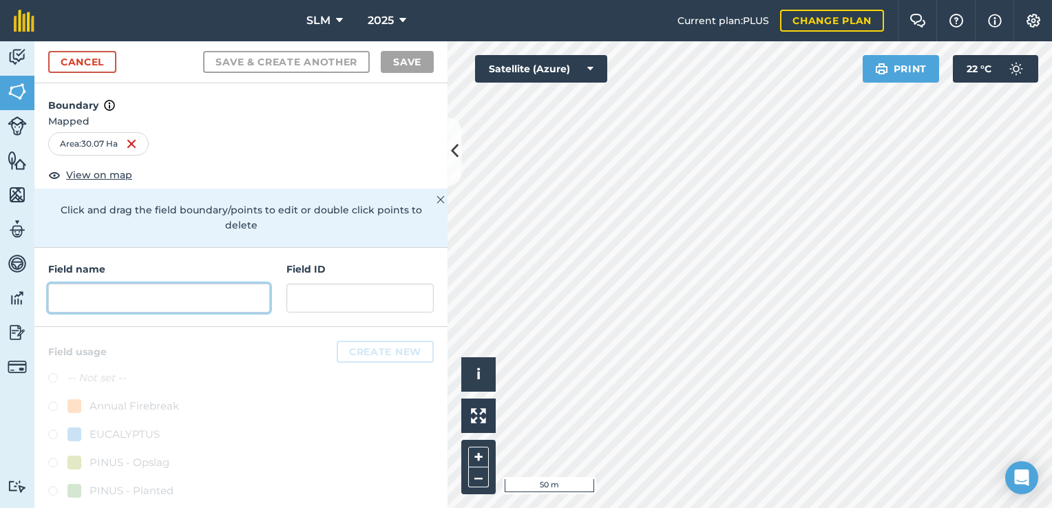
click at [214, 294] on input "text" at bounding box center [159, 298] width 222 height 29
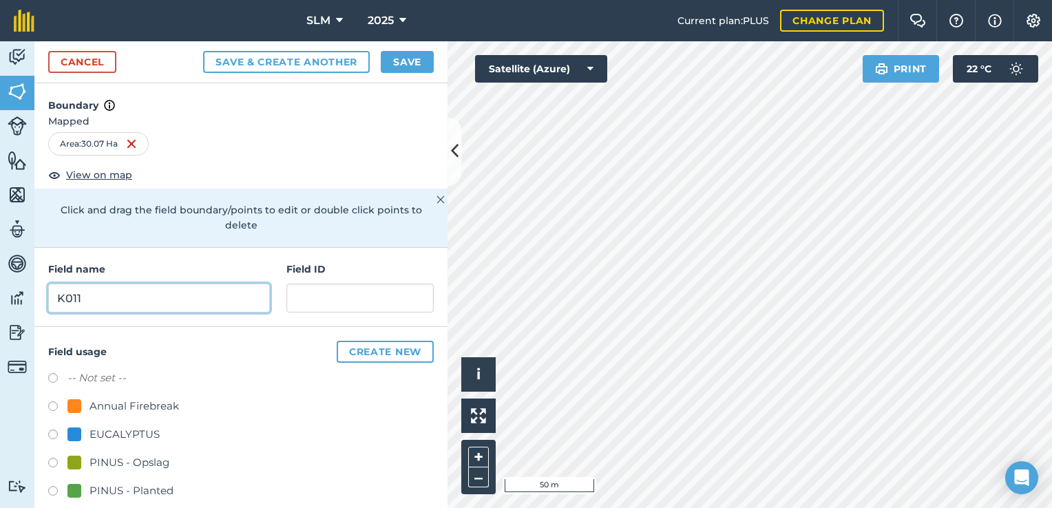
type input "K011"
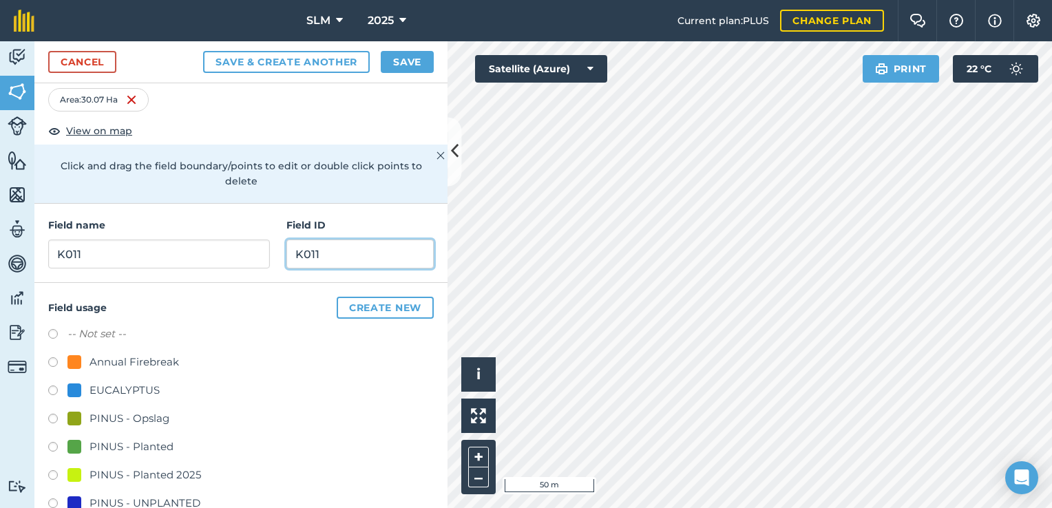
scroll to position [72, 0]
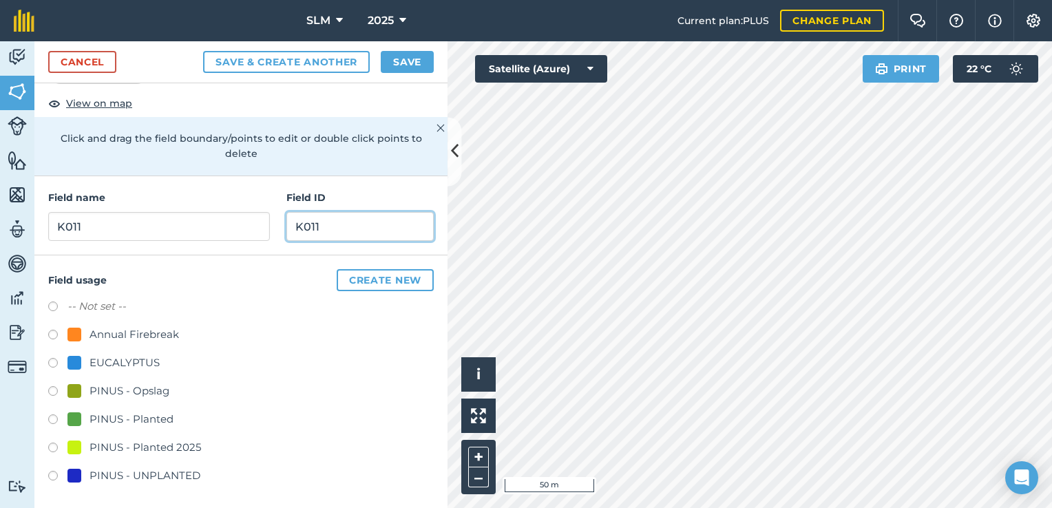
type input "K011"
click at [56, 419] on label at bounding box center [57, 421] width 19 height 14
radio input "true"
click at [418, 63] on button "Save" at bounding box center [407, 62] width 53 height 22
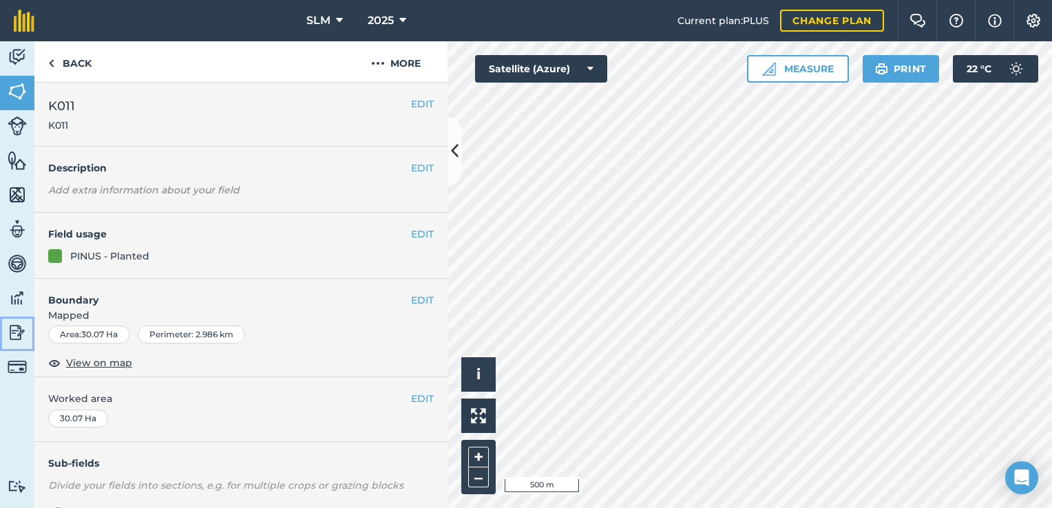
click at [23, 334] on img at bounding box center [17, 332] width 19 height 21
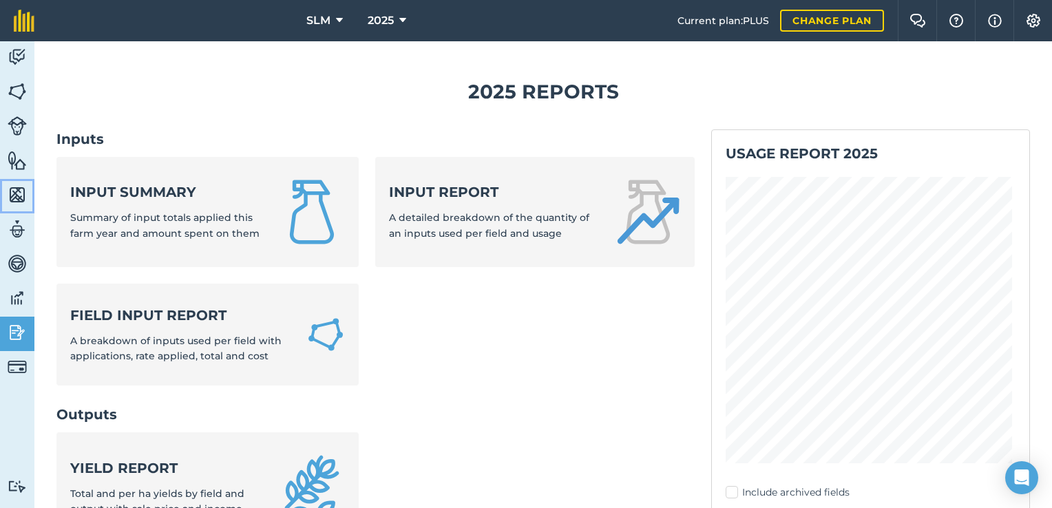
click at [17, 191] on img at bounding box center [17, 194] width 19 height 21
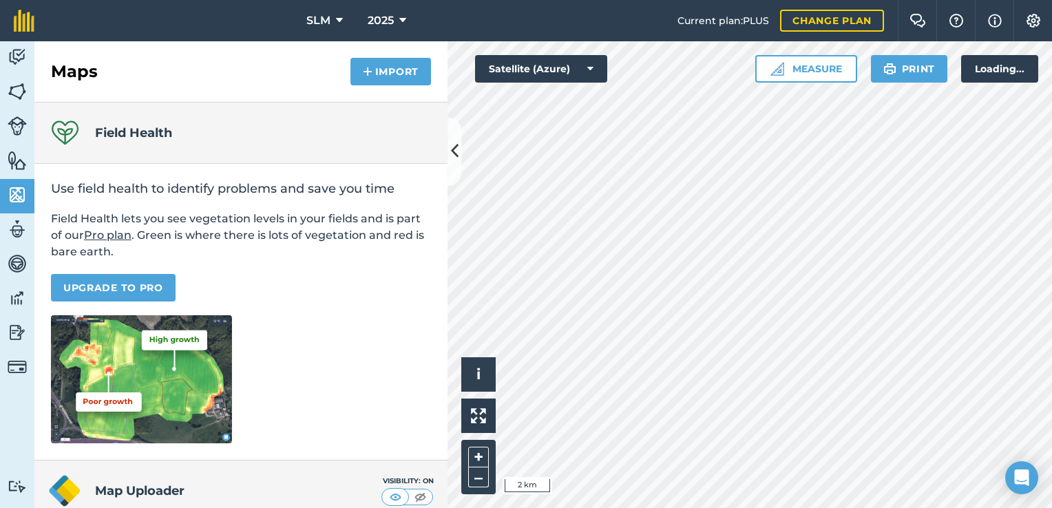
scroll to position [127, 0]
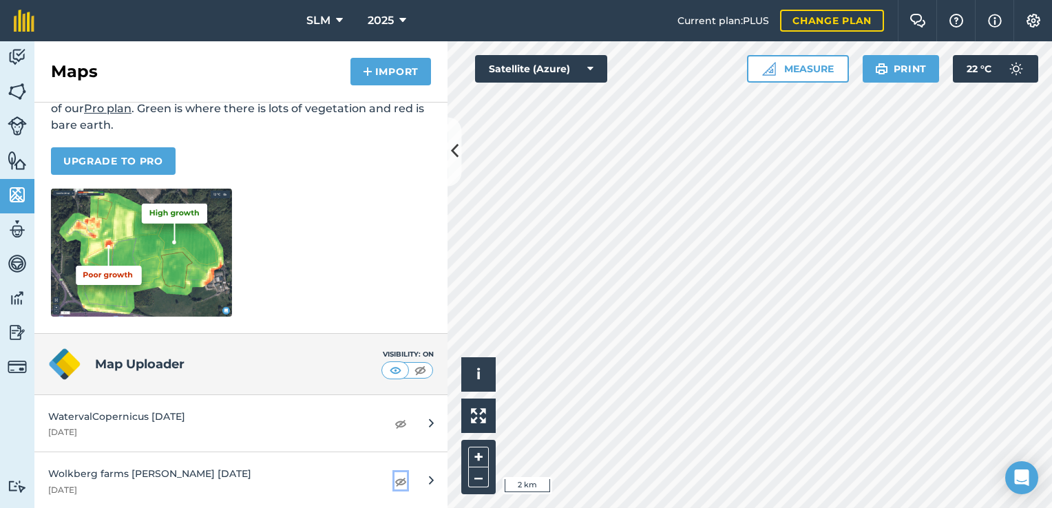
click at [394, 481] on img at bounding box center [400, 481] width 12 height 17
click at [394, 483] on img at bounding box center [400, 481] width 12 height 17
click at [11, 90] on img at bounding box center [17, 91] width 19 height 21
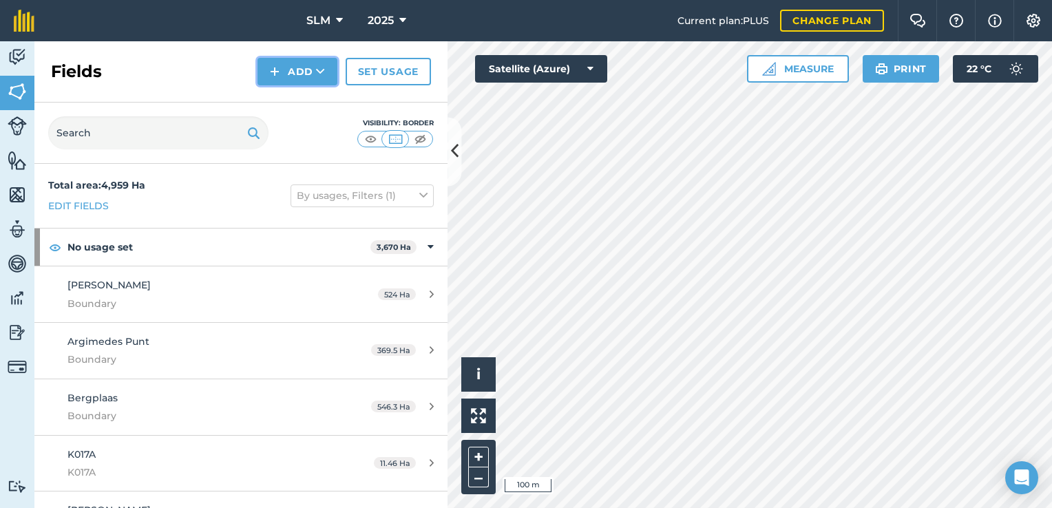
click at [321, 69] on icon at bounding box center [320, 72] width 9 height 14
click at [298, 103] on link "Draw" at bounding box center [298, 102] width 76 height 30
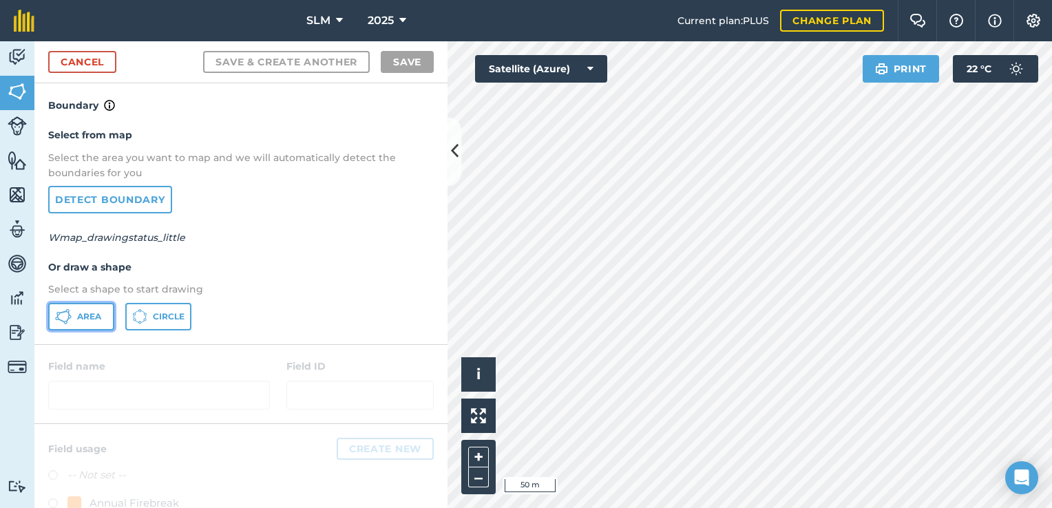
click at [99, 314] on span "Area" at bounding box center [89, 316] width 24 height 11
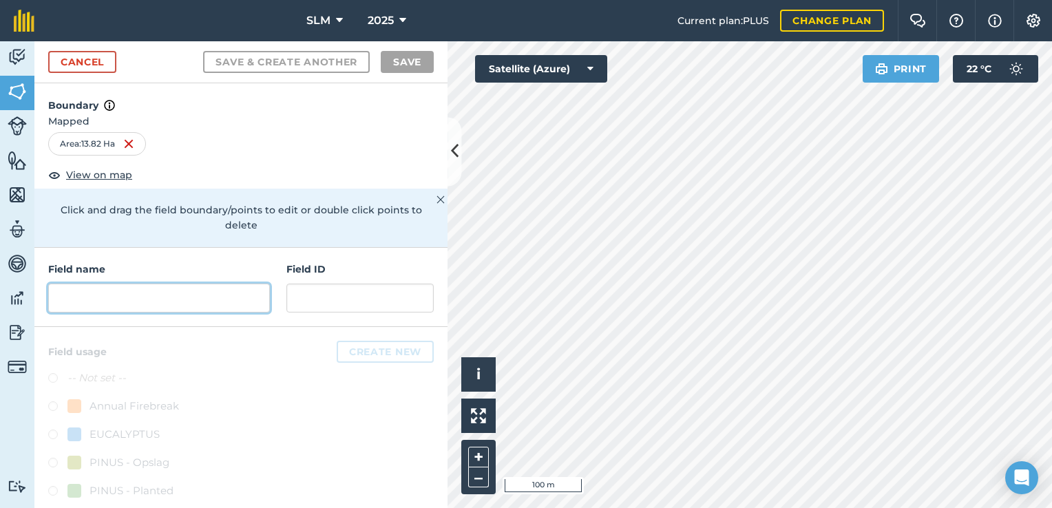
click at [103, 302] on input "text" at bounding box center [159, 298] width 222 height 29
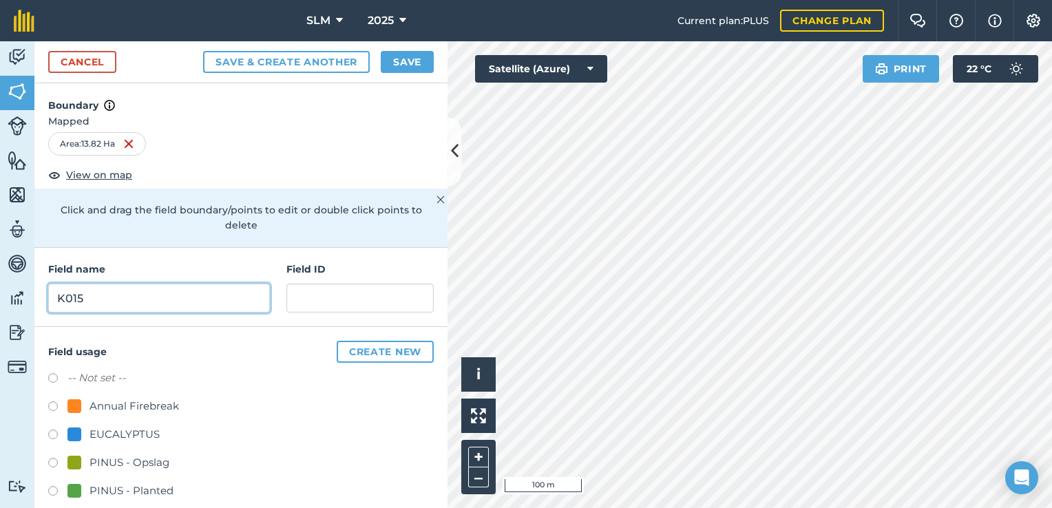
type input "K015"
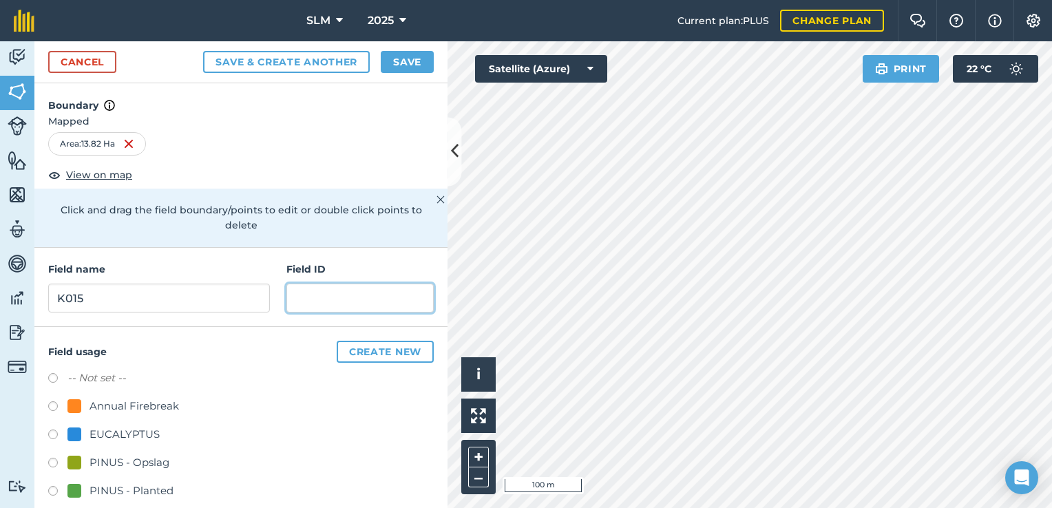
click at [311, 298] on input "text" at bounding box center [359, 298] width 147 height 29
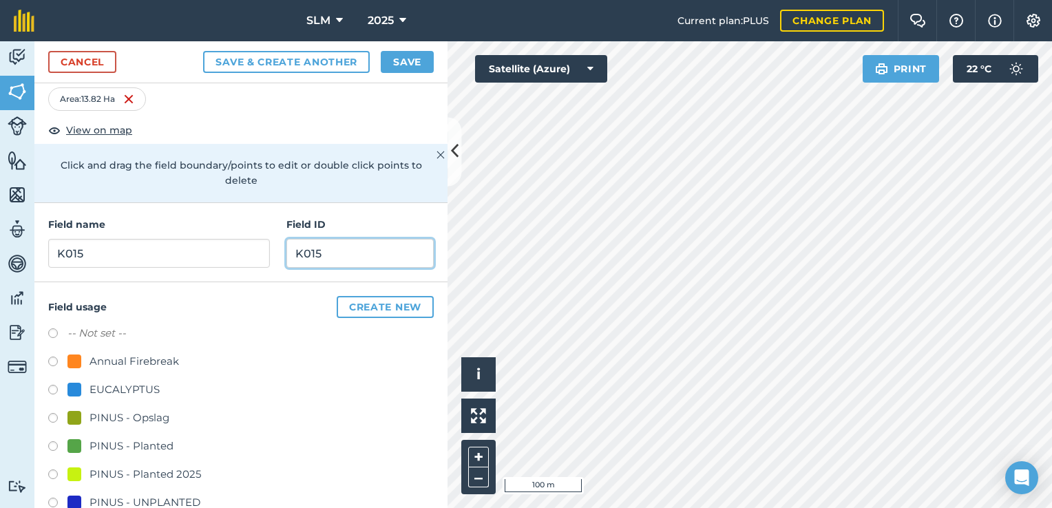
scroll to position [72, 0]
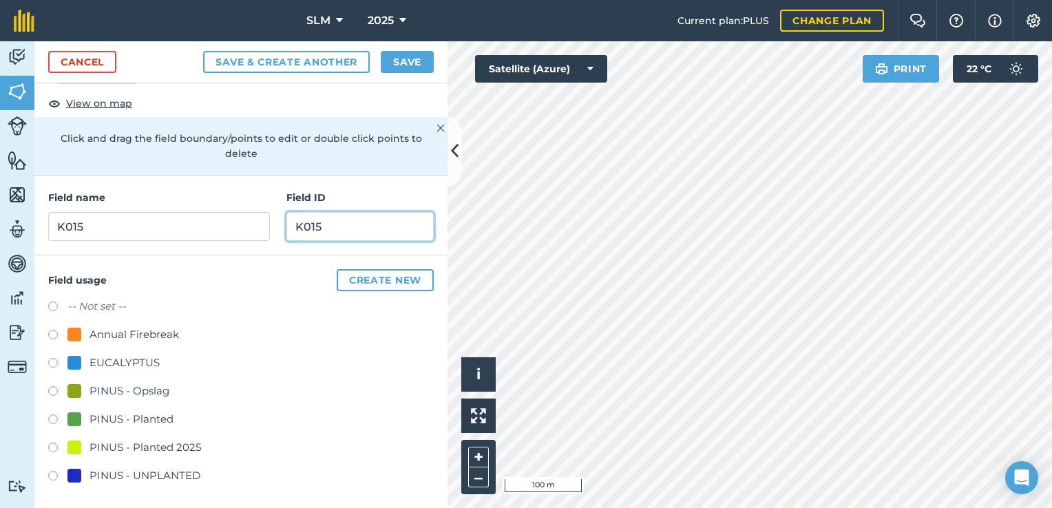
type input "K015"
click at [54, 417] on label at bounding box center [57, 421] width 19 height 14
radio input "true"
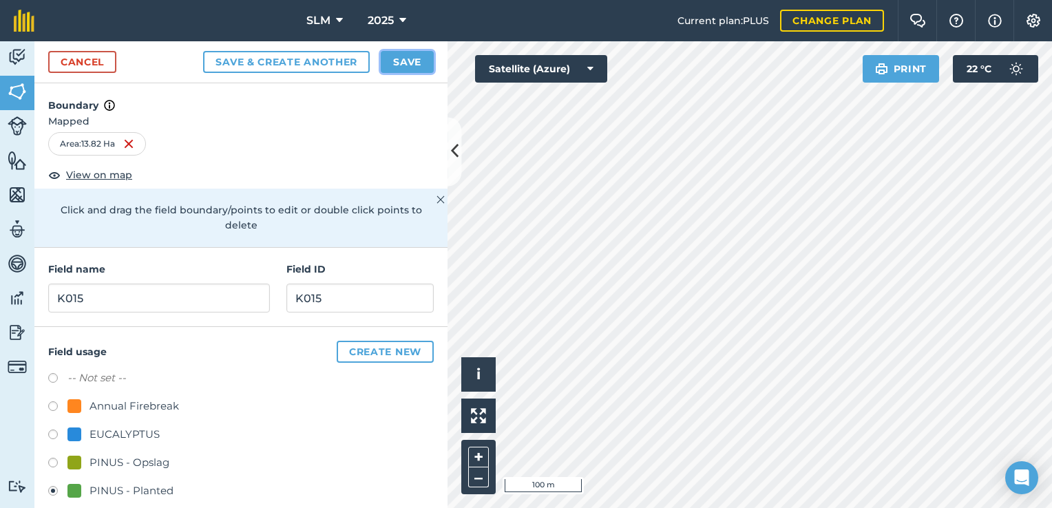
click at [404, 65] on button "Save" at bounding box center [407, 62] width 53 height 22
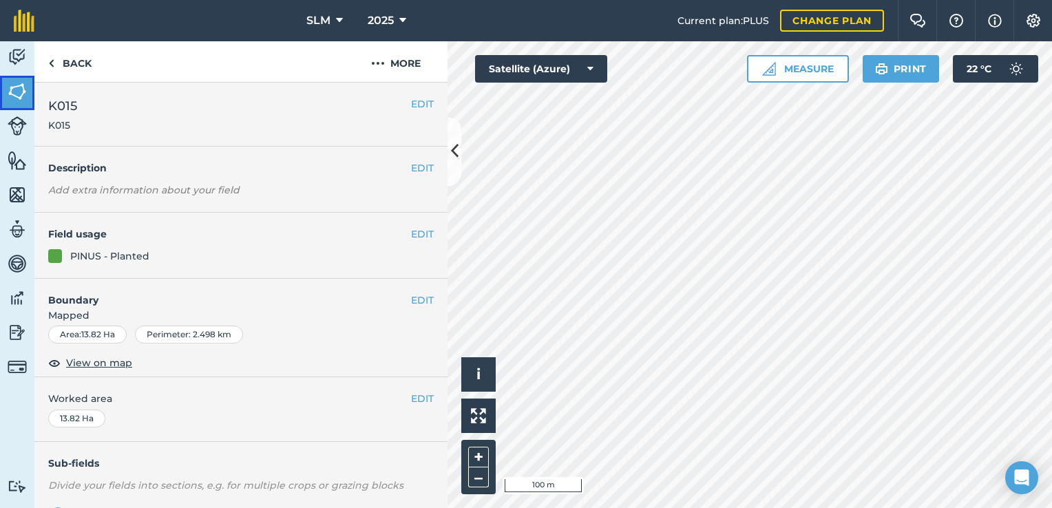
click at [17, 92] on img at bounding box center [17, 91] width 19 height 21
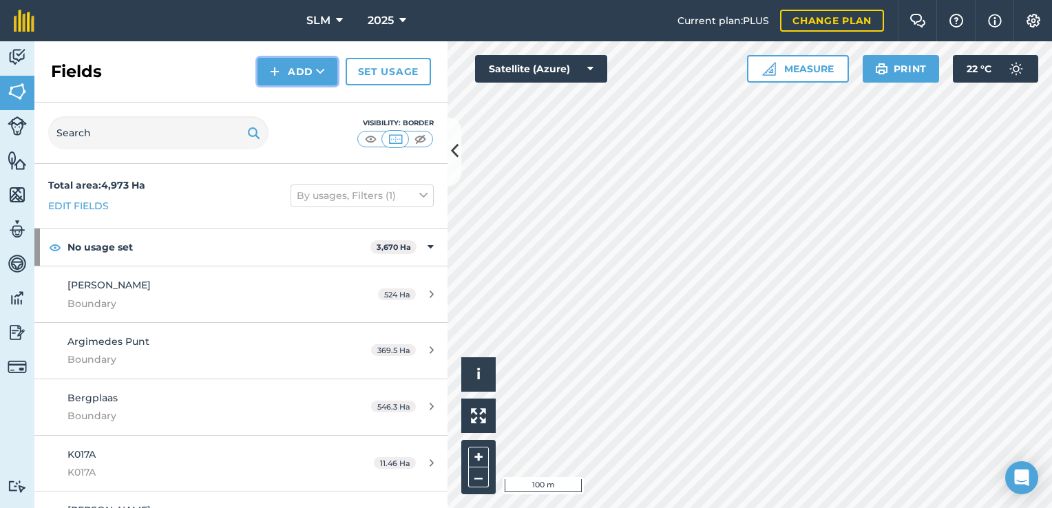
click at [326, 73] on button "Add" at bounding box center [297, 72] width 80 height 28
click at [184, 192] on div "Total area : 4,973 Ha Edit fields By usages, Filters (1)" at bounding box center [240, 196] width 413 height 64
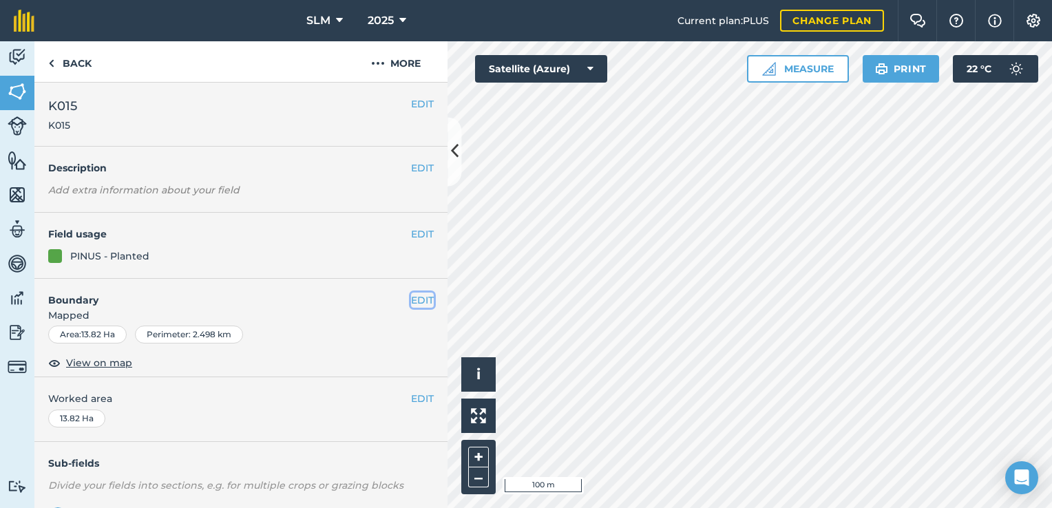
click at [411, 299] on button "EDIT" at bounding box center [422, 300] width 23 height 15
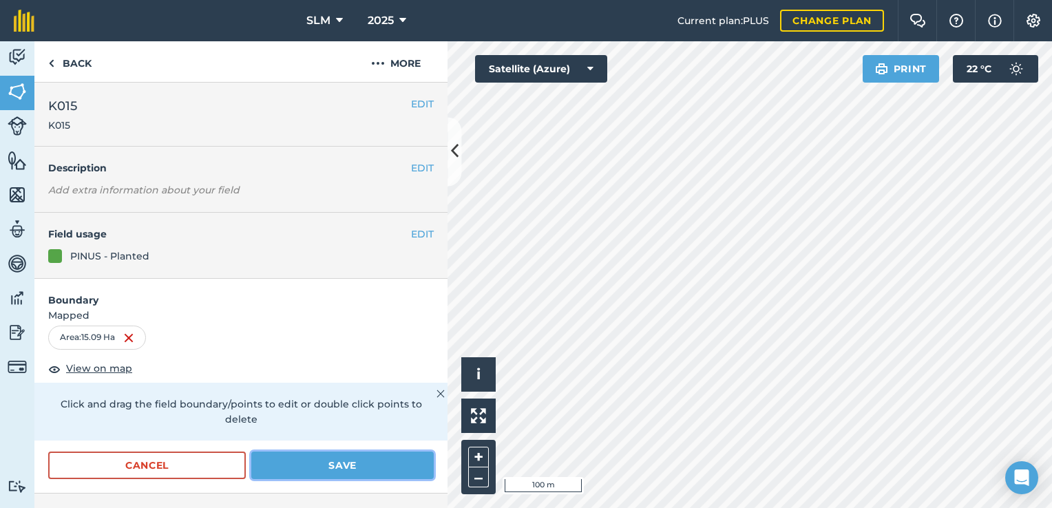
click at [317, 467] on button "Save" at bounding box center [342, 466] width 182 height 28
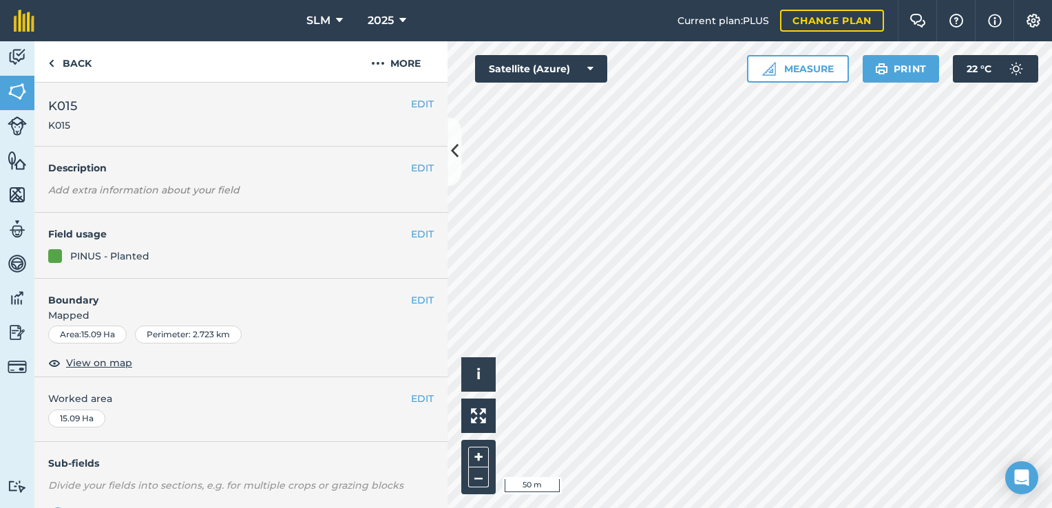
click at [34, 101] on div "EDIT K015 K015" at bounding box center [240, 115] width 413 height 64
click at [25, 96] on img at bounding box center [17, 91] width 19 height 21
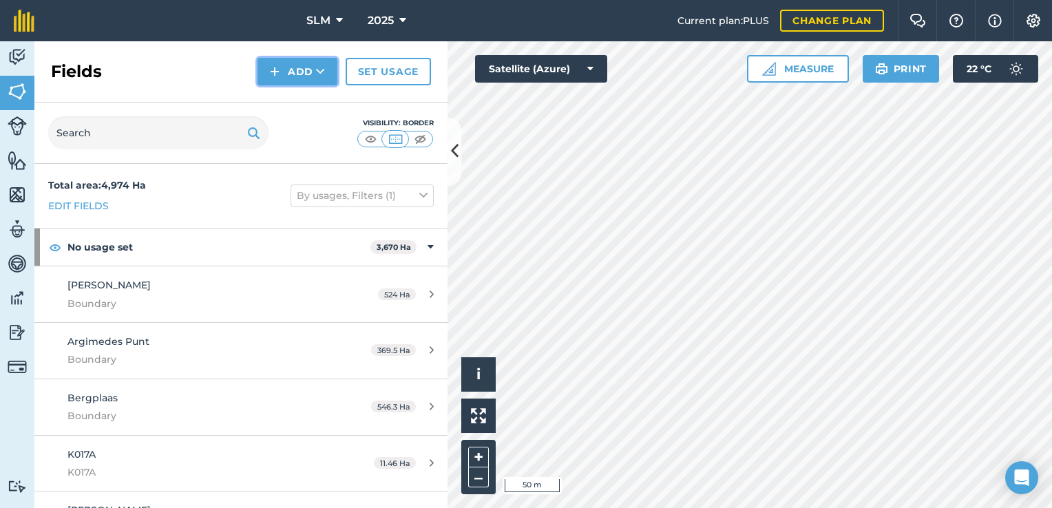
click at [313, 73] on button "Add" at bounding box center [297, 72] width 80 height 28
click at [311, 102] on link "Draw" at bounding box center [298, 102] width 76 height 30
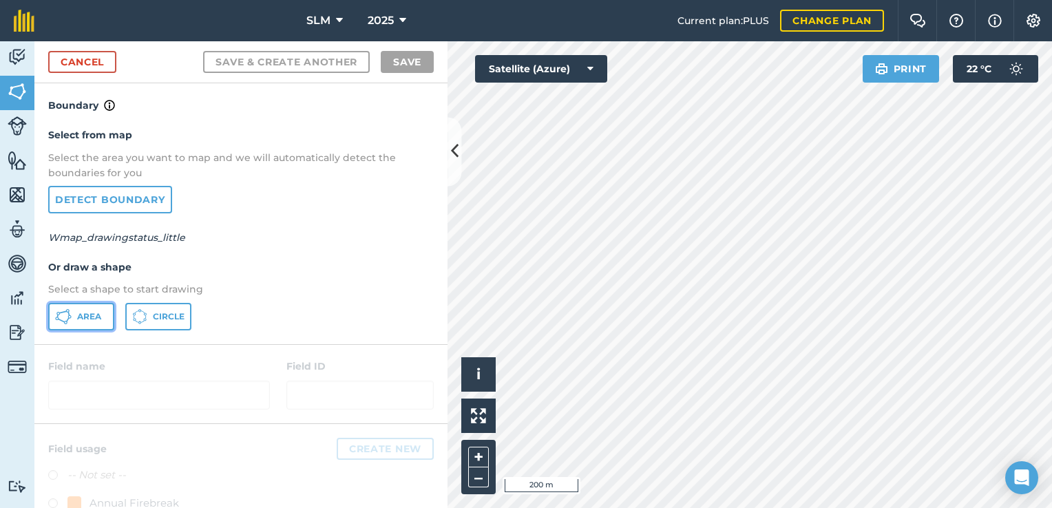
click at [107, 314] on button "Area" at bounding box center [81, 317] width 66 height 28
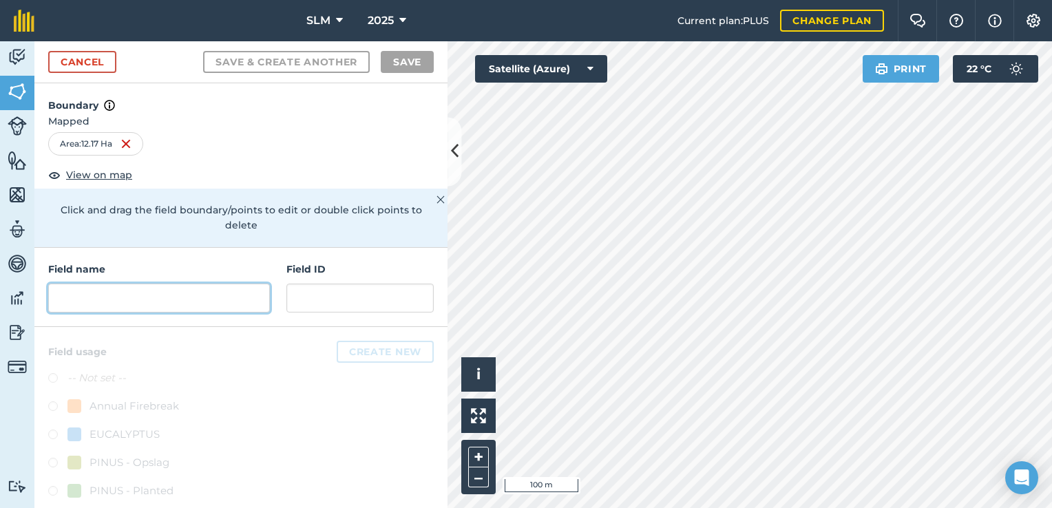
click at [112, 293] on input "text" at bounding box center [159, 298] width 222 height 29
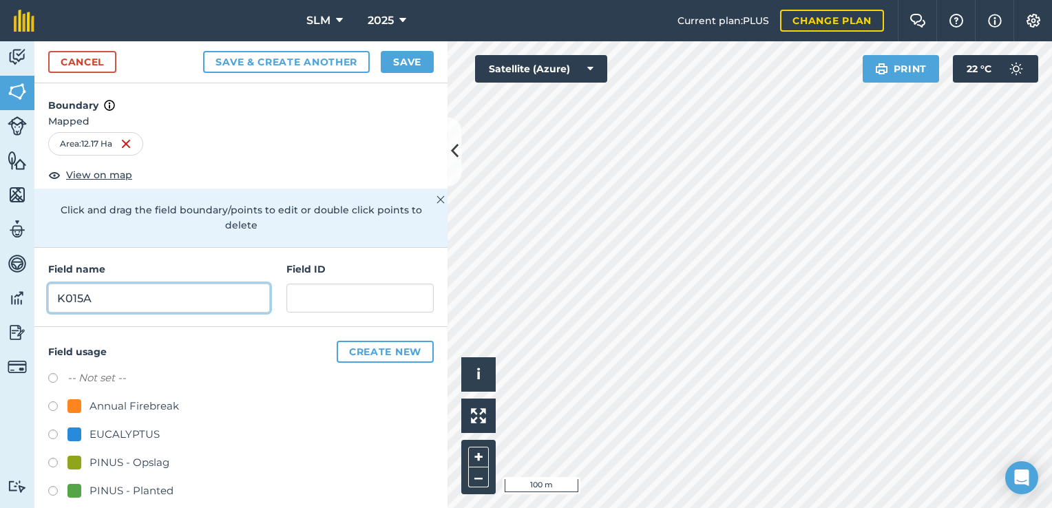
type input "K015A"
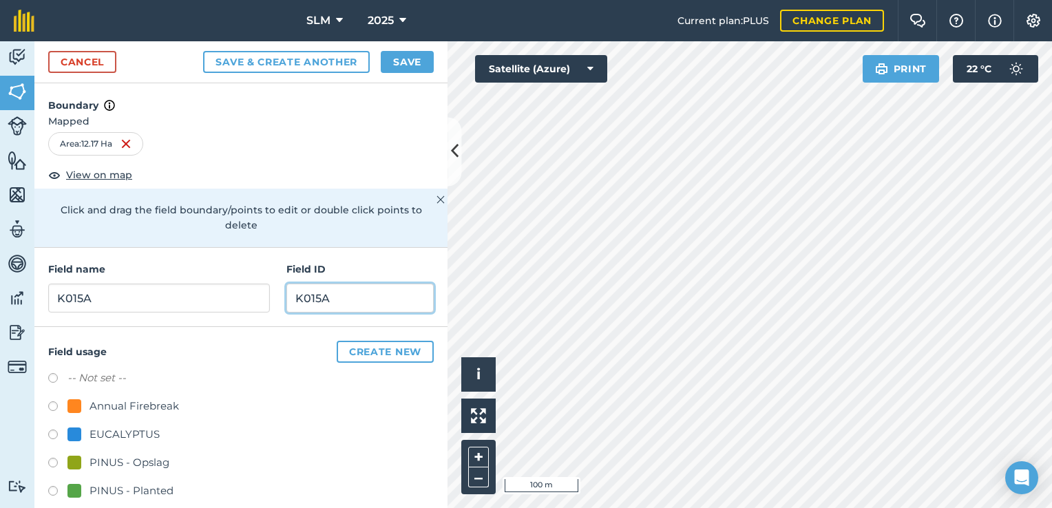
scroll to position [72, 0]
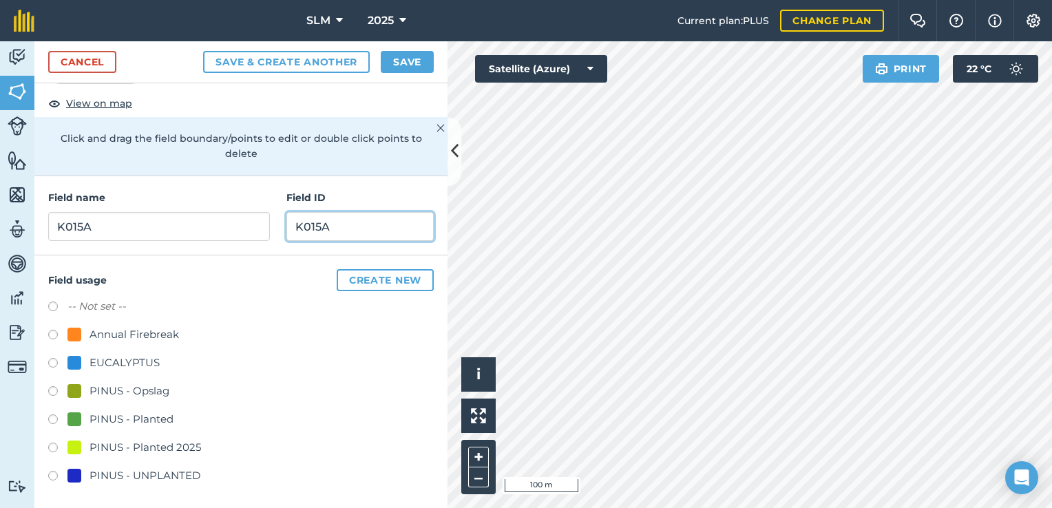
type input "K015A"
click at [52, 417] on label at bounding box center [57, 421] width 19 height 14
radio input "true"
click at [402, 56] on button "Save" at bounding box center [407, 62] width 53 height 22
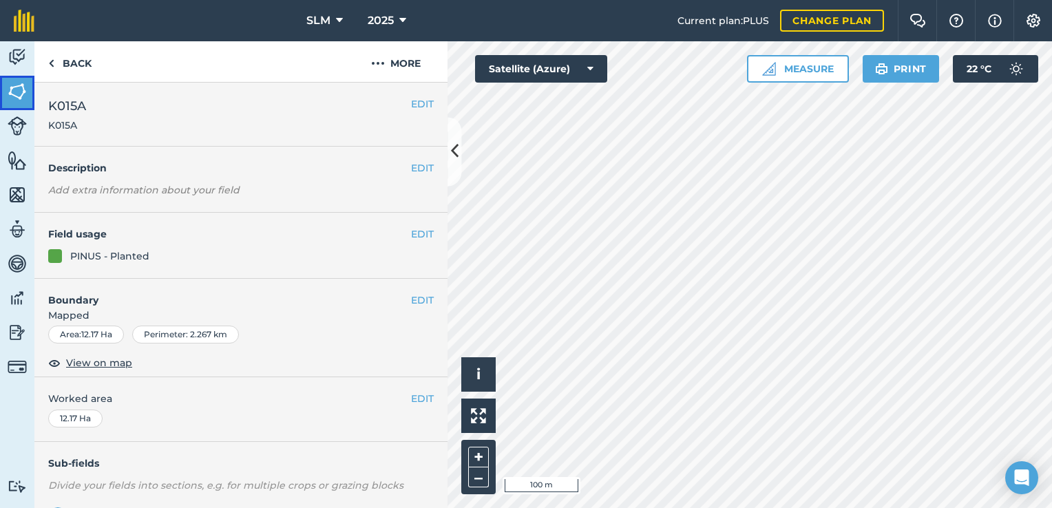
click at [27, 92] on link "Fields" at bounding box center [17, 93] width 34 height 34
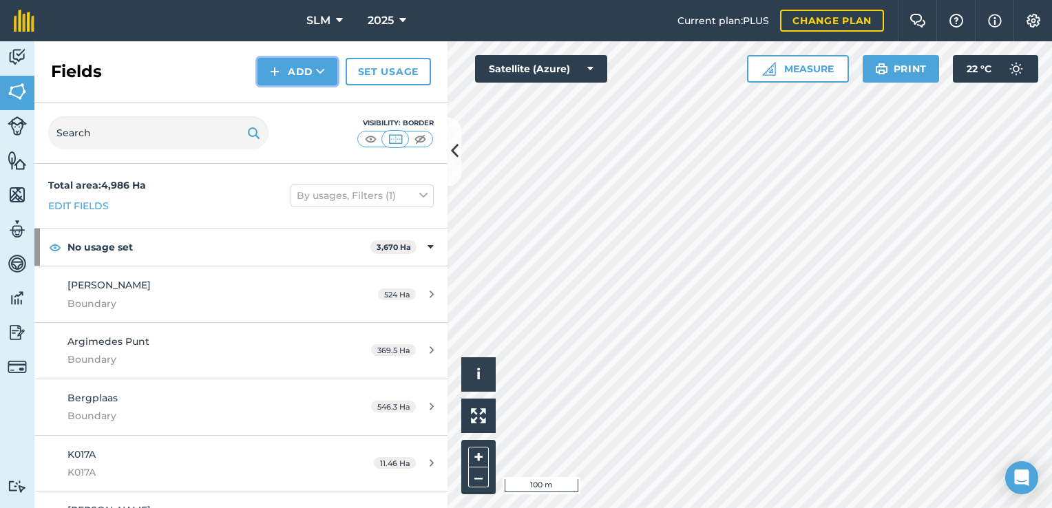
click at [316, 74] on button "Add" at bounding box center [297, 72] width 80 height 28
click at [310, 100] on link "Draw" at bounding box center [298, 102] width 76 height 30
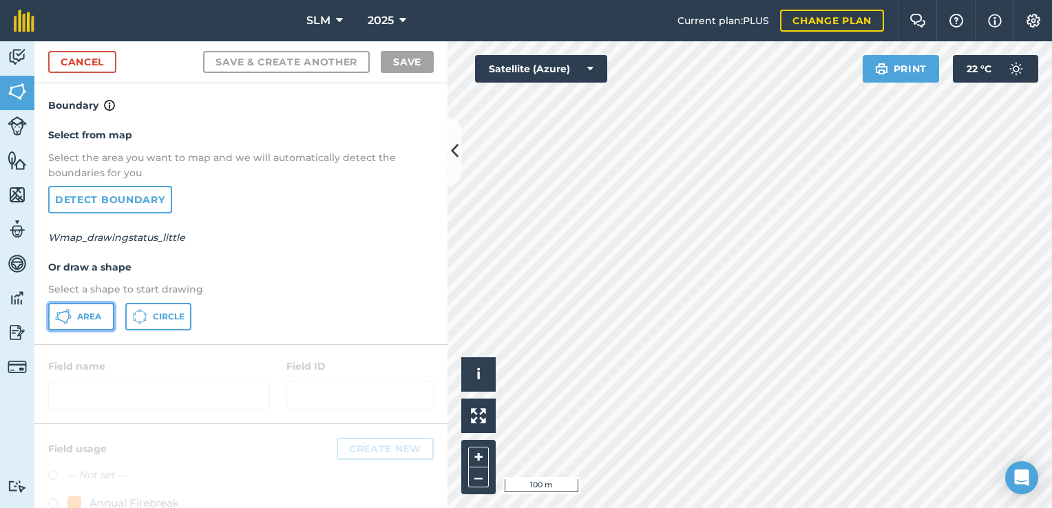
click at [95, 321] on button "Area" at bounding box center [81, 317] width 66 height 28
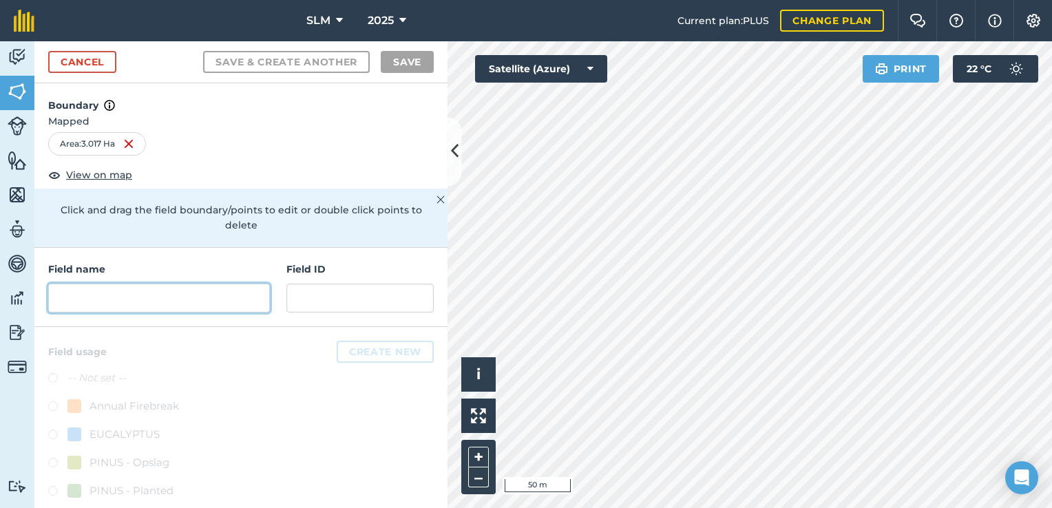
click at [151, 297] on input "text" at bounding box center [159, 298] width 222 height 29
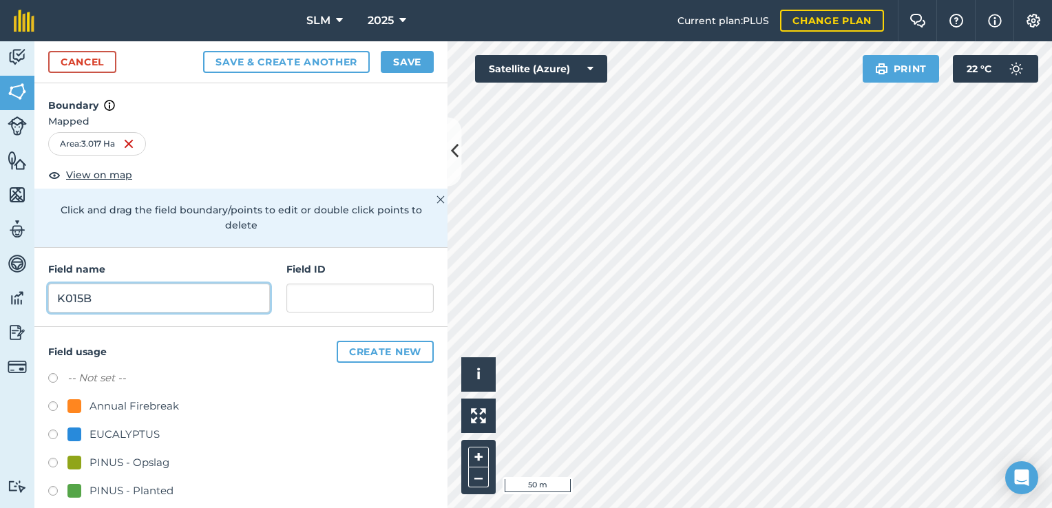
type input "K015B"
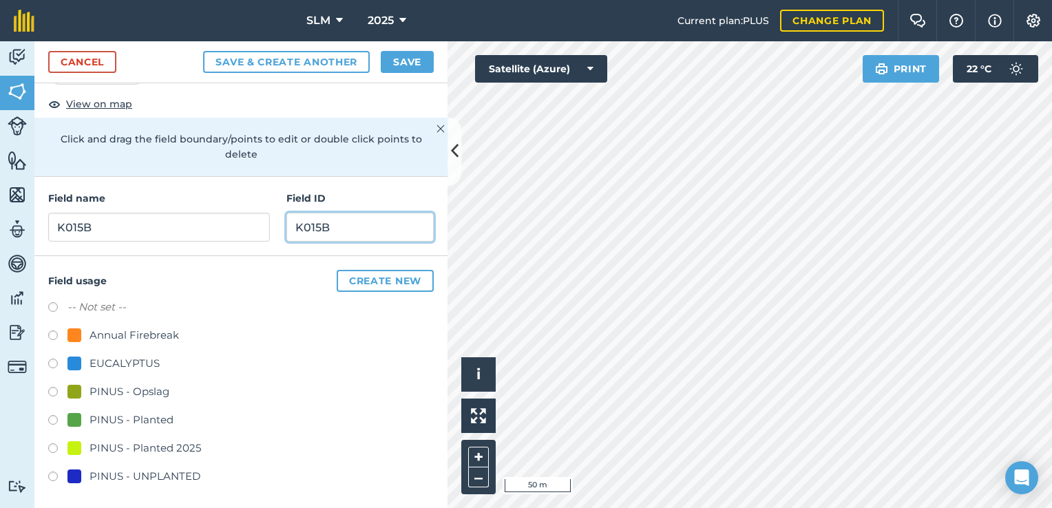
scroll to position [72, 0]
type input "K015B"
click at [52, 418] on label at bounding box center [57, 421] width 19 height 14
radio input "true"
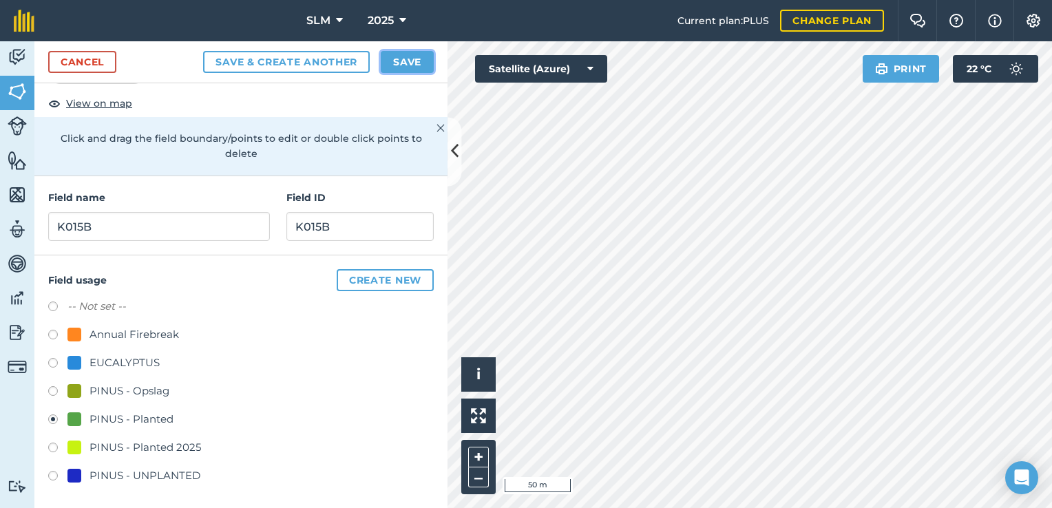
click at [415, 67] on button "Save" at bounding box center [407, 62] width 53 height 22
